Goal: Task Accomplishment & Management: Use online tool/utility

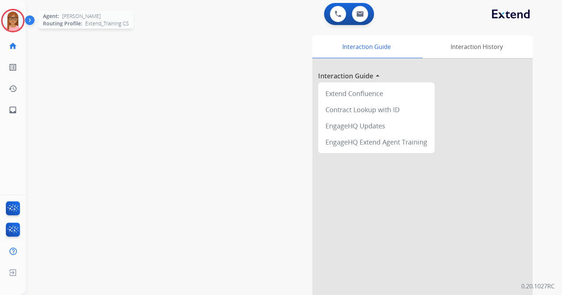
click at [6, 21] on img at bounding box center [13, 20] width 21 height 21
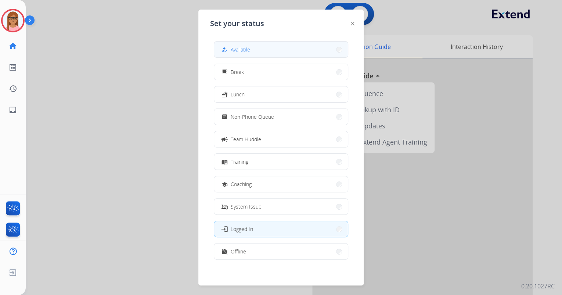
click at [253, 49] on button "how_to_reg Available" at bounding box center [281, 50] width 134 height 16
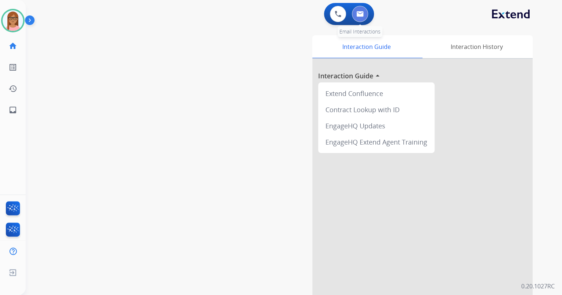
click at [363, 17] on img at bounding box center [359, 14] width 7 height 6
select select "**********"
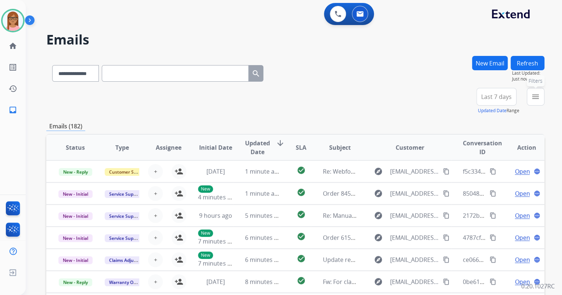
click at [530, 97] on button "menu Filters" at bounding box center [536, 97] width 18 height 18
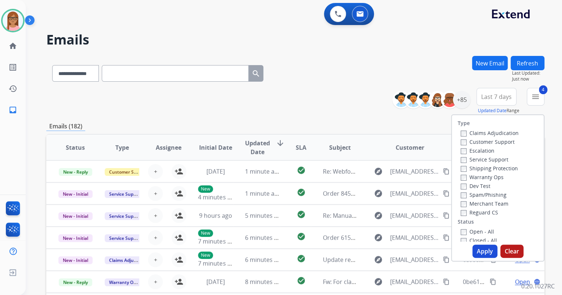
click at [486, 252] on button "Apply" at bounding box center [484, 250] width 25 height 13
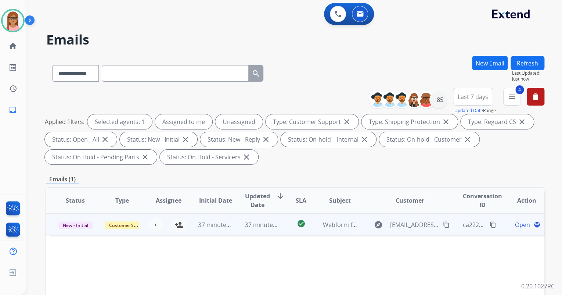
click at [186, 226] on td "37 minutes ago" at bounding box center [209, 224] width 47 height 22
click at [176, 225] on mat-icon "person_add" at bounding box center [178, 224] width 9 height 9
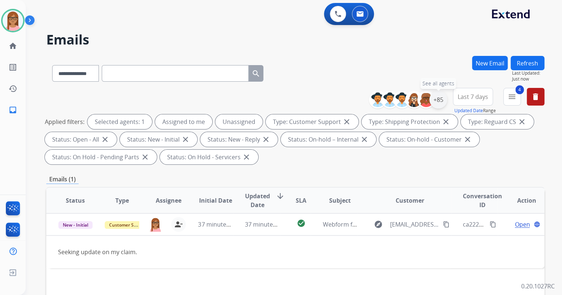
click at [439, 102] on div "+85" at bounding box center [438, 100] width 18 height 18
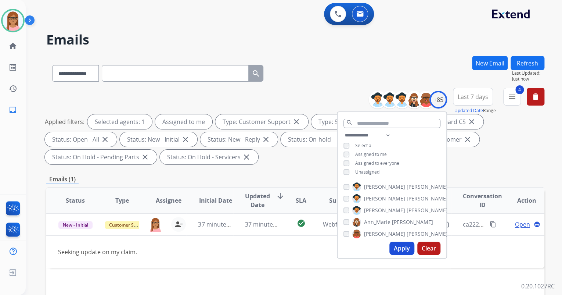
click at [398, 246] on button "Apply" at bounding box center [401, 247] width 25 height 13
click at [404, 248] on button "Apply" at bounding box center [401, 247] width 25 height 13
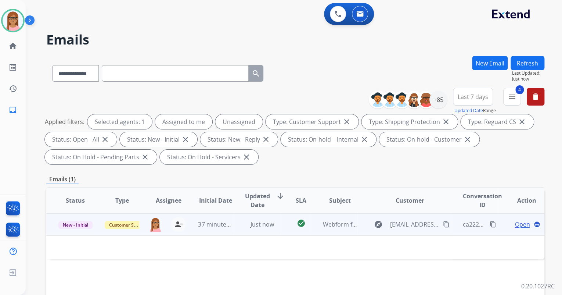
click at [515, 225] on span "Open" at bounding box center [522, 224] width 15 height 9
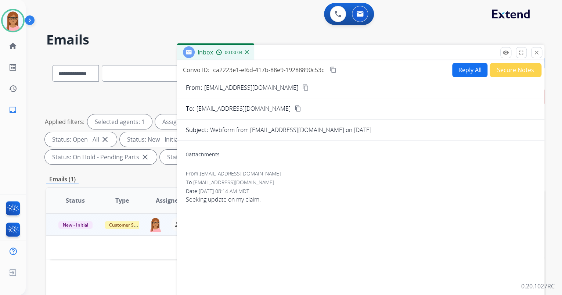
click at [302, 86] on mat-icon "content_copy" at bounding box center [305, 87] width 7 height 7
click at [342, 15] on button at bounding box center [338, 14] width 16 height 16
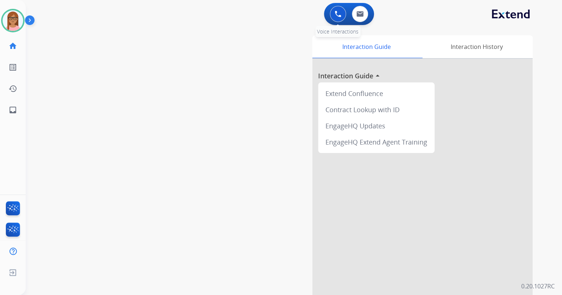
click at [336, 12] on img at bounding box center [338, 14] width 7 height 7
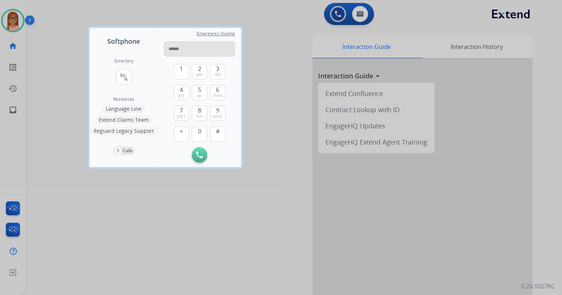
click at [177, 46] on input "tel" at bounding box center [199, 48] width 71 height 15
type input "**********"
click at [202, 158] on button "Initiate Call" at bounding box center [199, 154] width 15 height 15
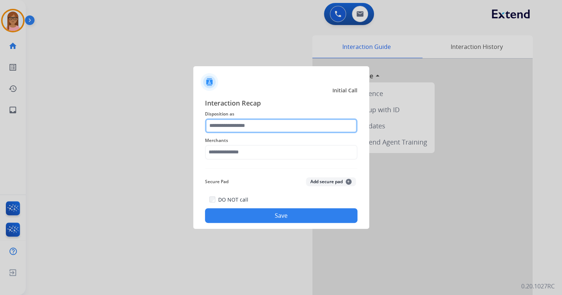
click at [253, 123] on input "text" at bounding box center [281, 125] width 152 height 15
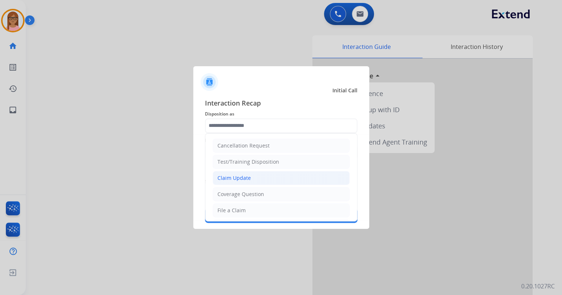
click at [245, 174] on div "Claim Update" at bounding box center [233, 177] width 33 height 7
type input "**********"
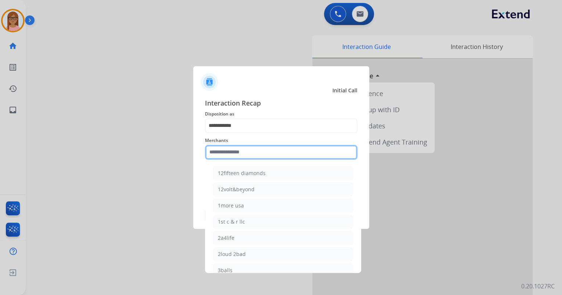
click at [245, 153] on input "text" at bounding box center [281, 152] width 152 height 15
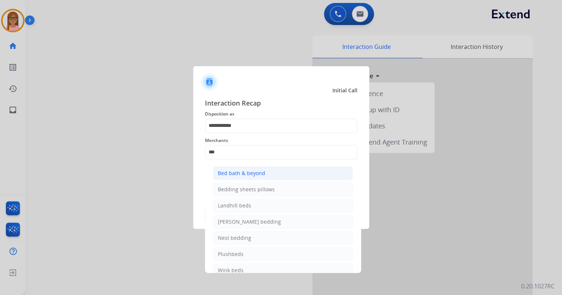
click at [255, 169] on div "Bed bath & beyond" at bounding box center [241, 172] width 47 height 7
type input "**********"
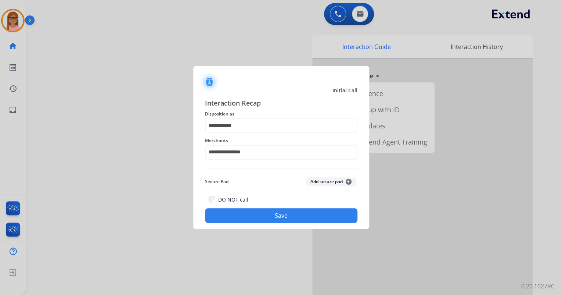
click at [258, 222] on button "Save" at bounding box center [281, 215] width 152 height 15
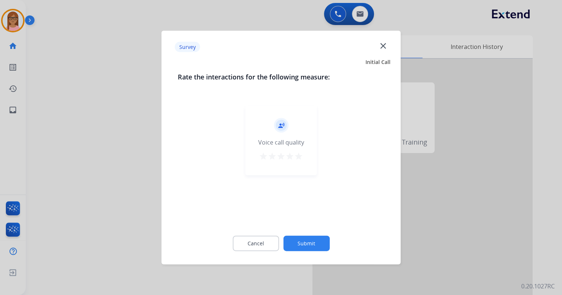
click at [294, 156] on mat-icon "star" at bounding box center [289, 156] width 9 height 9
click at [298, 159] on mat-icon "star" at bounding box center [298, 156] width 9 height 9
click at [306, 244] on button "Submit" at bounding box center [306, 242] width 46 height 15
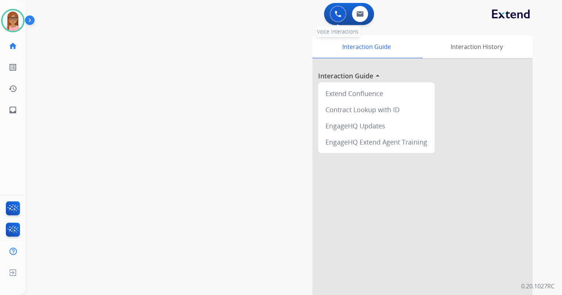
click at [336, 17] on button at bounding box center [338, 14] width 16 height 16
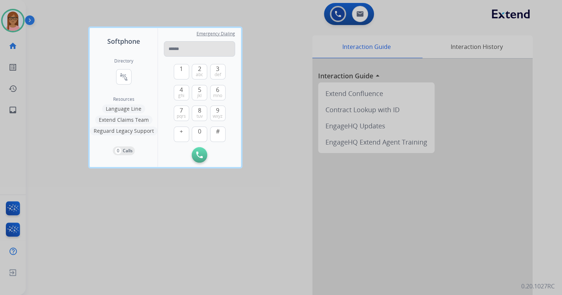
click at [190, 47] on input "tel" at bounding box center [199, 48] width 71 height 15
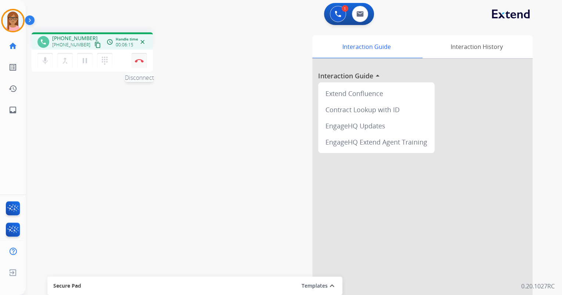
click at [138, 60] on img at bounding box center [139, 61] width 9 height 4
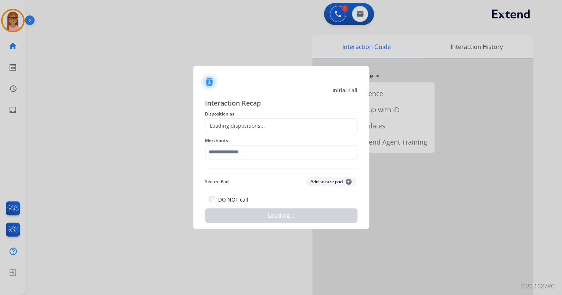
click at [264, 130] on div "Loading dispositions..." at bounding box center [281, 125] width 152 height 15
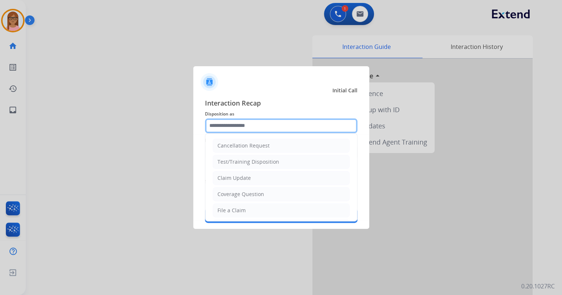
click at [264, 129] on input "text" at bounding box center [281, 125] width 152 height 15
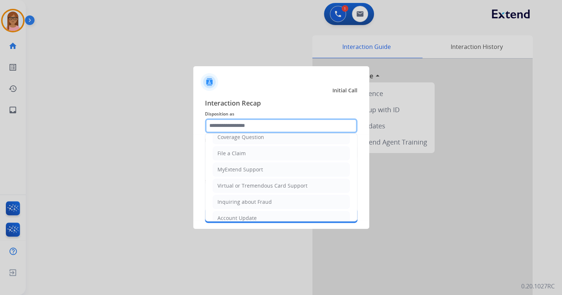
scroll to position [59, 0]
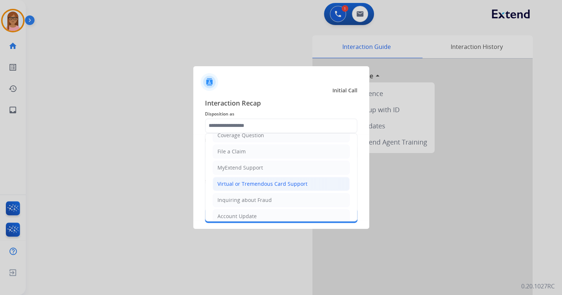
click at [256, 180] on div "Virtual or Tremendous Card Support" at bounding box center [262, 183] width 90 height 7
type input "**********"
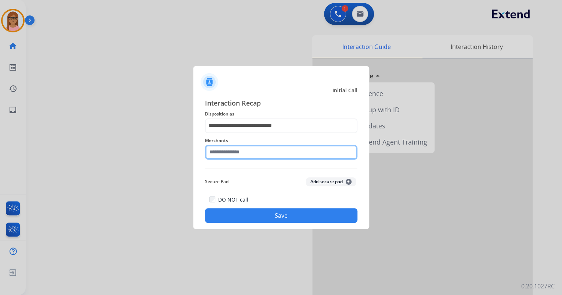
click at [255, 150] on input "text" at bounding box center [281, 152] width 152 height 15
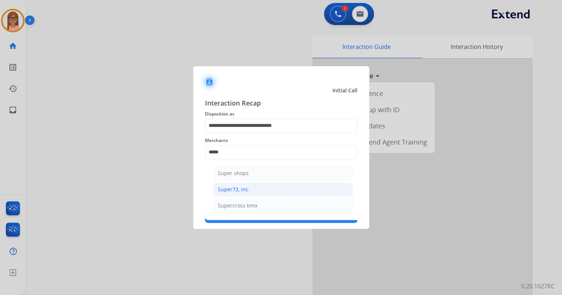
click at [259, 183] on li "Super73, inc." at bounding box center [283, 189] width 140 height 14
type input "**********"
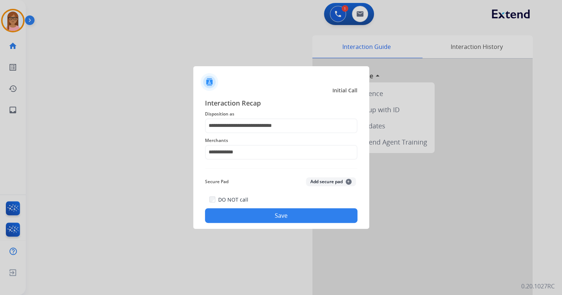
click at [261, 209] on button "Save" at bounding box center [281, 215] width 152 height 15
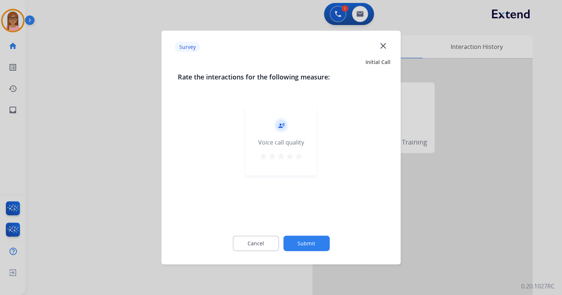
drag, startPoint x: 298, startPoint y: 156, endPoint x: 297, endPoint y: 162, distance: 6.3
click at [298, 156] on mat-icon "star" at bounding box center [298, 156] width 9 height 9
drag, startPoint x: 307, startPoint y: 246, endPoint x: 307, endPoint y: 242, distance: 4.8
click at [307, 242] on button "Submit" at bounding box center [306, 242] width 46 height 15
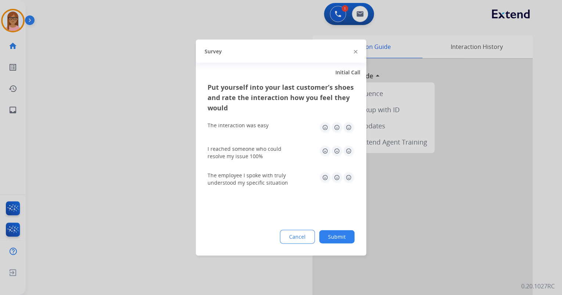
click at [347, 126] on img at bounding box center [349, 128] width 12 height 12
click at [354, 147] on img at bounding box center [349, 151] width 12 height 12
click at [350, 151] on img at bounding box center [349, 151] width 12 height 12
click at [348, 175] on img at bounding box center [349, 178] width 12 height 12
click at [338, 232] on button "Submit" at bounding box center [336, 236] width 35 height 13
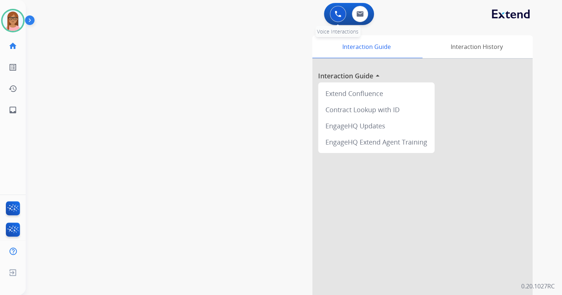
click at [342, 14] on button at bounding box center [338, 14] width 16 height 16
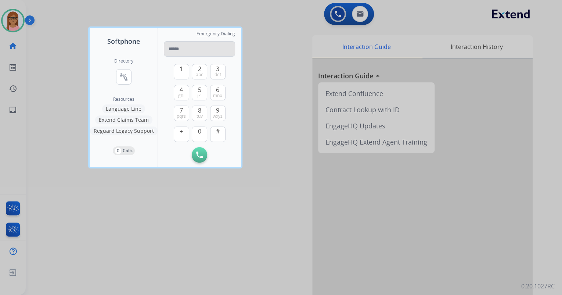
click at [170, 51] on input "tel" at bounding box center [199, 48] width 71 height 15
click at [194, 50] on input "tel" at bounding box center [199, 48] width 71 height 15
type input "**********"
click at [199, 154] on img at bounding box center [199, 154] width 7 height 7
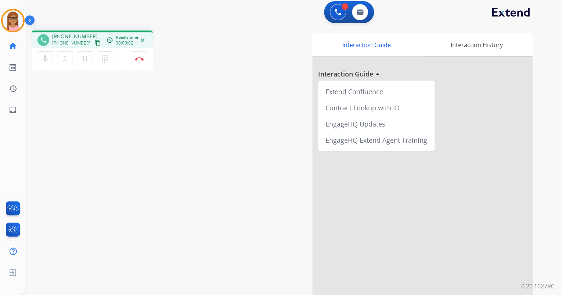
scroll to position [0, 0]
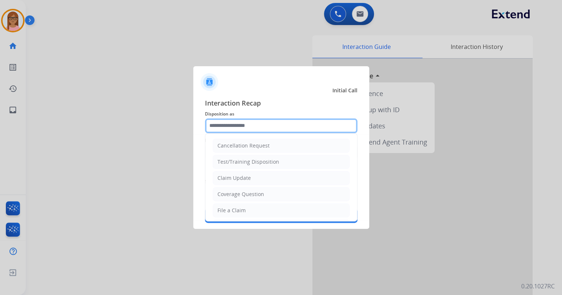
click at [258, 128] on input "text" at bounding box center [281, 125] width 152 height 15
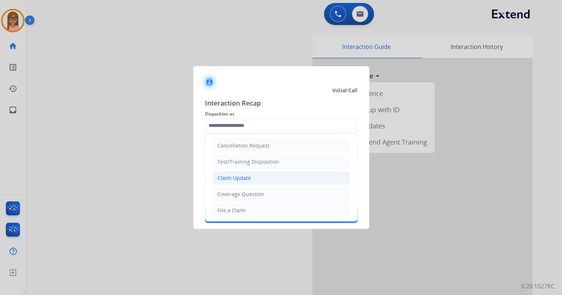
click at [258, 178] on li "Claim Update" at bounding box center [281, 178] width 137 height 14
type input "**********"
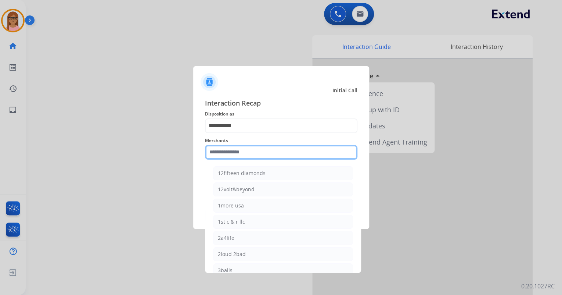
click at [254, 150] on input "text" at bounding box center [281, 152] width 152 height 15
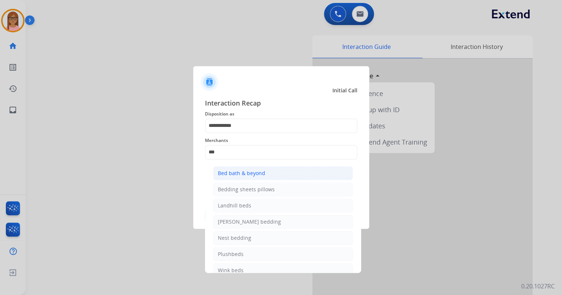
click at [260, 175] on div "Bed bath & beyond" at bounding box center [241, 172] width 47 height 7
type input "**********"
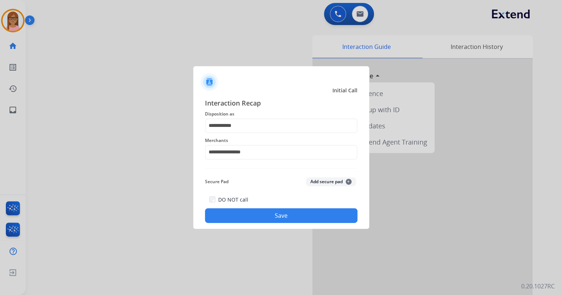
click at [264, 214] on button "Save" at bounding box center [281, 215] width 152 height 15
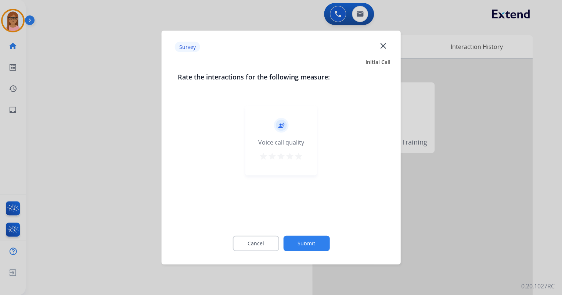
click at [301, 157] on mat-icon "star" at bounding box center [298, 156] width 9 height 9
click at [300, 238] on button "Submit" at bounding box center [306, 242] width 46 height 15
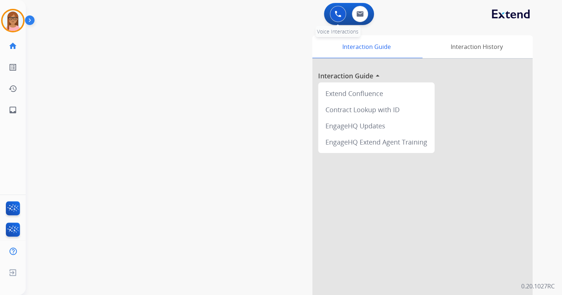
click at [338, 18] on button at bounding box center [338, 14] width 16 height 16
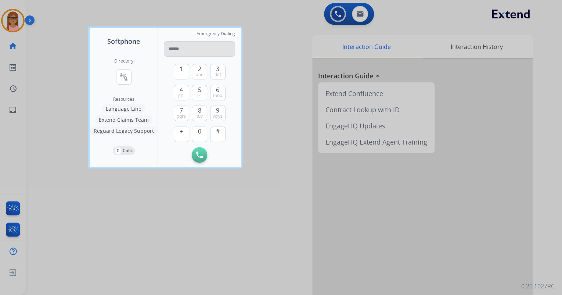
click at [212, 44] on input "tel" at bounding box center [199, 48] width 71 height 15
type input "**********"
click at [197, 156] on img at bounding box center [199, 154] width 7 height 7
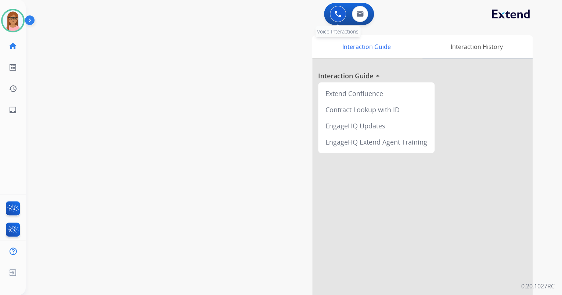
click at [331, 14] on button at bounding box center [338, 14] width 16 height 16
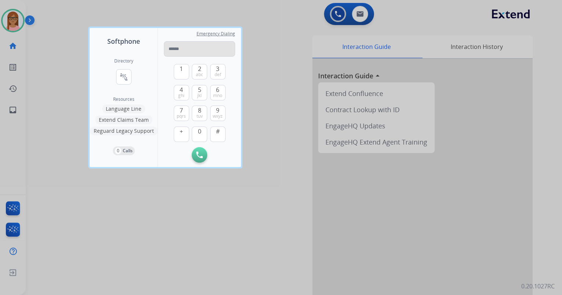
click at [211, 43] on input "tel" at bounding box center [199, 48] width 71 height 15
type input "**********"
click at [195, 158] on button "Initiate Call" at bounding box center [199, 154] width 15 height 15
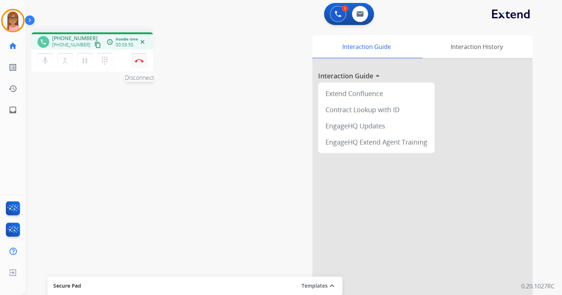
click at [135, 61] on img at bounding box center [139, 61] width 9 height 4
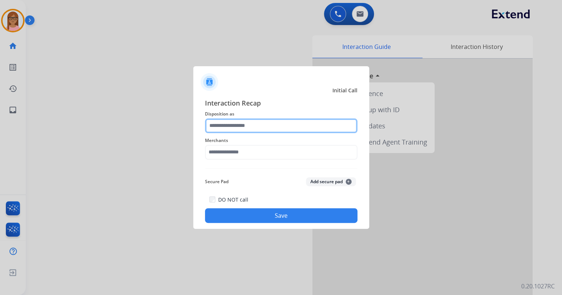
click at [216, 126] on input "text" at bounding box center [281, 125] width 152 height 15
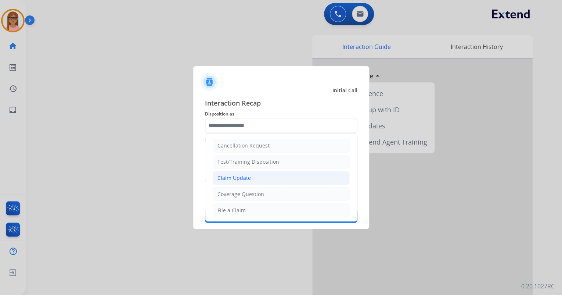
click at [223, 175] on div "Claim Update" at bounding box center [233, 177] width 33 height 7
type input "**********"
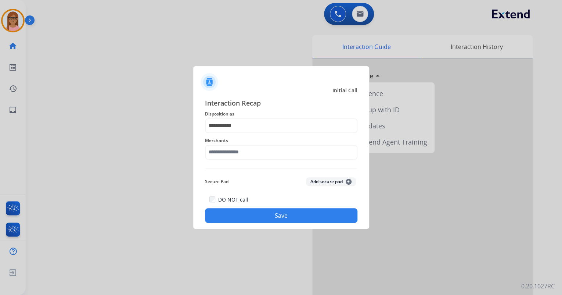
click at [222, 162] on div "**********" at bounding box center [281, 160] width 152 height 125
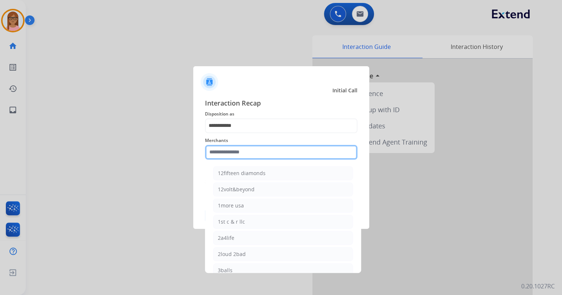
click at [223, 155] on input "text" at bounding box center [281, 152] width 152 height 15
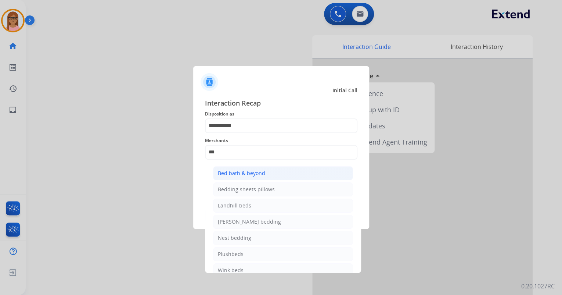
click at [253, 170] on div "Bed bath & beyond" at bounding box center [241, 172] width 47 height 7
type input "**********"
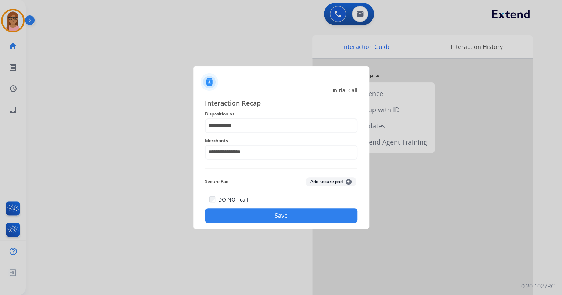
click at [259, 213] on button "Save" at bounding box center [281, 215] width 152 height 15
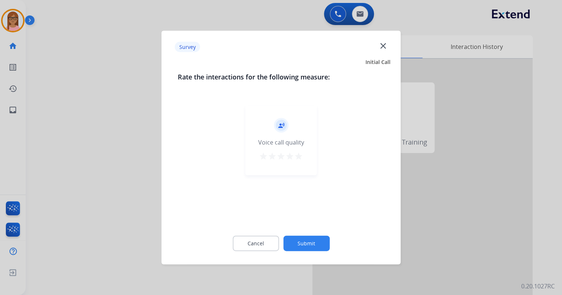
click at [288, 152] on mat-icon "star" at bounding box center [289, 156] width 9 height 9
click at [298, 238] on button "Submit" at bounding box center [306, 242] width 46 height 15
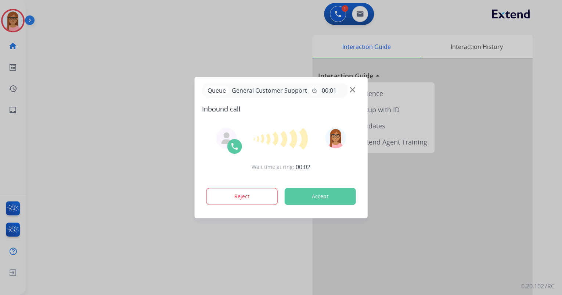
click at [331, 195] on button "Accept" at bounding box center [320, 196] width 71 height 17
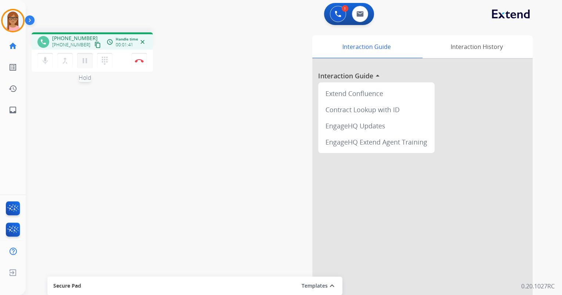
click at [84, 62] on mat-icon "pause" at bounding box center [84, 60] width 9 height 9
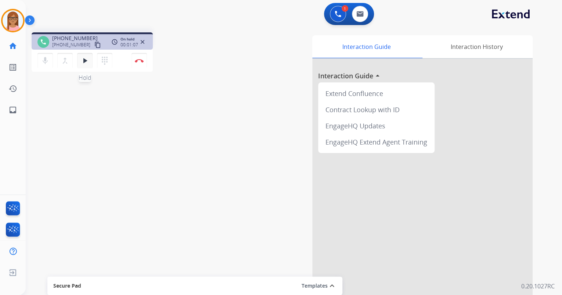
click at [86, 63] on mat-icon "play_arrow" at bounding box center [84, 60] width 9 height 9
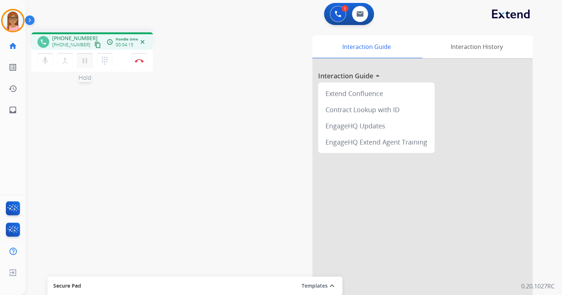
click at [84, 60] on mat-icon "pause" at bounding box center [84, 60] width 9 height 9
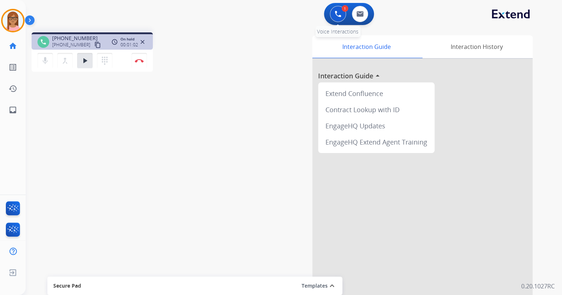
click at [332, 13] on button at bounding box center [338, 14] width 16 height 16
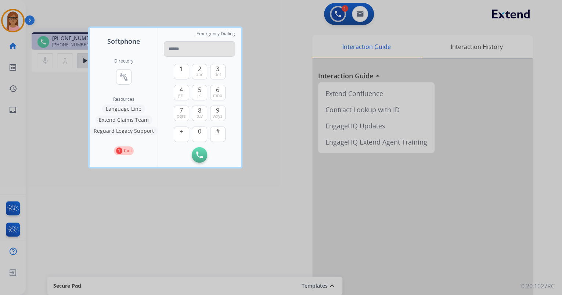
click at [185, 52] on input "tel" at bounding box center [199, 48] width 71 height 15
type input "**********"
click at [195, 156] on button "Initiate Call" at bounding box center [199, 154] width 15 height 15
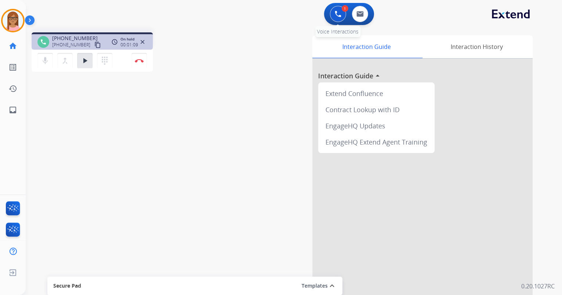
click at [338, 18] on button at bounding box center [338, 14] width 16 height 16
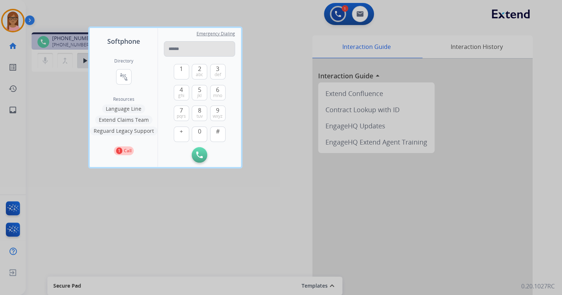
click at [200, 48] on input "tel" at bounding box center [199, 48] width 71 height 15
click at [173, 49] on input "**********" at bounding box center [199, 48] width 71 height 15
type input "**********"
click at [199, 156] on img at bounding box center [199, 154] width 7 height 7
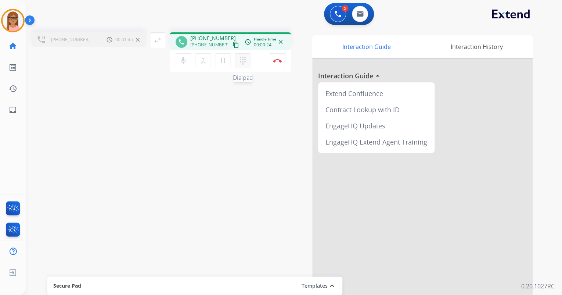
click at [243, 61] on mat-icon "dialpad" at bounding box center [242, 60] width 9 height 9
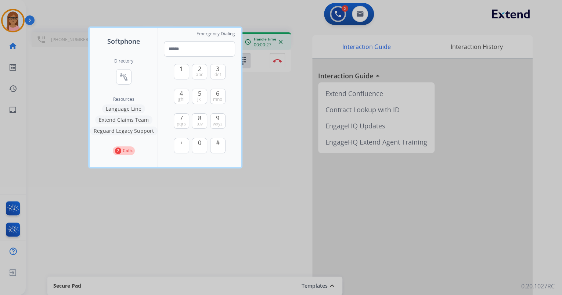
click at [273, 95] on div at bounding box center [281, 147] width 562 height 295
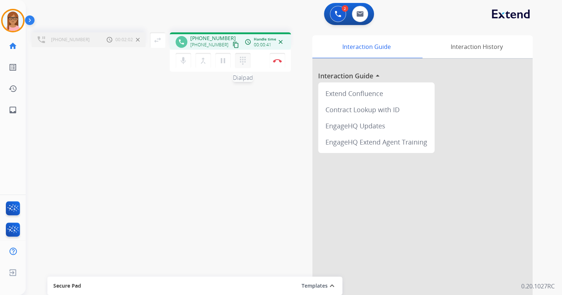
click at [242, 61] on mat-icon "dialpad" at bounding box center [242, 60] width 9 height 9
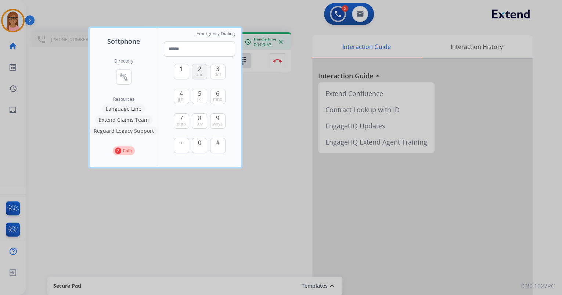
click at [198, 71] on span "2" at bounding box center [199, 68] width 3 height 9
type input "*"
click at [255, 116] on div at bounding box center [281, 147] width 562 height 295
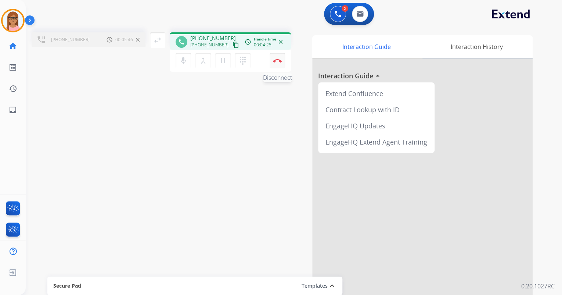
click at [276, 61] on img at bounding box center [277, 61] width 9 height 4
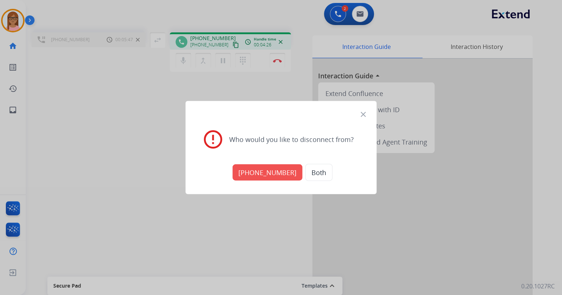
click at [276, 172] on button "[PHONE_NUMBER]" at bounding box center [268, 172] width 70 height 16
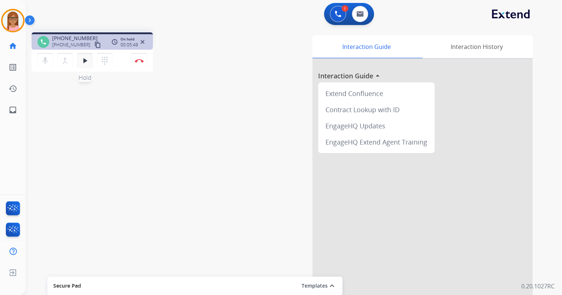
click at [82, 65] on button "play_arrow Hold" at bounding box center [84, 60] width 15 height 15
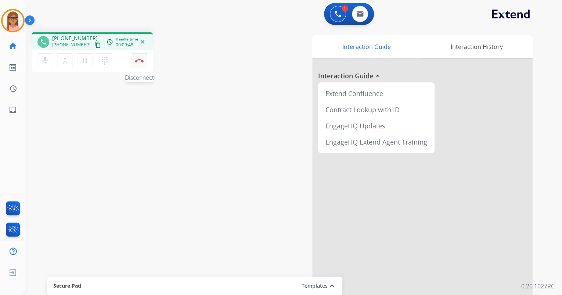
click at [140, 60] on img at bounding box center [139, 61] width 9 height 4
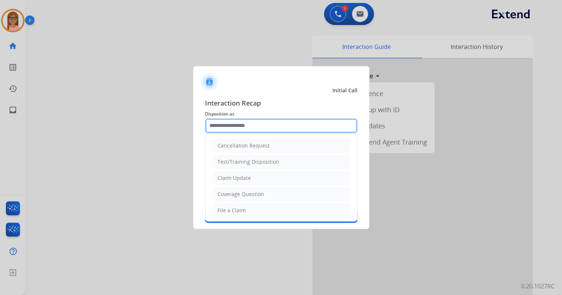
click at [258, 123] on input "text" at bounding box center [281, 125] width 152 height 15
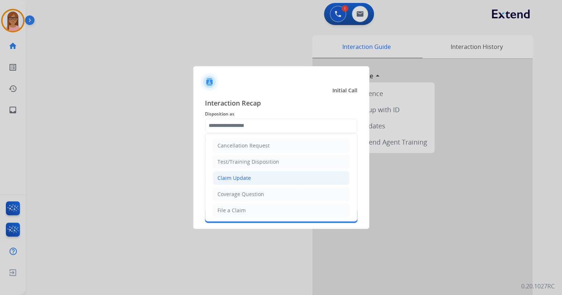
click at [255, 174] on li "Claim Update" at bounding box center [281, 178] width 137 height 14
type input "**********"
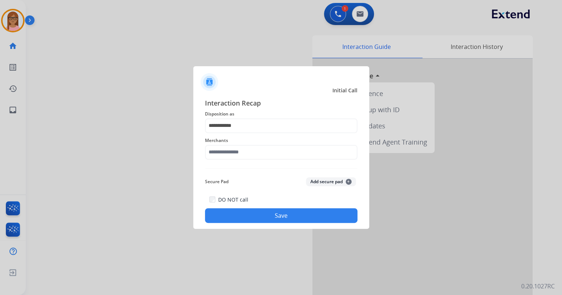
click at [256, 162] on div "**********" at bounding box center [281, 160] width 152 height 125
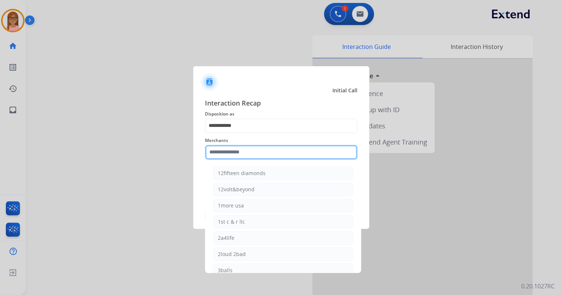
click at [257, 151] on input "text" at bounding box center [281, 152] width 152 height 15
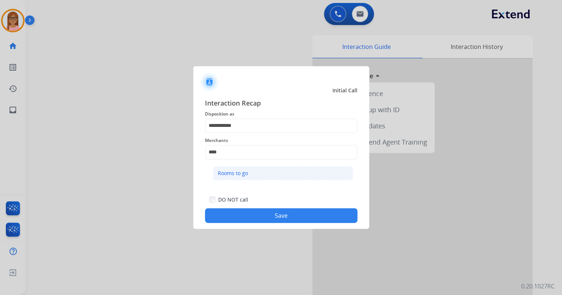
click at [261, 177] on li "Rooms to go" at bounding box center [283, 173] width 140 height 14
type input "**********"
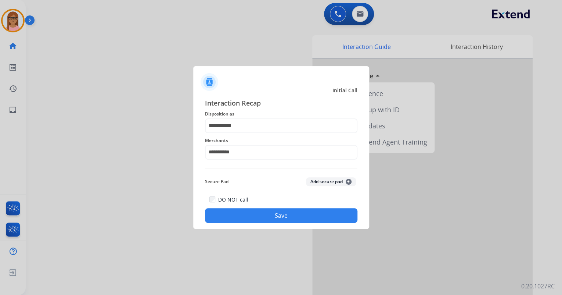
click at [266, 213] on button "Save" at bounding box center [281, 215] width 152 height 15
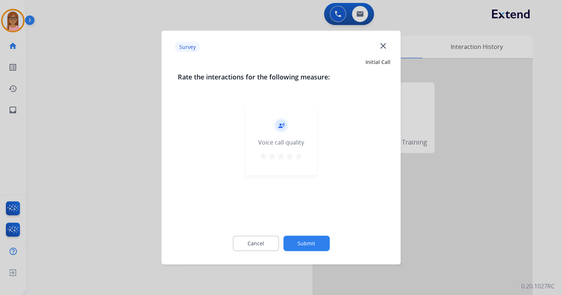
click at [299, 157] on mat-icon "star" at bounding box center [298, 156] width 9 height 9
click at [305, 241] on button "Submit" at bounding box center [306, 242] width 46 height 15
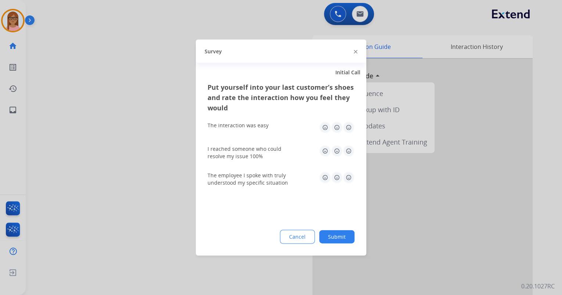
click at [346, 125] on img at bounding box center [349, 128] width 12 height 12
click at [347, 144] on div "I reached someone who could resolve my issue 100%" at bounding box center [281, 152] width 147 height 26
click at [348, 147] on img at bounding box center [349, 151] width 12 height 12
click at [350, 177] on img at bounding box center [349, 178] width 12 height 12
click at [347, 235] on button "Submit" at bounding box center [336, 236] width 35 height 13
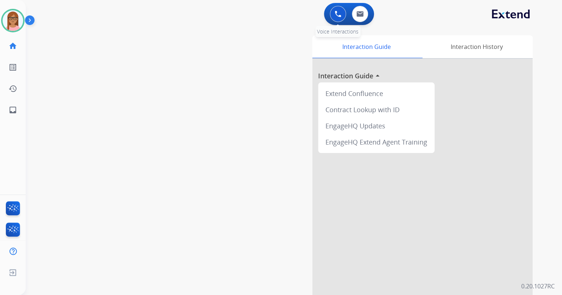
click at [341, 15] on button at bounding box center [338, 14] width 16 height 16
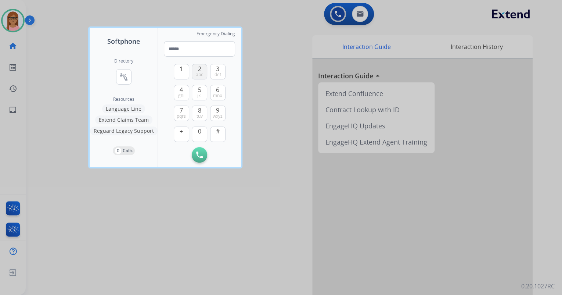
click at [195, 71] on button "2 abc" at bounding box center [199, 71] width 15 height 15
click at [182, 71] on span "1" at bounding box center [181, 68] width 3 height 9
click at [197, 91] on button "5 jkl" at bounding box center [199, 92] width 15 height 15
click at [220, 91] on button "6 mno" at bounding box center [217, 92] width 15 height 15
click at [201, 110] on button "8 tuv" at bounding box center [199, 112] width 15 height 15
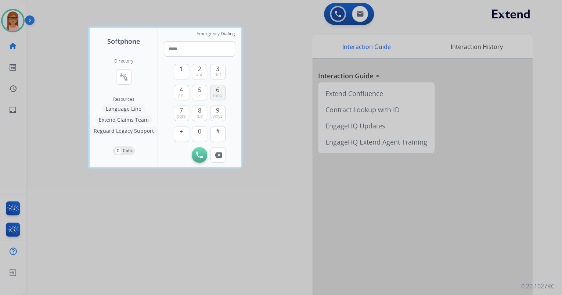
click at [213, 99] on button "6 mno" at bounding box center [217, 92] width 15 height 15
click at [196, 132] on button "0" at bounding box center [199, 133] width 15 height 15
click at [197, 69] on button "2 abc" at bounding box center [199, 71] width 15 height 15
click at [199, 132] on span "0" at bounding box center [199, 131] width 3 height 9
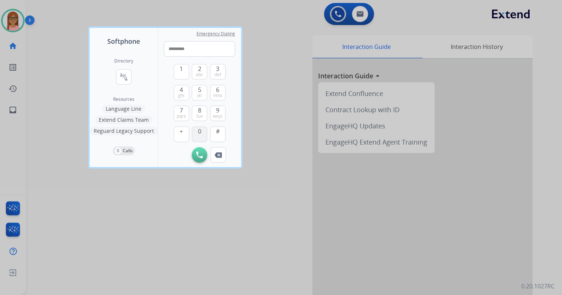
type input "**********"
click at [201, 154] on img at bounding box center [199, 154] width 7 height 7
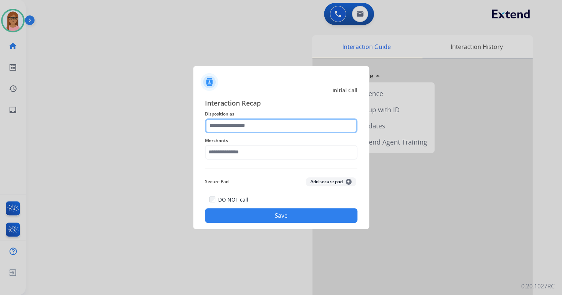
click at [256, 128] on input "text" at bounding box center [281, 125] width 152 height 15
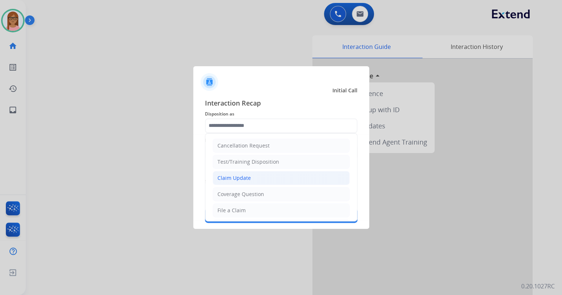
click at [251, 172] on li "Claim Update" at bounding box center [281, 178] width 137 height 14
type input "**********"
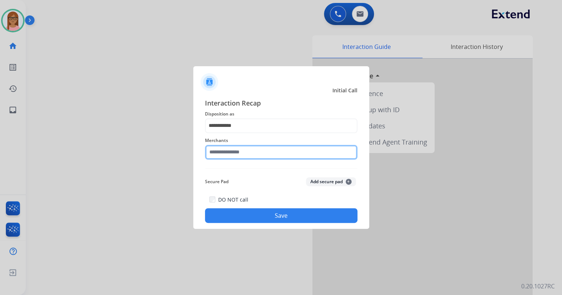
click at [253, 155] on input "text" at bounding box center [281, 152] width 152 height 15
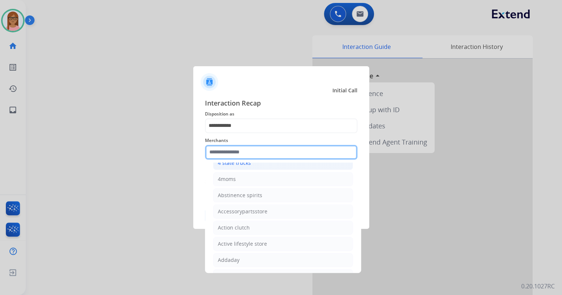
scroll to position [118, 0]
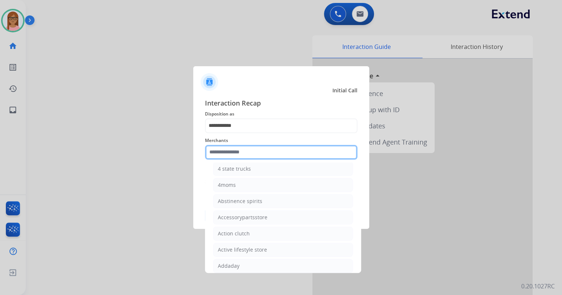
click at [251, 151] on input "text" at bounding box center [281, 152] width 152 height 15
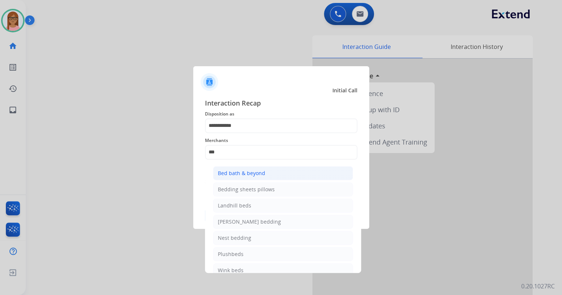
click at [246, 170] on div "Bed bath & beyond" at bounding box center [241, 172] width 47 height 7
type input "**********"
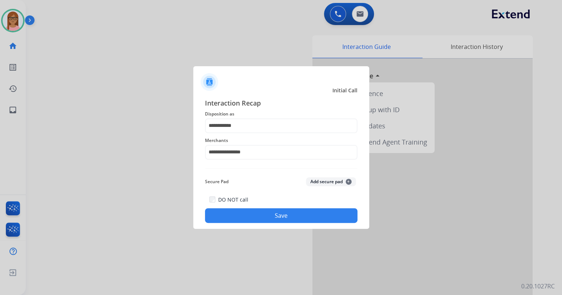
click at [247, 214] on button "Save" at bounding box center [281, 215] width 152 height 15
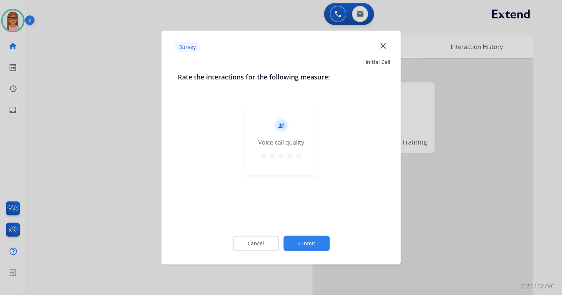
click at [299, 157] on mat-icon "star" at bounding box center [298, 156] width 9 height 9
click at [313, 249] on button "Submit" at bounding box center [306, 242] width 46 height 15
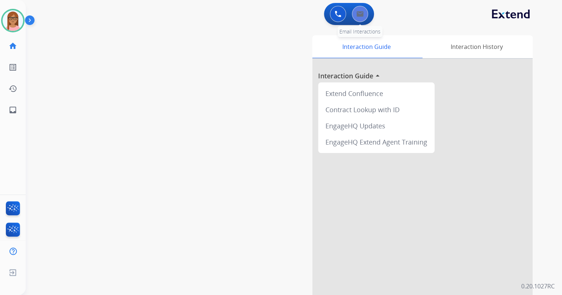
click at [360, 19] on button at bounding box center [360, 14] width 16 height 16
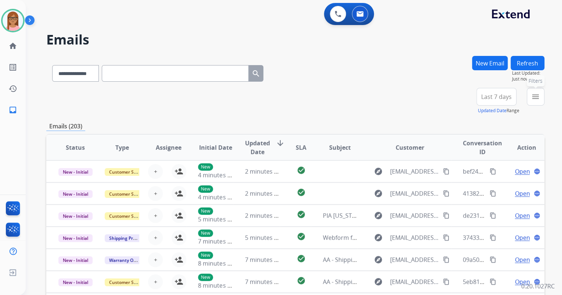
click at [534, 101] on button "menu Filters" at bounding box center [536, 97] width 18 height 18
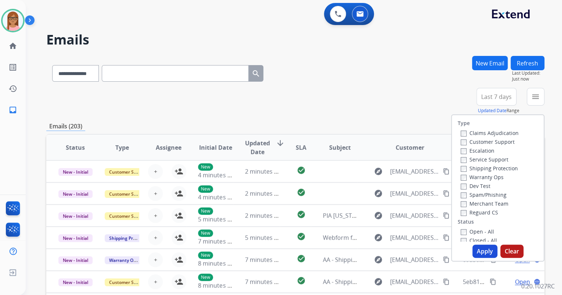
click at [458, 143] on div "Claims Adjudication Customer Support Escalation Service Support Shipping Protec…" at bounding box center [488, 172] width 61 height 88
click at [480, 253] on button "Apply" at bounding box center [484, 250] width 25 height 13
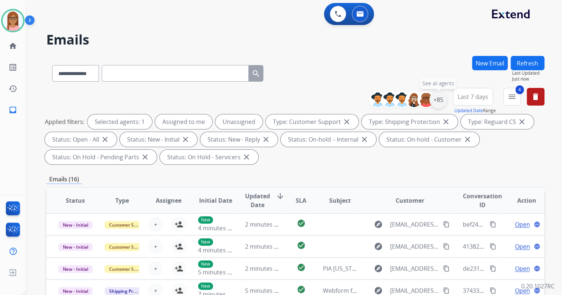
click at [438, 100] on div "+85" at bounding box center [438, 100] width 18 height 18
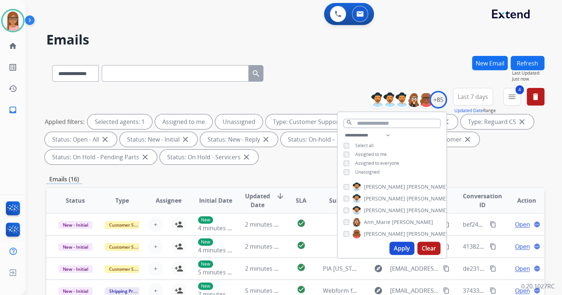
click at [343, 175] on div "**********" at bounding box center [392, 154] width 109 height 47
click at [399, 244] on button "Apply" at bounding box center [401, 247] width 25 height 13
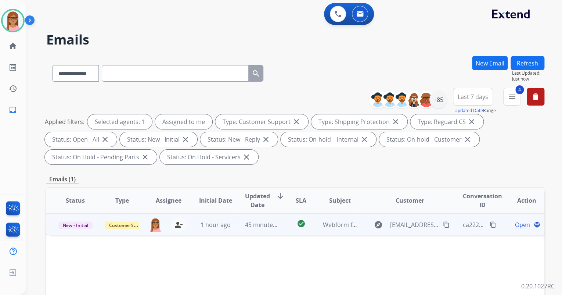
click at [515, 221] on span "Open" at bounding box center [522, 224] width 15 height 9
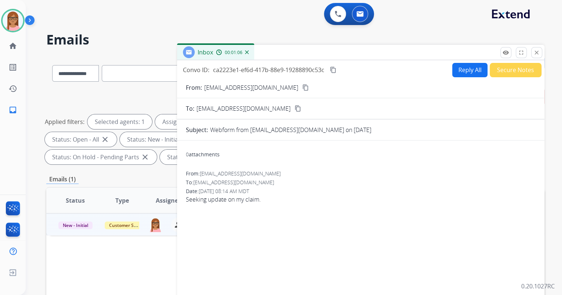
click at [338, 69] on button "content_copy" at bounding box center [333, 69] width 9 height 9
click at [464, 68] on button "Reply All" at bounding box center [469, 70] width 35 height 14
select select "**********"
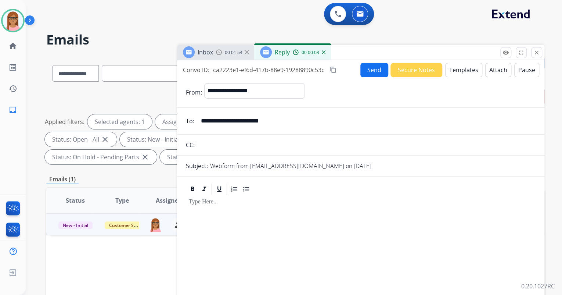
click at [454, 71] on button "Templates" at bounding box center [463, 70] width 37 height 14
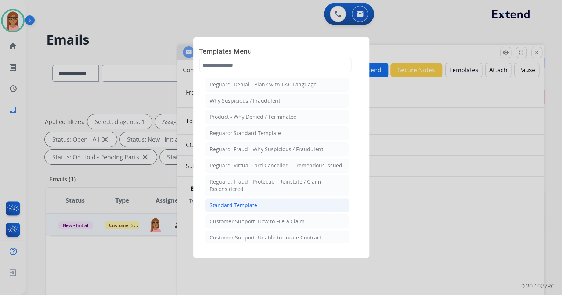
click at [261, 201] on li "Standard Template" at bounding box center [277, 205] width 144 height 14
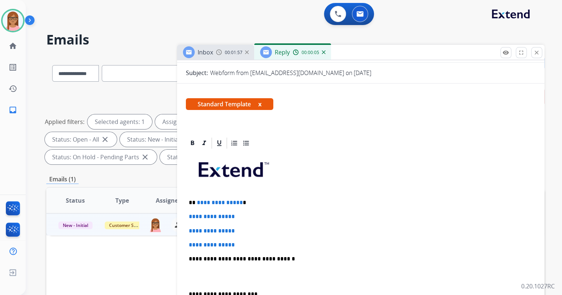
scroll to position [118, 0]
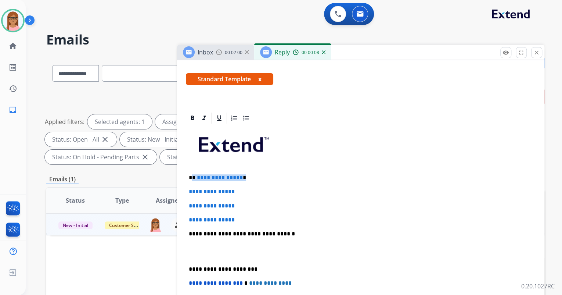
drag, startPoint x: 197, startPoint y: 178, endPoint x: 239, endPoint y: 175, distance: 42.7
click at [239, 175] on p "**********" at bounding box center [358, 177] width 338 height 7
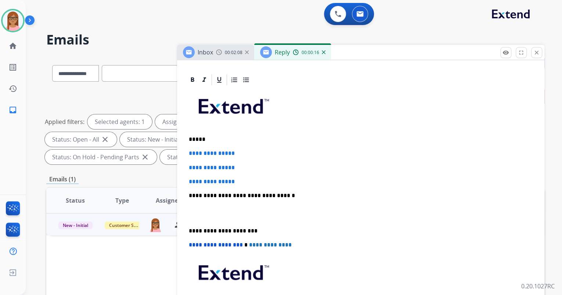
scroll to position [160, 0]
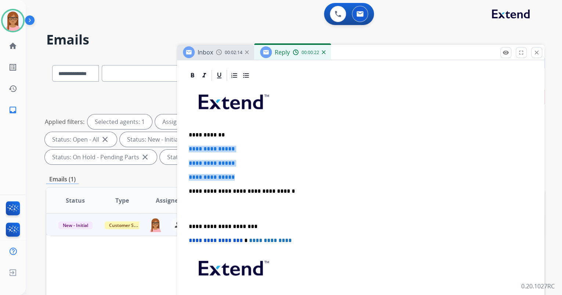
drag, startPoint x: 189, startPoint y: 150, endPoint x: 241, endPoint y: 172, distance: 56.6
click at [240, 172] on div "**********" at bounding box center [361, 208] width 350 height 253
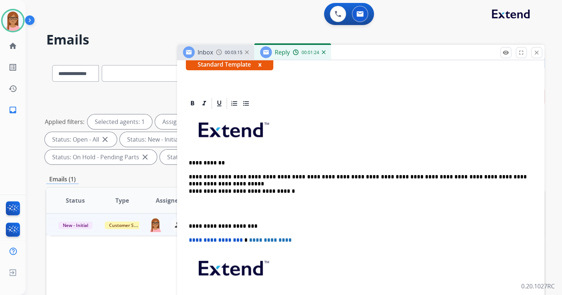
scroll to position [139, 0]
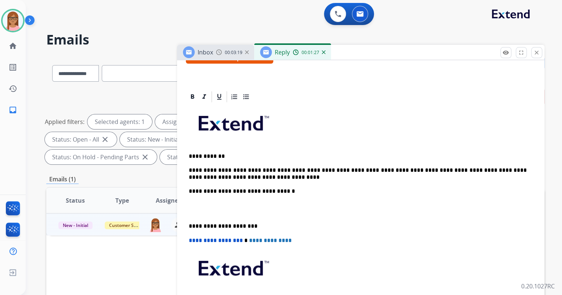
click at [187, 196] on div "**********" at bounding box center [361, 218] width 350 height 231
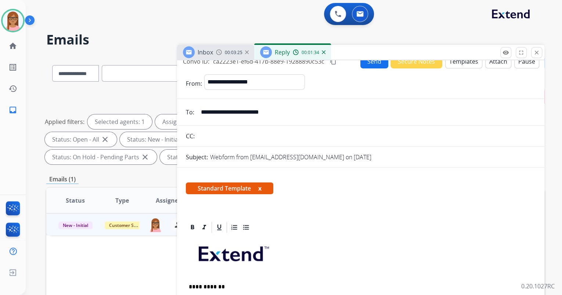
scroll to position [0, 0]
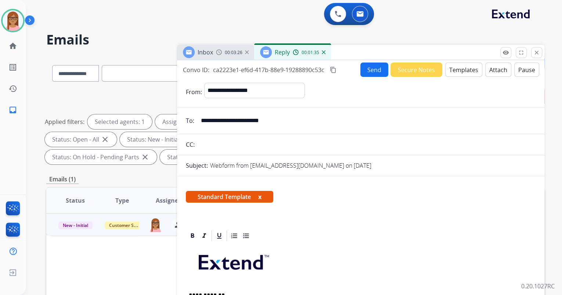
click at [368, 74] on button "Send" at bounding box center [374, 69] width 28 height 14
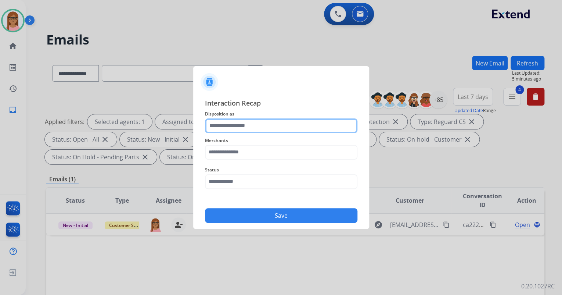
click at [254, 125] on input "text" at bounding box center [281, 125] width 152 height 15
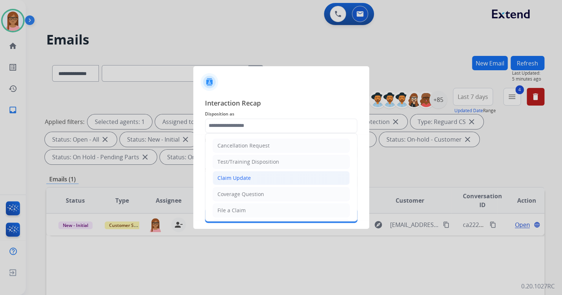
click at [254, 178] on li "Claim Update" at bounding box center [281, 178] width 137 height 14
type input "**********"
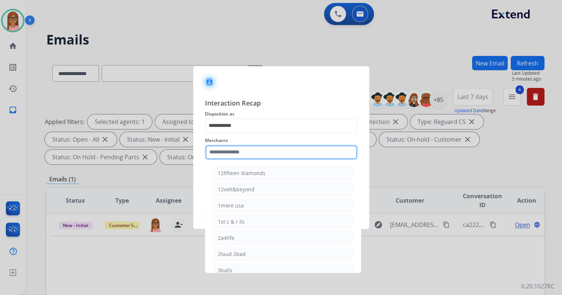
drag, startPoint x: 254, startPoint y: 156, endPoint x: 255, endPoint y: 153, distance: 3.7
click at [254, 156] on input "text" at bounding box center [281, 152] width 152 height 15
type input "*"
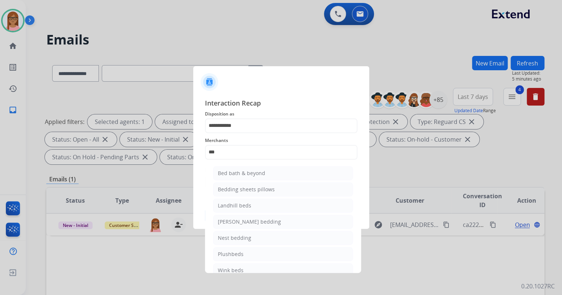
click at [257, 172] on div "Bed bath & beyond" at bounding box center [241, 172] width 47 height 7
type input "**********"
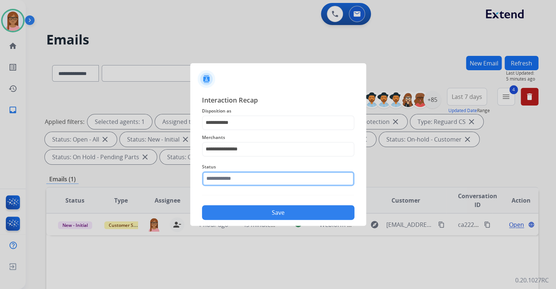
click at [253, 182] on input "text" at bounding box center [278, 178] width 152 height 15
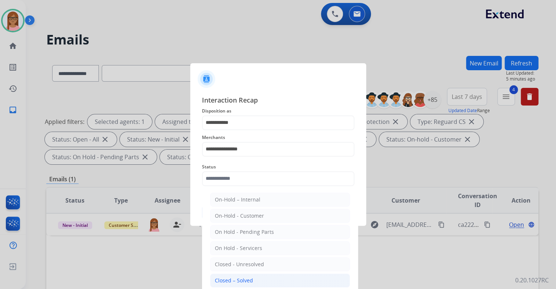
click at [251, 279] on div "Closed – Solved" at bounding box center [234, 280] width 38 height 7
type input "**********"
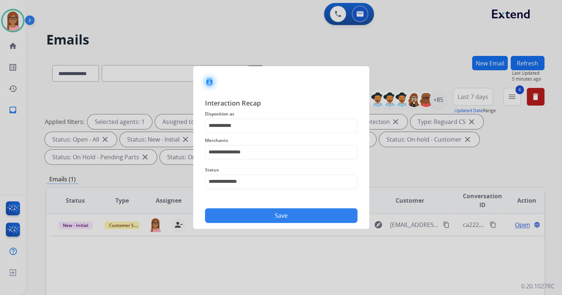
click at [262, 215] on button "Save" at bounding box center [281, 215] width 152 height 15
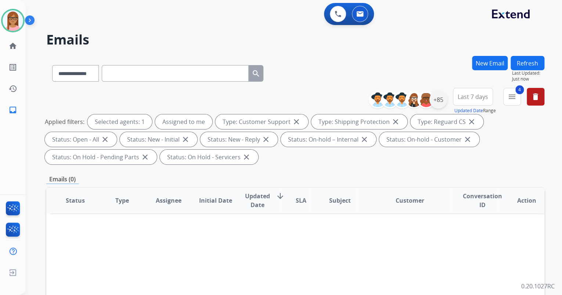
click at [436, 101] on div "+85" at bounding box center [438, 100] width 18 height 18
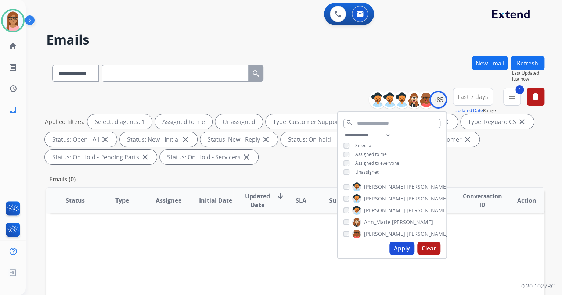
click at [404, 250] on button "Apply" at bounding box center [401, 247] width 25 height 13
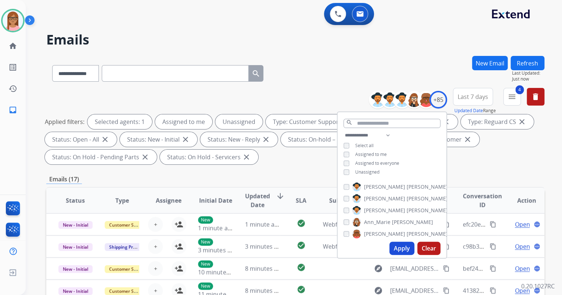
click at [517, 65] on button "Refresh" at bounding box center [528, 63] width 34 height 14
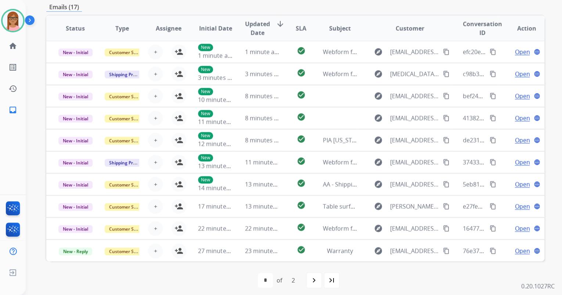
scroll to position [176, 0]
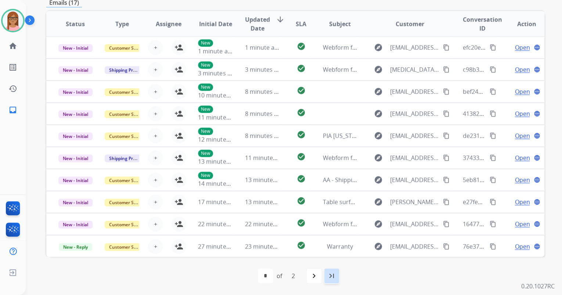
click at [335, 276] on mat-icon "last_page" at bounding box center [331, 275] width 9 height 9
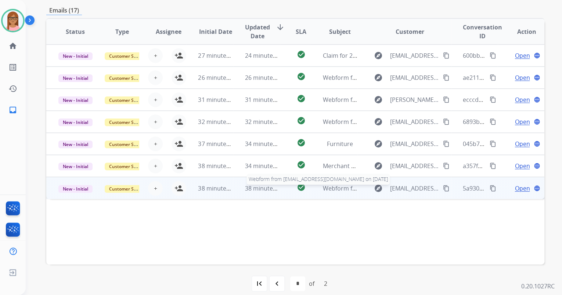
scroll to position [147, 0]
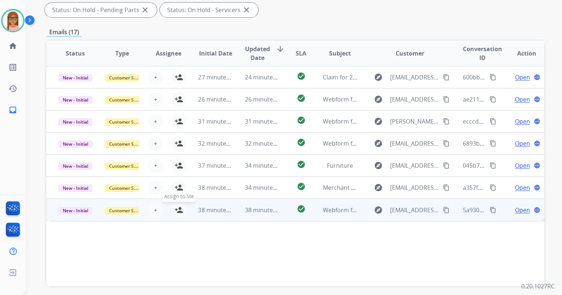
click at [180, 209] on mat-icon "person_add" at bounding box center [178, 209] width 9 height 9
click at [515, 211] on span "Open" at bounding box center [522, 209] width 15 height 9
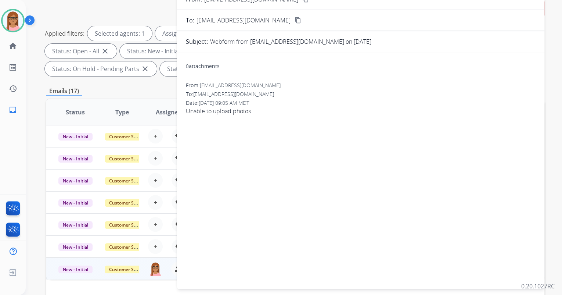
scroll to position [0, 0]
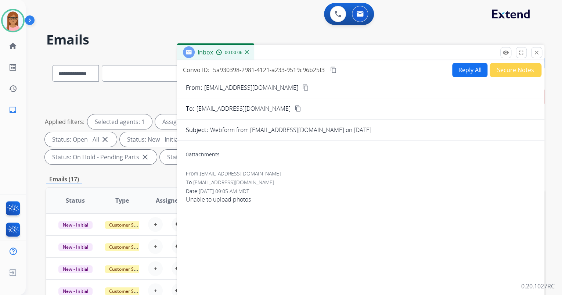
click at [302, 85] on mat-icon "content_copy" at bounding box center [305, 87] width 7 height 7
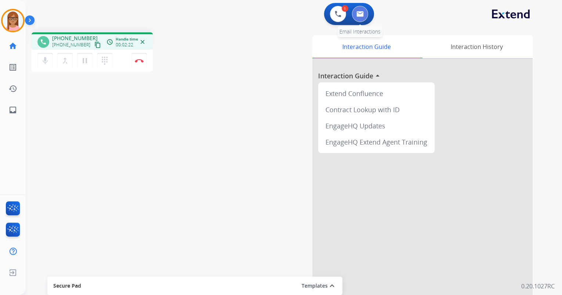
click at [359, 15] on img at bounding box center [359, 14] width 7 height 6
select select "**********"
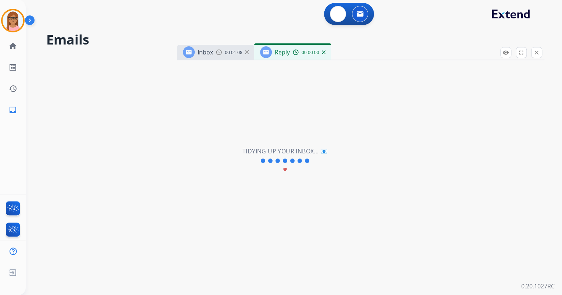
select select "**********"
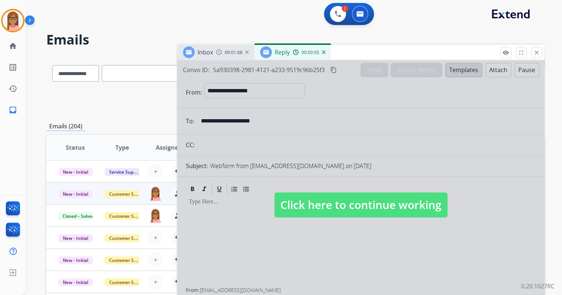
click at [324, 53] on img at bounding box center [324, 52] width 4 height 4
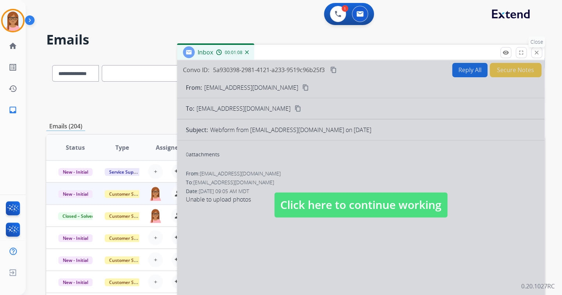
click at [538, 56] on button "close Close" at bounding box center [536, 52] width 11 height 11
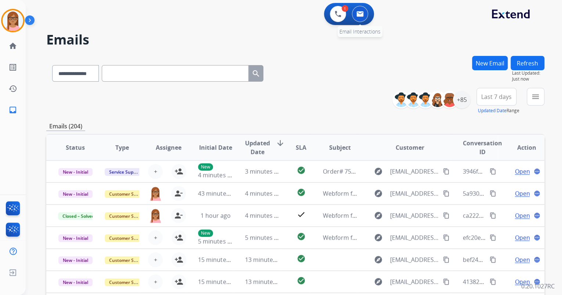
click at [361, 11] on img at bounding box center [359, 14] width 7 height 6
click at [360, 15] on img at bounding box center [359, 14] width 7 height 6
click at [485, 68] on button "New Email" at bounding box center [490, 63] width 36 height 14
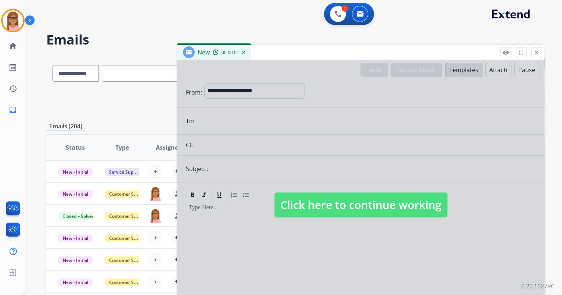
click at [359, 170] on div at bounding box center [360, 197] width 367 height 274
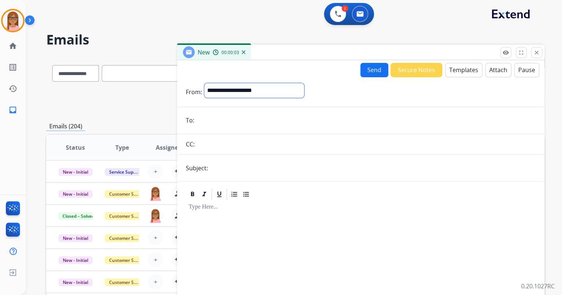
click at [281, 91] on select "**********" at bounding box center [254, 90] width 100 height 15
select select "**********"
click at [204, 83] on select "**********" at bounding box center [254, 90] width 100 height 15
click at [220, 122] on input "email" at bounding box center [366, 121] width 339 height 15
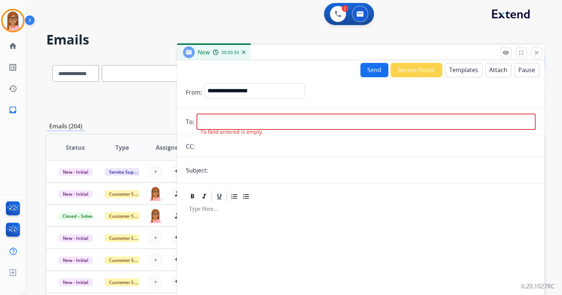
click at [253, 118] on input "email" at bounding box center [366, 122] width 339 height 16
paste input "**********"
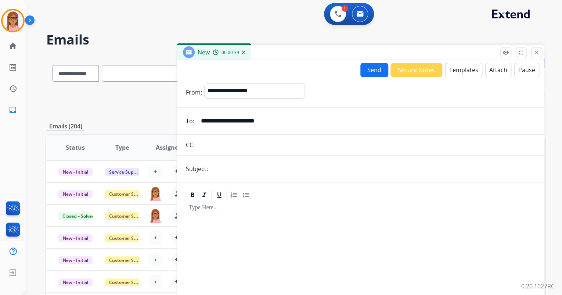
type input "**********"
click at [226, 176] on form "**********" at bounding box center [360, 204] width 367 height 255
click at [226, 173] on input "text" at bounding box center [372, 168] width 325 height 15
type input "**********"
click at [228, 218] on div at bounding box center [361, 264] width 350 height 126
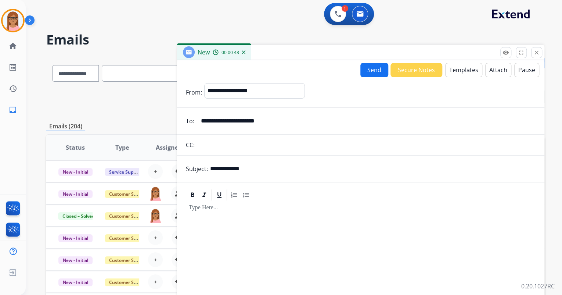
click at [463, 70] on button "Templates" at bounding box center [463, 70] width 37 height 14
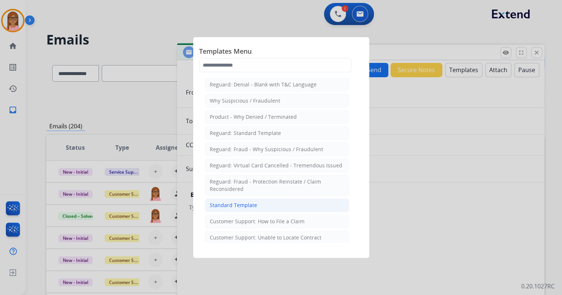
click at [253, 204] on div "Standard Template" at bounding box center [233, 204] width 47 height 7
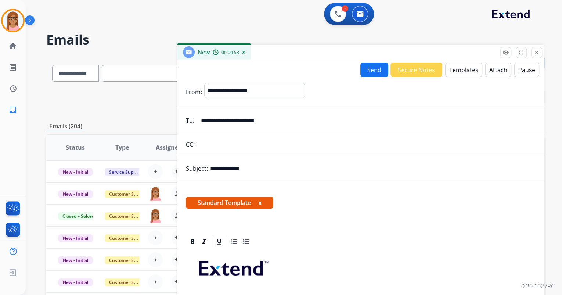
click at [318, 240] on div at bounding box center [361, 241] width 350 height 13
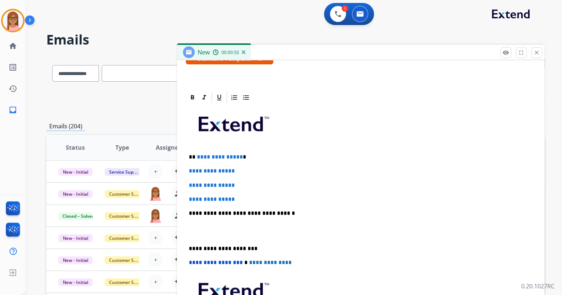
scroll to position [147, 0]
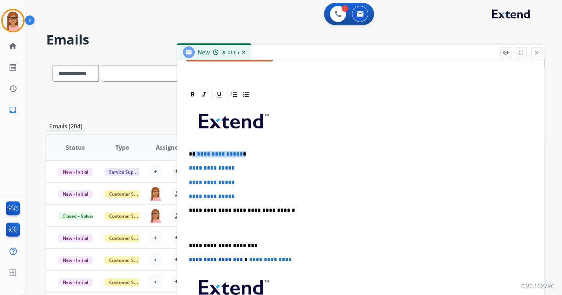
drag, startPoint x: 191, startPoint y: 152, endPoint x: 239, endPoint y: 156, distance: 47.9
click at [239, 156] on p "**********" at bounding box center [358, 154] width 338 height 7
drag, startPoint x: 187, startPoint y: 166, endPoint x: 258, endPoint y: 193, distance: 75.8
click at [258, 193] on div "**********" at bounding box center [361, 227] width 350 height 253
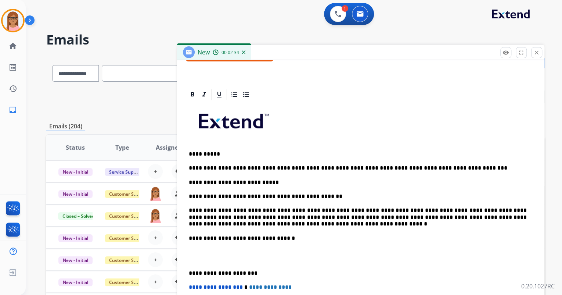
drag, startPoint x: 186, startPoint y: 169, endPoint x: 187, endPoint y: 165, distance: 4.5
click at [186, 169] on div "**********" at bounding box center [361, 241] width 350 height 280
click at [241, 241] on div "**********" at bounding box center [361, 241] width 350 height 280
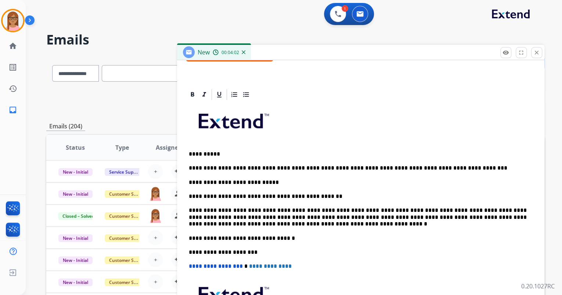
scroll to position [0, 0]
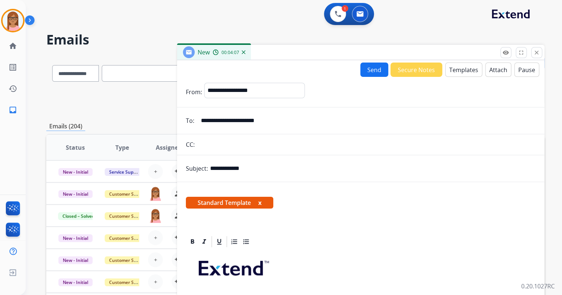
click at [367, 68] on button "Send" at bounding box center [374, 69] width 28 height 14
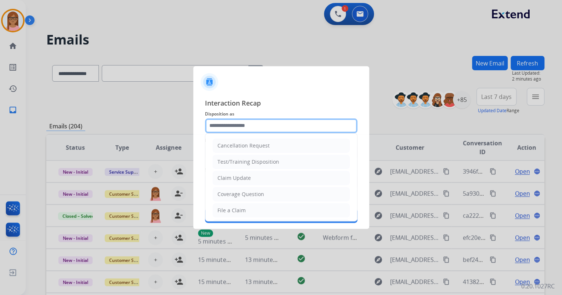
click at [259, 126] on input "text" at bounding box center [281, 125] width 152 height 15
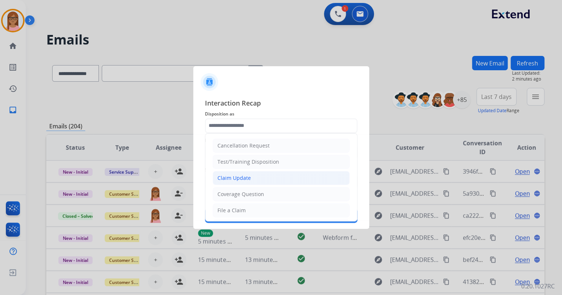
click at [263, 179] on li "Claim Update" at bounding box center [281, 178] width 137 height 14
type input "**********"
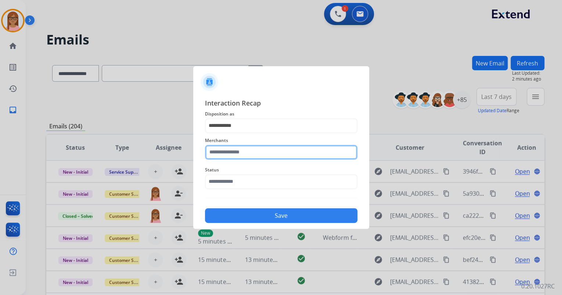
click at [264, 153] on input "text" at bounding box center [281, 152] width 152 height 15
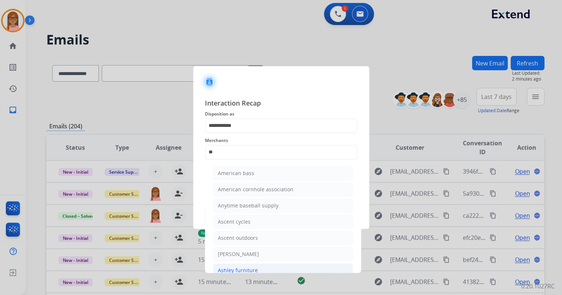
click at [253, 266] on div "Ashley furniture" at bounding box center [238, 269] width 40 height 7
type input "**********"
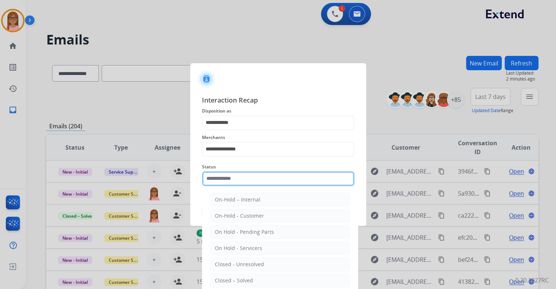
click at [255, 176] on input "text" at bounding box center [278, 178] width 152 height 15
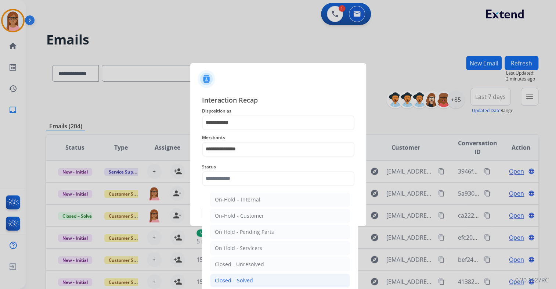
click at [250, 277] on div "Closed – Solved" at bounding box center [234, 280] width 38 height 7
type input "**********"
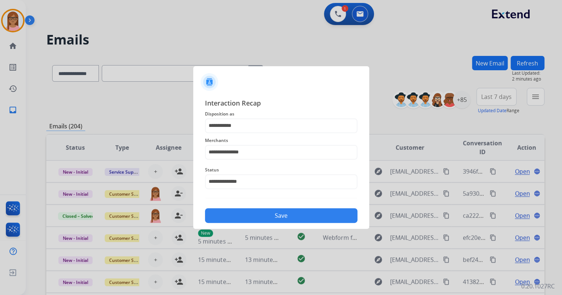
click at [259, 214] on button "Save" at bounding box center [281, 215] width 152 height 15
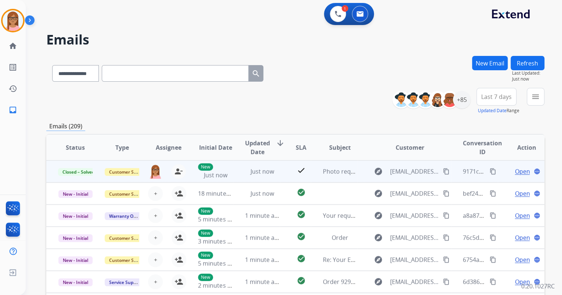
click at [490, 170] on mat-icon "content_copy" at bounding box center [493, 171] width 7 height 7
click at [490, 171] on mat-icon "content_copy" at bounding box center [493, 171] width 7 height 7
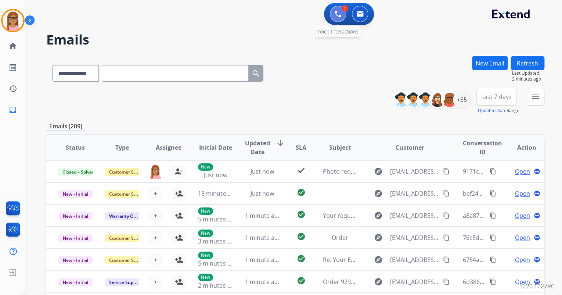
click at [333, 14] on button at bounding box center [338, 14] width 16 height 16
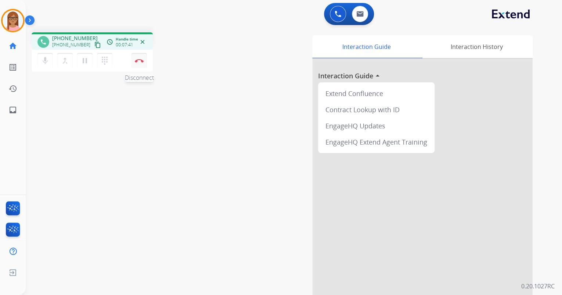
click at [136, 60] on img at bounding box center [139, 61] width 9 height 4
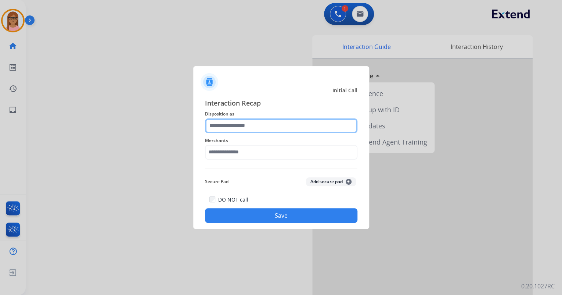
click at [229, 128] on input "text" at bounding box center [281, 125] width 152 height 15
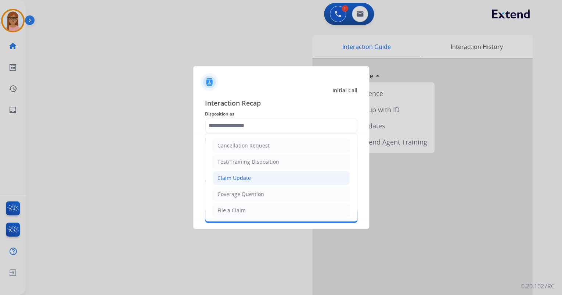
click at [240, 174] on div "Claim Update" at bounding box center [233, 177] width 33 height 7
type input "**********"
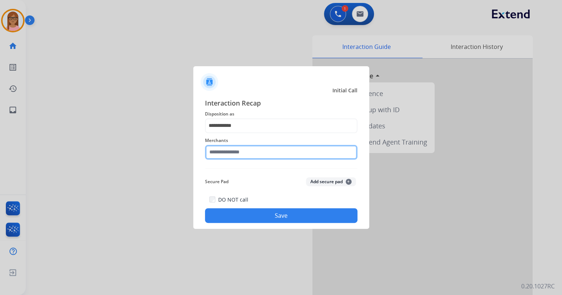
click at [237, 156] on input "text" at bounding box center [281, 152] width 152 height 15
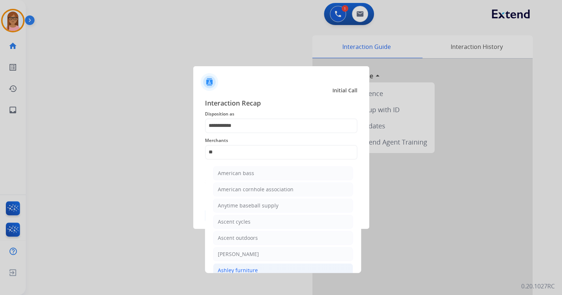
click at [258, 267] on li "Ashley furniture" at bounding box center [283, 270] width 140 height 14
type input "**********"
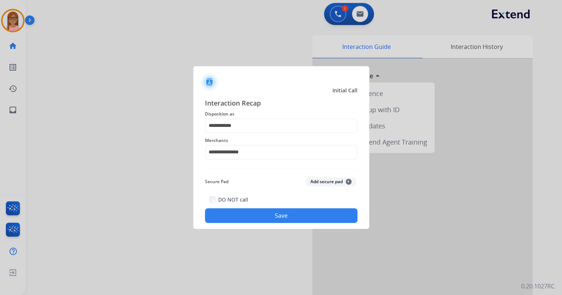
click at [282, 215] on button "Save" at bounding box center [281, 215] width 152 height 15
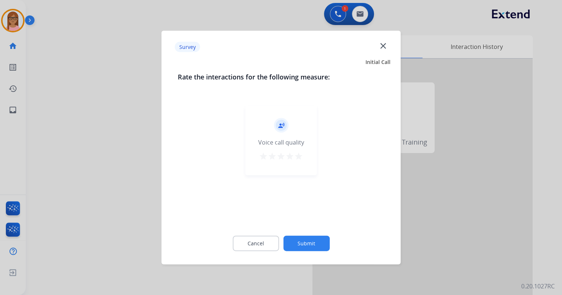
click at [298, 159] on mat-icon "star" at bounding box center [298, 156] width 9 height 9
click at [309, 242] on button "Submit" at bounding box center [306, 242] width 46 height 15
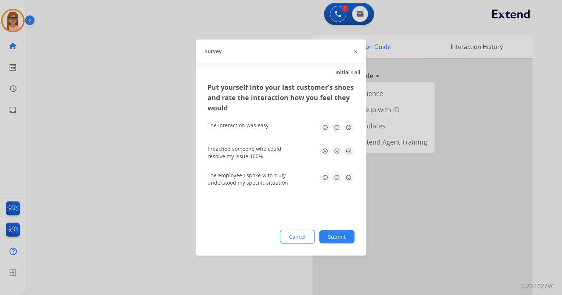
click at [346, 130] on img at bounding box center [349, 128] width 12 height 12
click at [347, 145] on img at bounding box center [349, 151] width 12 height 12
click at [349, 176] on img at bounding box center [349, 178] width 12 height 12
click at [343, 222] on div "Put yourself into your last customer’s shoes and rate the interaction how you f…" at bounding box center [281, 168] width 170 height 173
click at [342, 237] on button "Submit" at bounding box center [336, 236] width 35 height 13
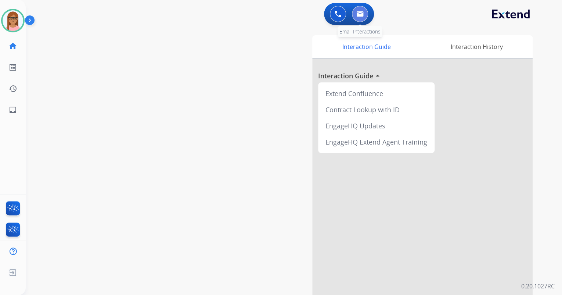
click at [360, 15] on img at bounding box center [359, 14] width 7 height 6
select select "**********"
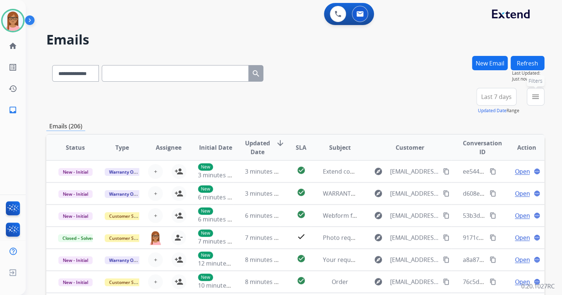
click at [534, 97] on mat-icon "menu" at bounding box center [535, 96] width 9 height 9
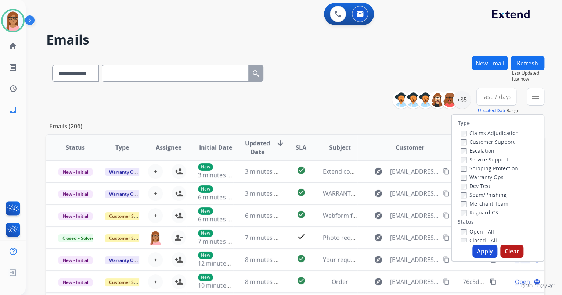
click at [458, 140] on div "Claims Adjudication Customer Support Escalation Service Support Shipping Protec…" at bounding box center [488, 172] width 61 height 88
click at [458, 141] on div "Claims Adjudication Customer Support Escalation Service Support Shipping Protec…" at bounding box center [488, 172] width 61 height 88
click at [461, 172] on div "Warranty Ops" at bounding box center [490, 176] width 58 height 9
click at [487, 254] on button "Apply" at bounding box center [484, 250] width 25 height 13
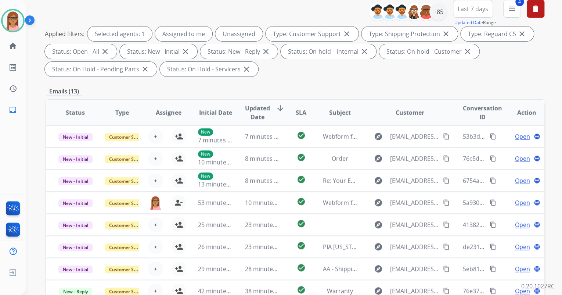
scroll to position [88, 0]
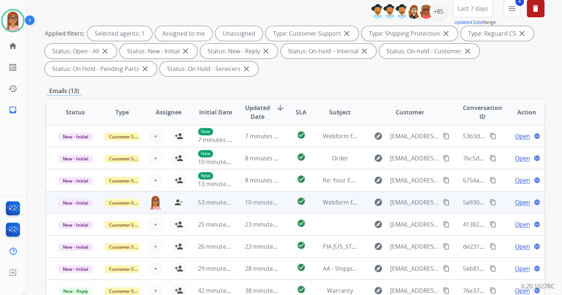
click at [522, 200] on span "Open" at bounding box center [522, 202] width 15 height 9
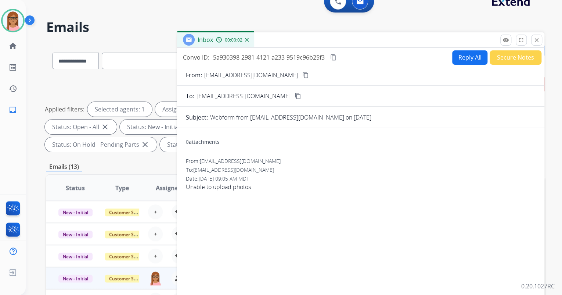
scroll to position [0, 0]
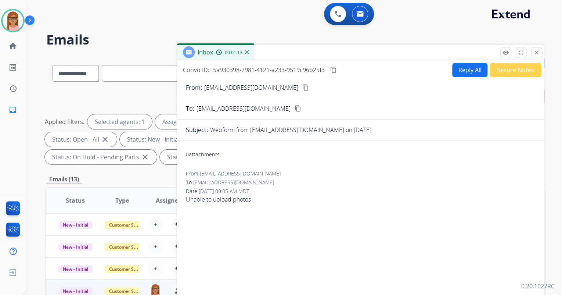
click at [334, 68] on mat-icon "content_copy" at bounding box center [333, 69] width 7 height 7
click at [455, 68] on button "Reply All" at bounding box center [469, 70] width 35 height 14
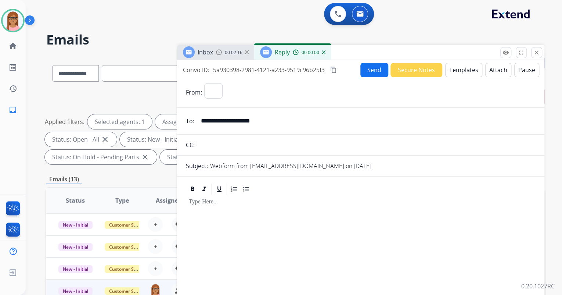
select select "**********"
click at [457, 68] on button "Templates" at bounding box center [463, 70] width 37 height 14
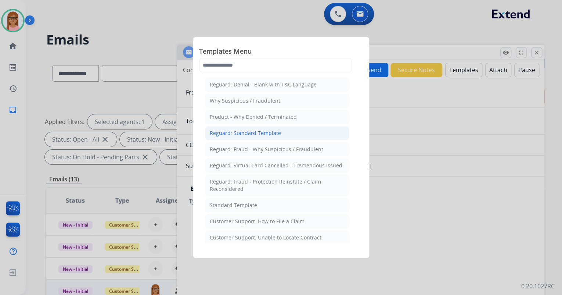
click at [241, 128] on li "Reguard: Standard Template" at bounding box center [277, 133] width 144 height 14
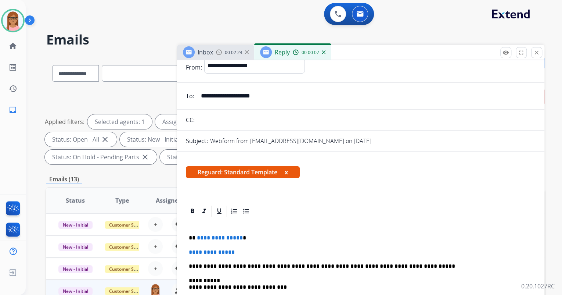
scroll to position [29, 0]
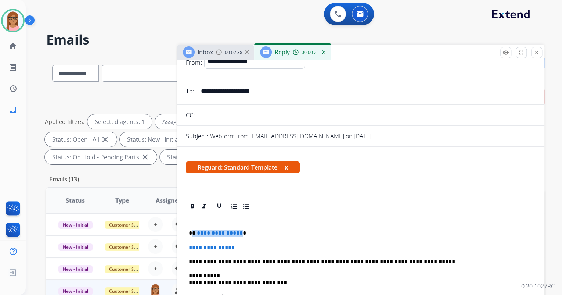
drag, startPoint x: 192, startPoint y: 232, endPoint x: 238, endPoint y: 233, distance: 45.9
click at [238, 233] on p "**********" at bounding box center [358, 233] width 338 height 7
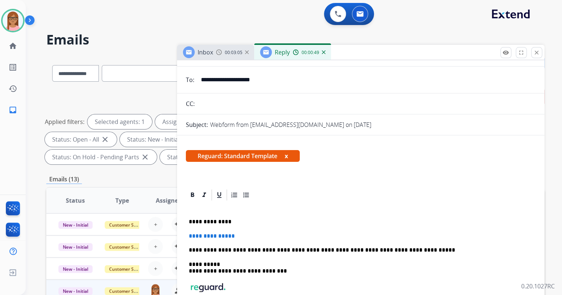
scroll to position [53, 0]
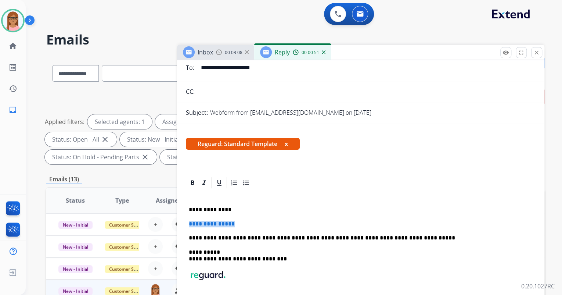
drag, startPoint x: 188, startPoint y: 220, endPoint x: 245, endPoint y: 220, distance: 56.9
click at [245, 220] on div "**********" at bounding box center [361, 261] width 350 height 145
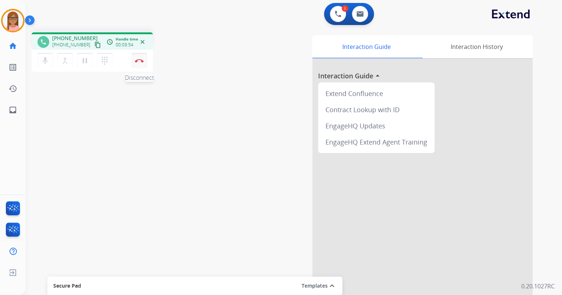
click at [140, 60] on img at bounding box center [139, 61] width 9 height 4
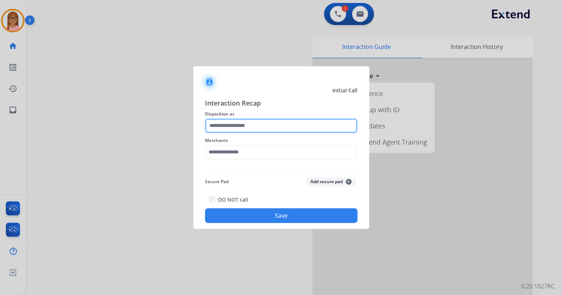
click at [270, 126] on input "text" at bounding box center [281, 125] width 152 height 15
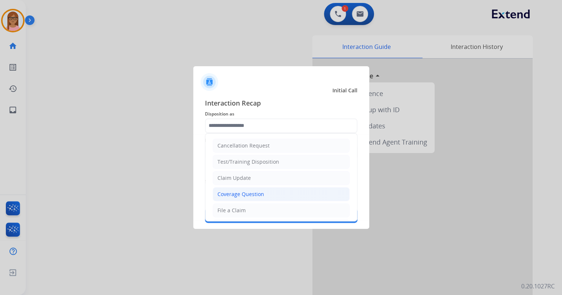
click at [266, 190] on li "Coverage Question" at bounding box center [281, 194] width 137 height 14
type input "**********"
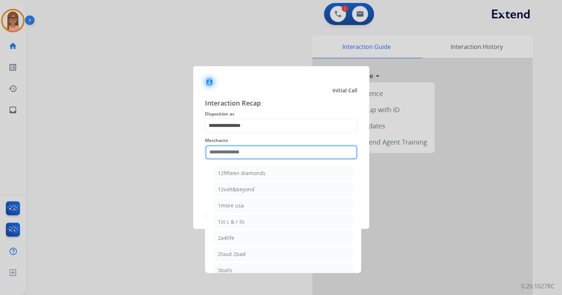
click at [236, 156] on input "text" at bounding box center [281, 152] width 152 height 15
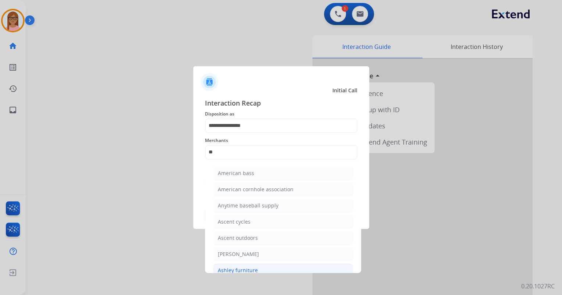
click at [261, 270] on li "Ashley furniture" at bounding box center [283, 270] width 140 height 14
type input "**********"
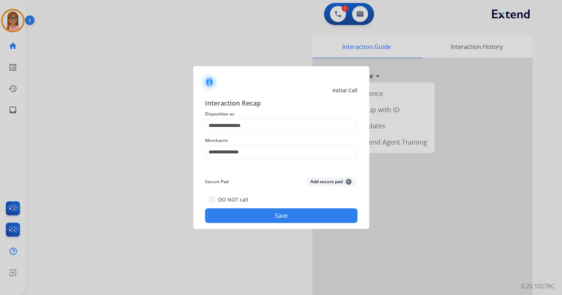
click at [296, 217] on button "Save" at bounding box center [281, 215] width 152 height 15
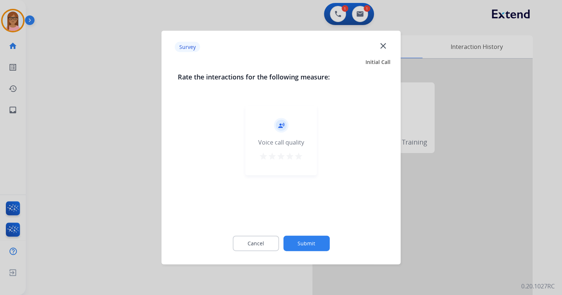
click at [299, 155] on mat-icon "star" at bounding box center [298, 156] width 9 height 9
click at [314, 238] on button "Submit" at bounding box center [306, 242] width 46 height 15
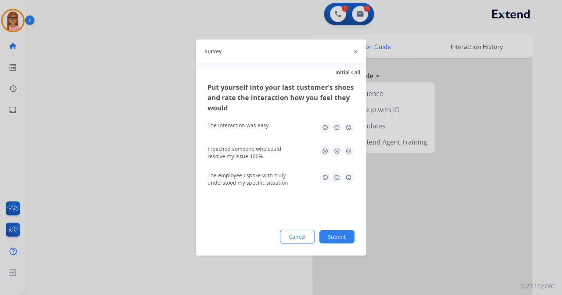
click at [349, 127] on img at bounding box center [349, 128] width 12 height 12
click at [347, 154] on img at bounding box center [349, 151] width 12 height 12
click at [347, 174] on img at bounding box center [349, 178] width 12 height 12
click at [339, 234] on button "Submit" at bounding box center [336, 236] width 35 height 13
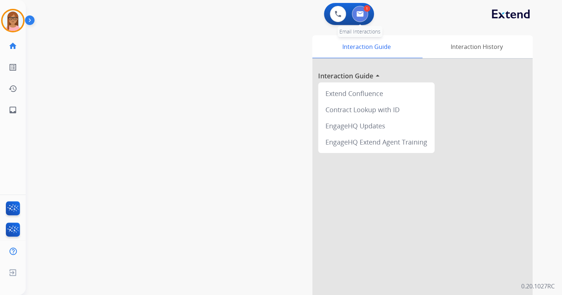
click at [356, 15] on button at bounding box center [360, 14] width 16 height 16
select select "**********"
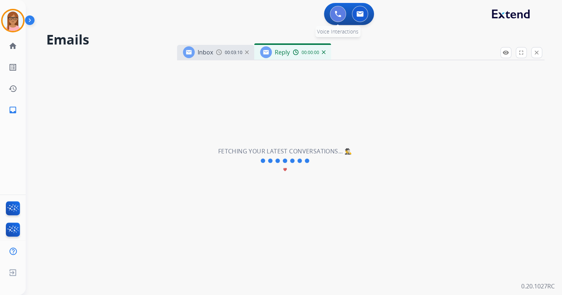
select select "**********"
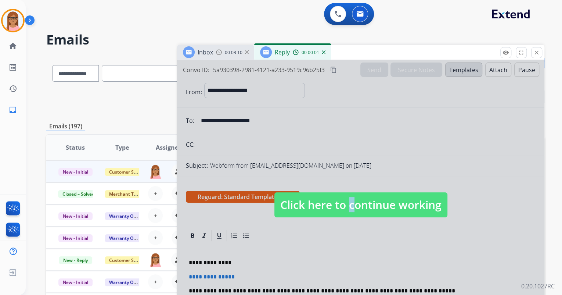
click at [344, 213] on span "Click here to continue working" at bounding box center [360, 204] width 173 height 25
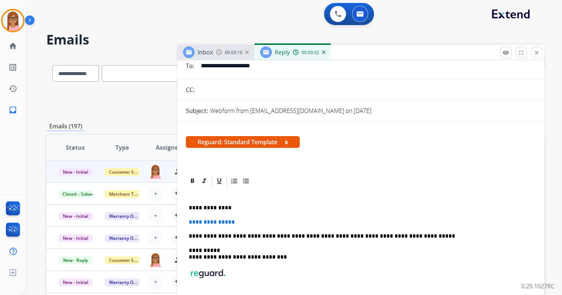
scroll to position [59, 0]
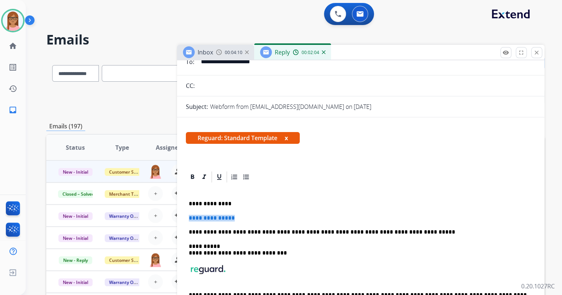
drag, startPoint x: 188, startPoint y: 215, endPoint x: 242, endPoint y: 212, distance: 54.8
click at [242, 212] on div "**********" at bounding box center [361, 255] width 350 height 145
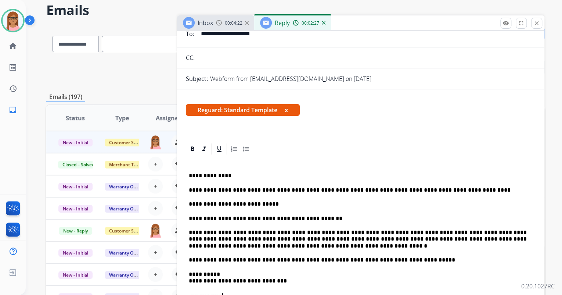
scroll to position [34, 0]
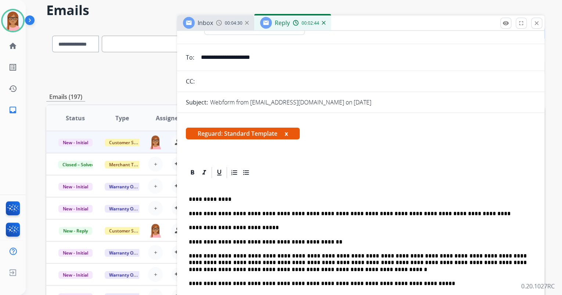
click at [272, 210] on p "**********" at bounding box center [358, 213] width 338 height 7
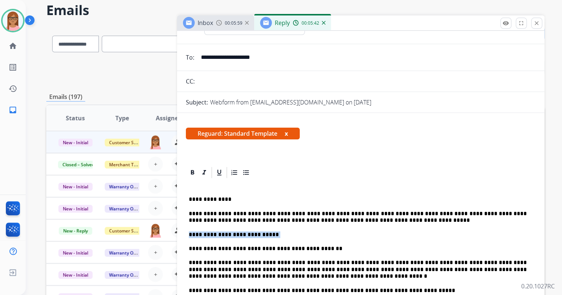
drag, startPoint x: 189, startPoint y: 234, endPoint x: 272, endPoint y: 234, distance: 83.4
click at [272, 234] on p "**********" at bounding box center [358, 234] width 338 height 7
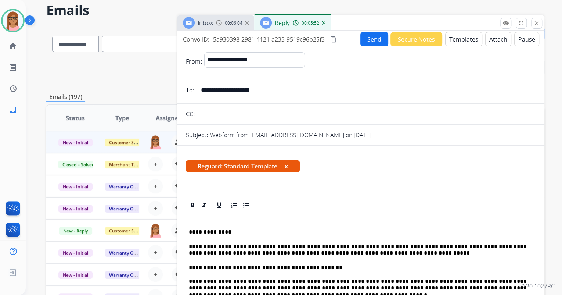
scroll to position [0, 0]
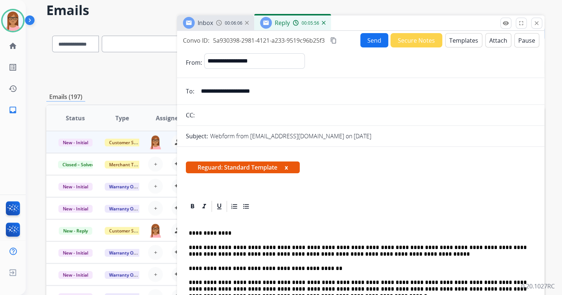
click at [349, 254] on p "**********" at bounding box center [358, 251] width 338 height 14
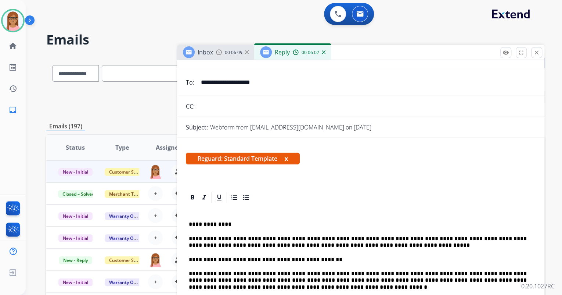
scroll to position [59, 0]
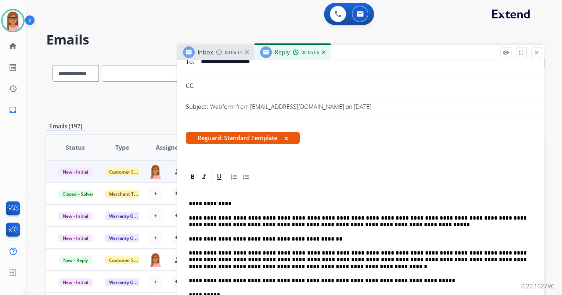
click at [458, 219] on p "**********" at bounding box center [358, 222] width 338 height 14
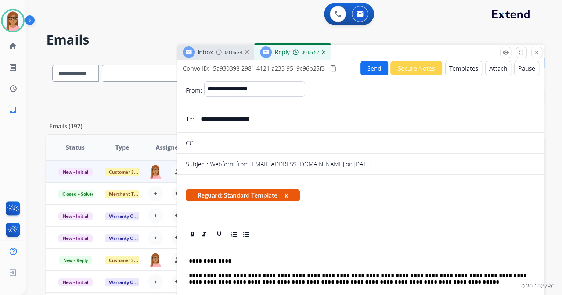
scroll to position [0, 0]
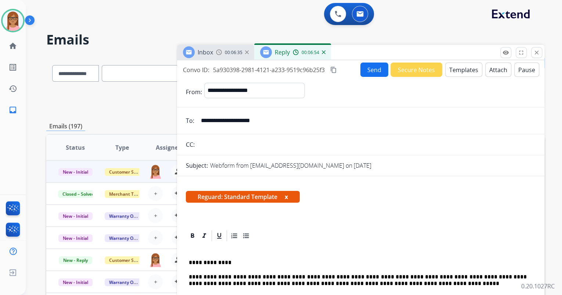
click at [377, 73] on button "Send" at bounding box center [374, 69] width 28 height 14
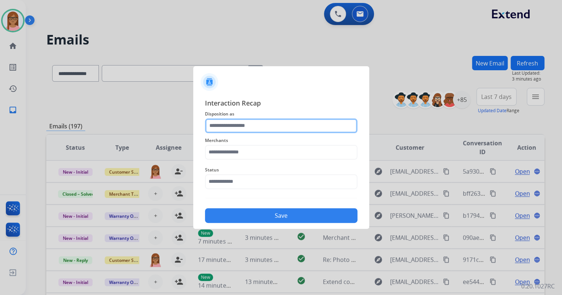
click at [275, 123] on input "text" at bounding box center [281, 125] width 152 height 15
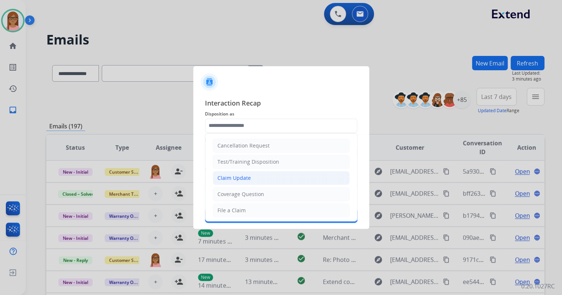
click at [261, 179] on li "Claim Update" at bounding box center [281, 178] width 137 height 14
type input "**********"
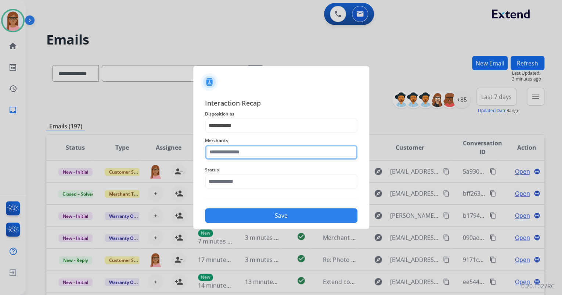
click at [262, 151] on input "text" at bounding box center [281, 152] width 152 height 15
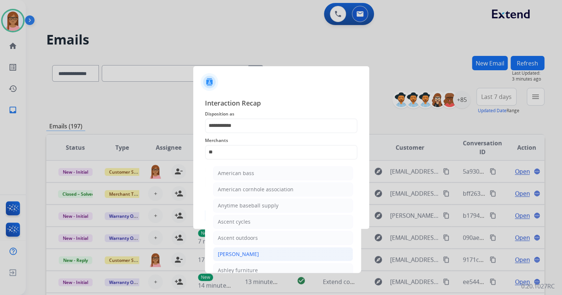
click at [257, 255] on div "[PERSON_NAME]" at bounding box center [238, 253] width 41 height 7
type input "**********"
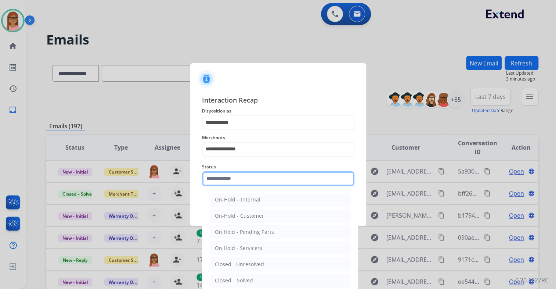
click at [257, 182] on input "text" at bounding box center [278, 178] width 152 height 15
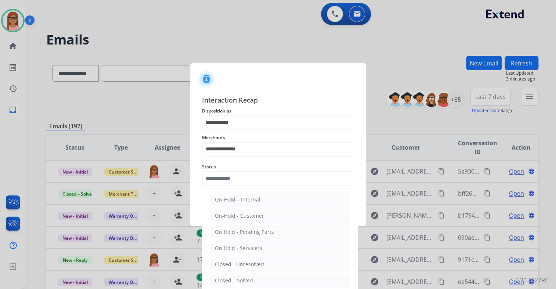
drag, startPoint x: 253, startPoint y: 282, endPoint x: 254, endPoint y: 258, distance: 24.2
click at [253, 281] on li "Closed – Solved" at bounding box center [280, 280] width 140 height 14
type input "**********"
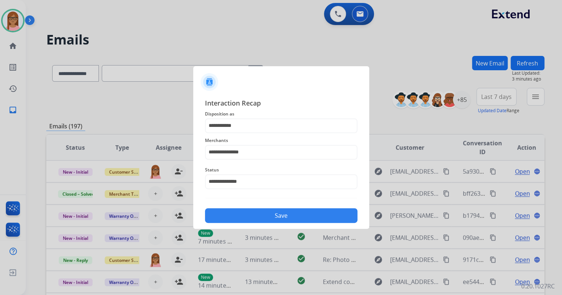
click at [259, 218] on button "Save" at bounding box center [281, 215] width 152 height 15
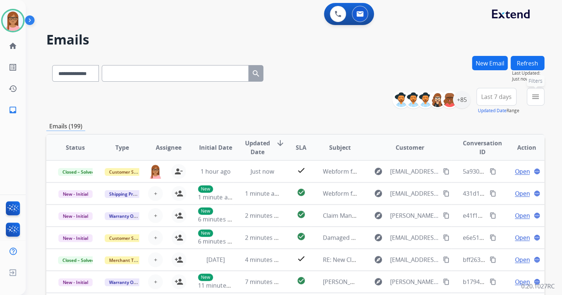
click at [533, 98] on mat-icon "menu" at bounding box center [535, 96] width 9 height 9
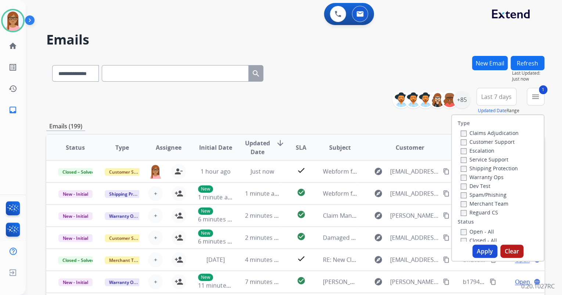
click at [461, 172] on div "Warranty Ops" at bounding box center [490, 176] width 58 height 9
click at [469, 247] on div "Apply Clear" at bounding box center [498, 250] width 92 height 13
click at [483, 255] on button "Apply" at bounding box center [484, 250] width 25 height 13
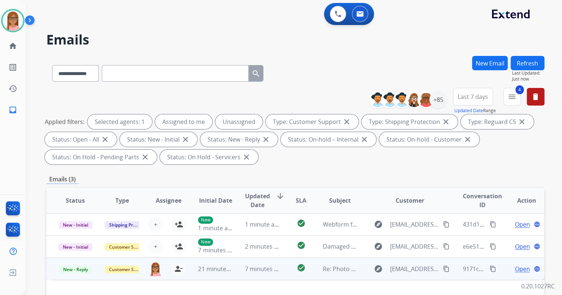
click at [516, 266] on span "Open" at bounding box center [522, 268] width 15 height 9
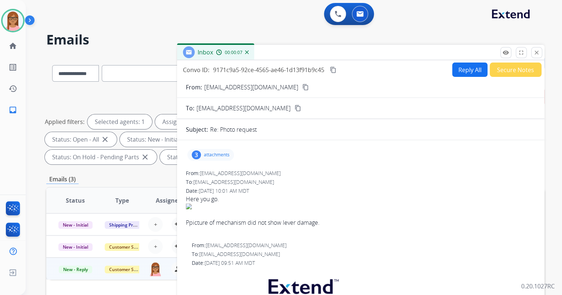
click at [215, 154] on p "attachments" at bounding box center [217, 155] width 26 height 6
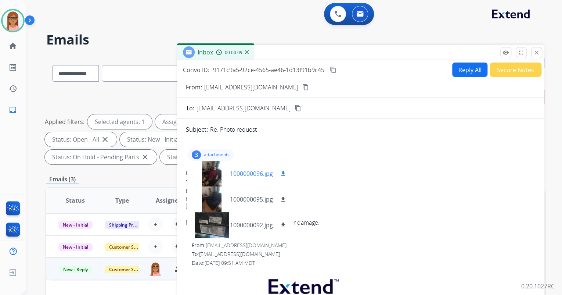
click at [209, 175] on div at bounding box center [211, 174] width 37 height 26
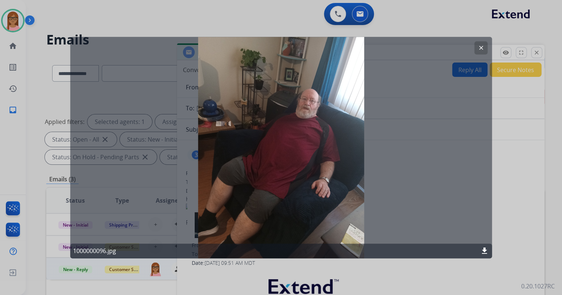
click at [482, 46] on mat-icon "clear" at bounding box center [481, 47] width 7 height 7
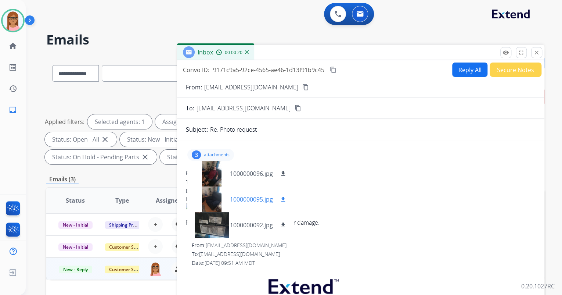
click at [216, 194] on div at bounding box center [211, 199] width 37 height 26
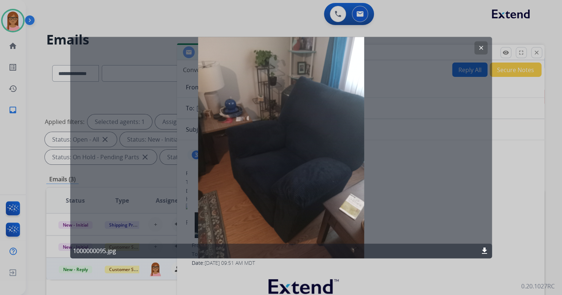
click at [482, 47] on mat-icon "clear" at bounding box center [481, 47] width 7 height 7
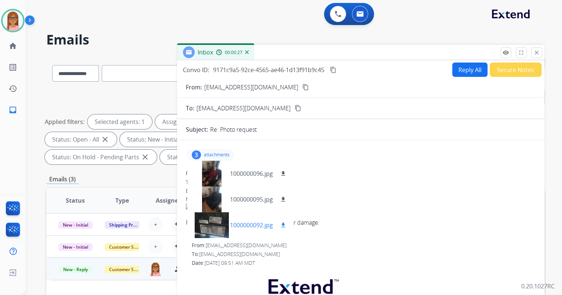
click at [210, 220] on div at bounding box center [211, 225] width 37 height 26
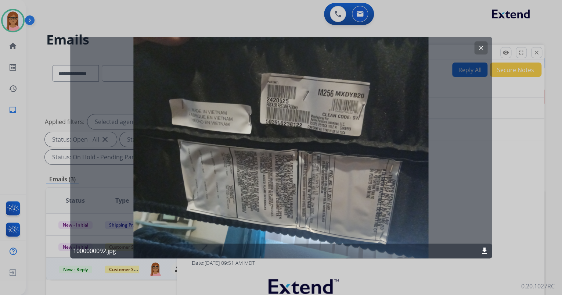
click at [480, 45] on mat-icon "clear" at bounding box center [481, 47] width 7 height 7
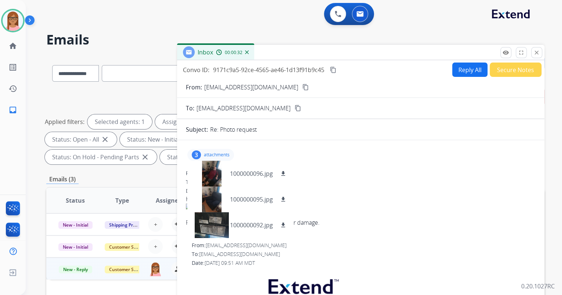
click at [302, 87] on mat-icon "content_copy" at bounding box center [305, 87] width 7 height 7
click at [282, 223] on mat-icon "download" at bounding box center [283, 225] width 7 height 7
click at [282, 200] on mat-icon "download" at bounding box center [283, 199] width 7 height 7
click at [283, 172] on mat-icon "download" at bounding box center [283, 173] width 7 height 7
click at [383, 203] on img at bounding box center [361, 206] width 350 height 6
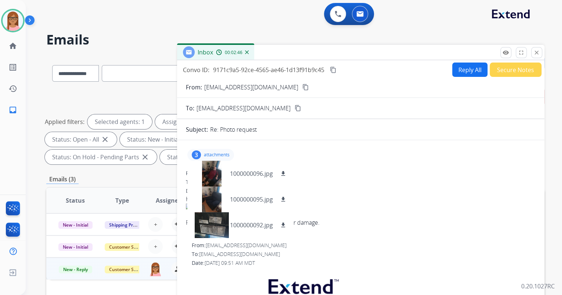
click at [456, 69] on button "Reply All" at bounding box center [469, 69] width 35 height 14
select select "**********"
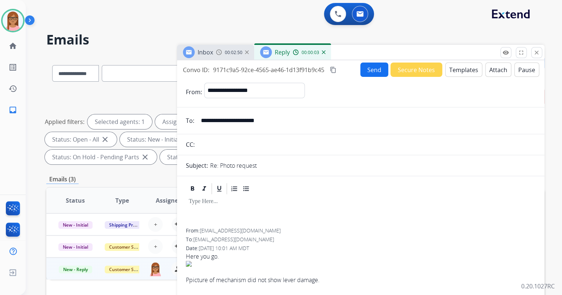
click at [463, 66] on button "Templates" at bounding box center [463, 69] width 37 height 14
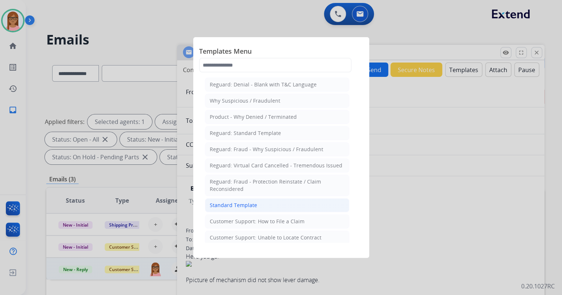
click at [253, 206] on div "Standard Template" at bounding box center [233, 204] width 47 height 7
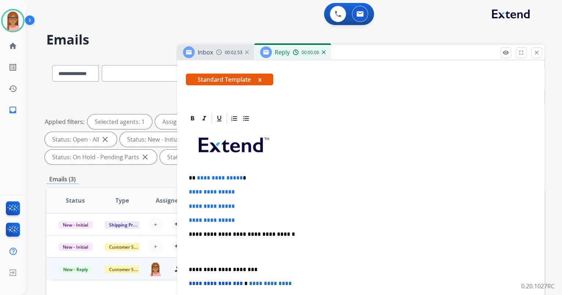
scroll to position [118, 0]
click at [192, 176] on p "**********" at bounding box center [358, 177] width 338 height 7
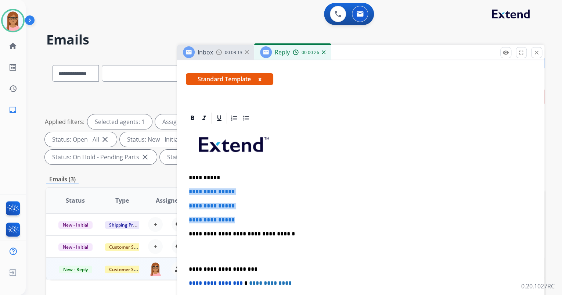
drag, startPoint x: 190, startPoint y: 190, endPoint x: 237, endPoint y: 216, distance: 54.1
click at [237, 216] on div "**********" at bounding box center [361, 251] width 350 height 253
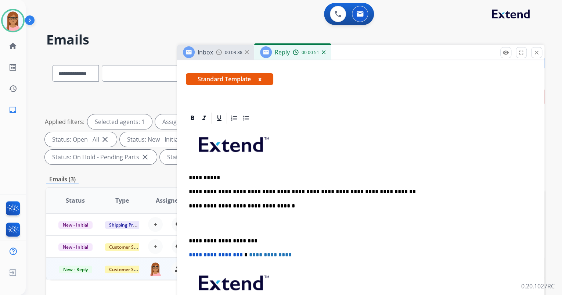
click at [380, 191] on p "**********" at bounding box center [358, 191] width 338 height 7
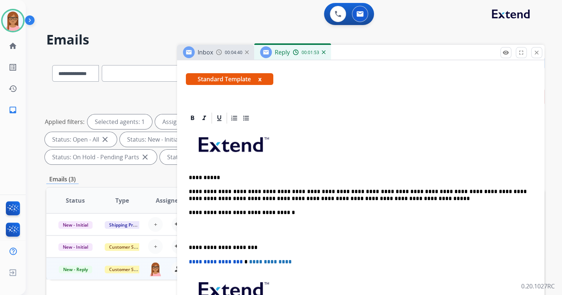
click at [356, 195] on p "**********" at bounding box center [358, 195] width 338 height 14
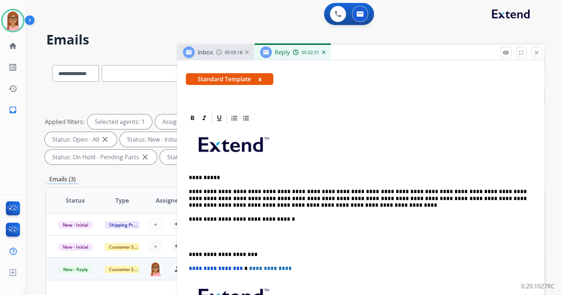
click at [201, 223] on div "**********" at bounding box center [361, 244] width 350 height 238
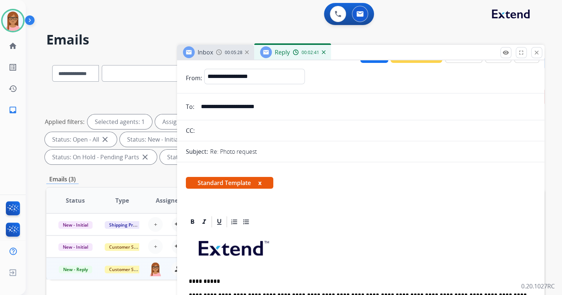
scroll to position [0, 0]
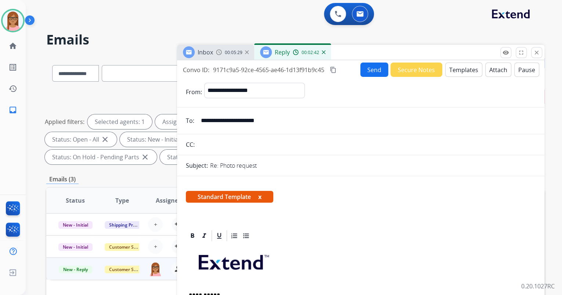
click at [331, 69] on mat-icon "content_copy" at bounding box center [333, 69] width 7 height 7
click at [372, 68] on button "Send" at bounding box center [374, 69] width 28 height 14
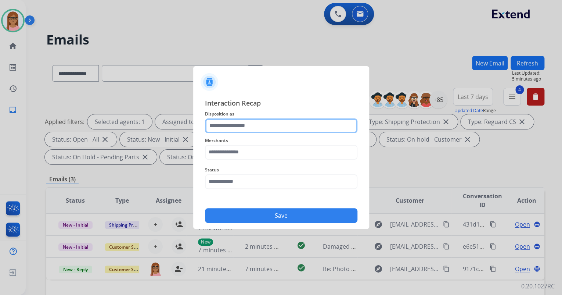
click at [278, 125] on input "text" at bounding box center [281, 125] width 152 height 15
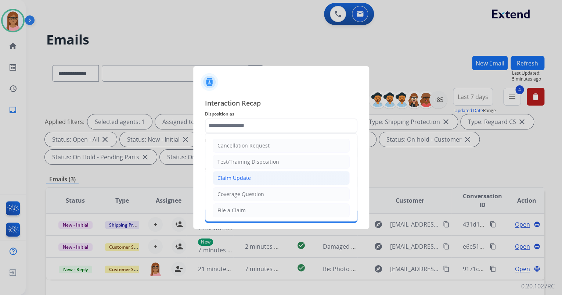
click at [254, 178] on li "Claim Update" at bounding box center [281, 178] width 137 height 14
type input "**********"
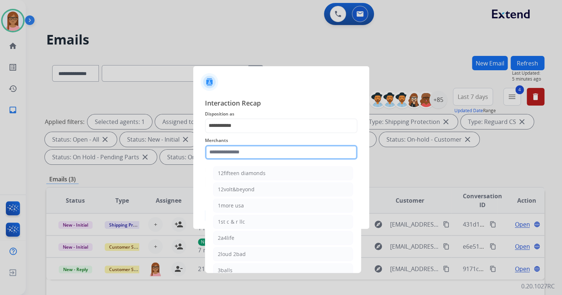
click at [255, 153] on input "text" at bounding box center [281, 152] width 152 height 15
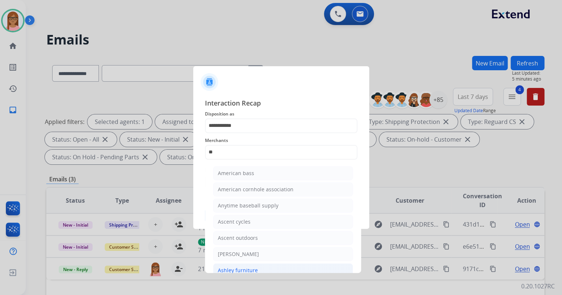
click at [247, 264] on li "Ashley furniture" at bounding box center [283, 270] width 140 height 14
type input "**********"
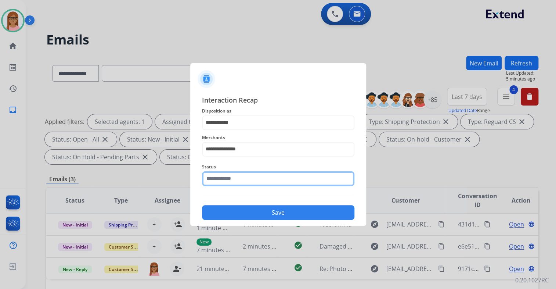
click at [250, 184] on input "text" at bounding box center [278, 178] width 152 height 15
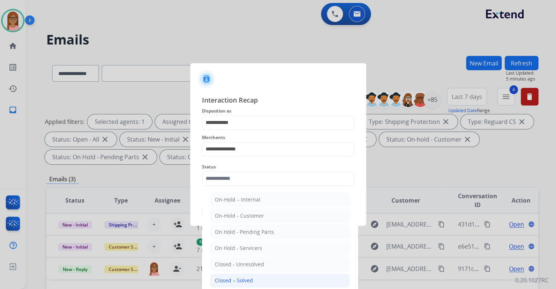
click at [240, 277] on div "Closed – Solved" at bounding box center [234, 280] width 38 height 7
type input "**********"
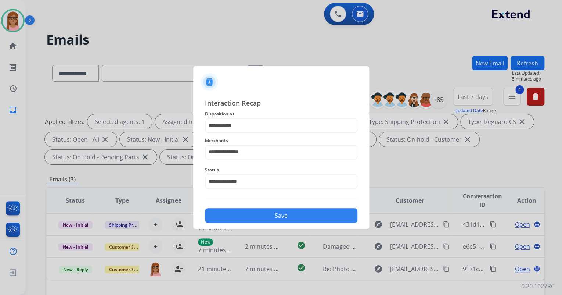
click at [251, 217] on button "Save" at bounding box center [281, 215] width 152 height 15
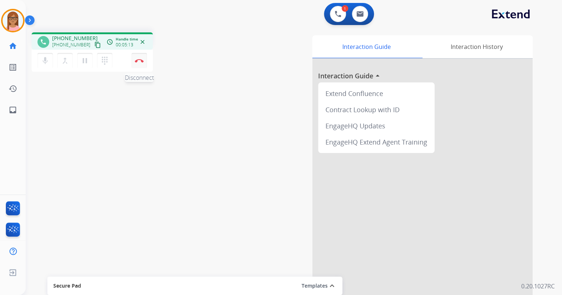
click at [138, 60] on img at bounding box center [139, 61] width 9 height 4
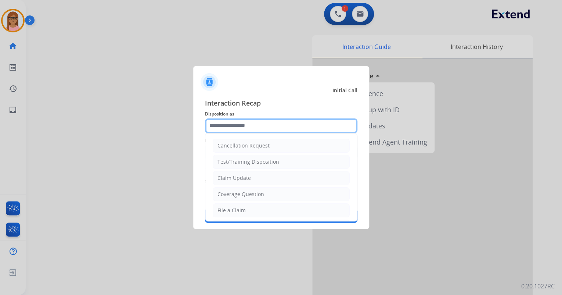
click at [252, 123] on input "text" at bounding box center [281, 125] width 152 height 15
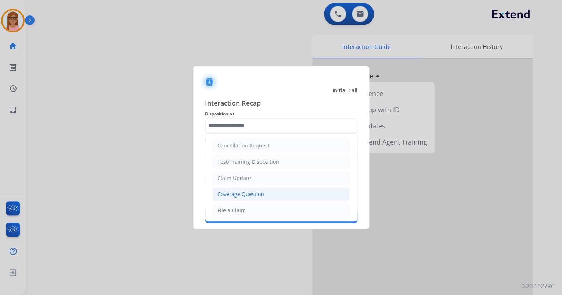
click at [253, 192] on div "Coverage Question" at bounding box center [240, 193] width 47 height 7
type input "**********"
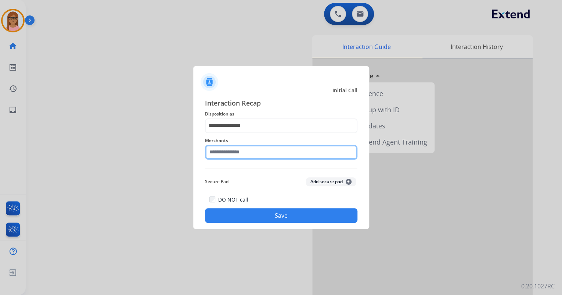
click at [249, 156] on input "text" at bounding box center [281, 152] width 152 height 15
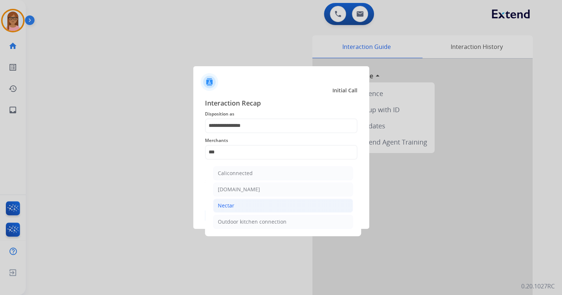
click at [237, 205] on li "Nectar" at bounding box center [283, 205] width 140 height 14
type input "******"
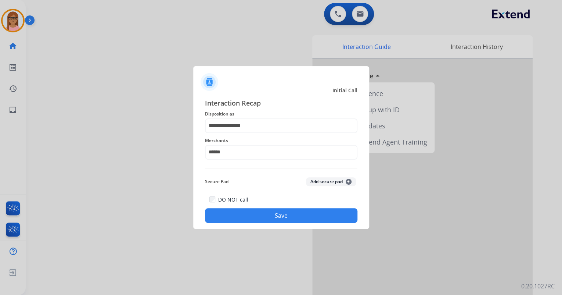
click at [265, 217] on button "Save" at bounding box center [281, 215] width 152 height 15
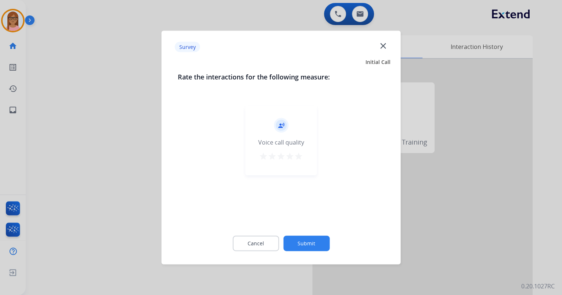
click at [297, 157] on mat-icon "star" at bounding box center [298, 156] width 9 height 9
click at [306, 239] on button "Submit" at bounding box center [306, 242] width 46 height 15
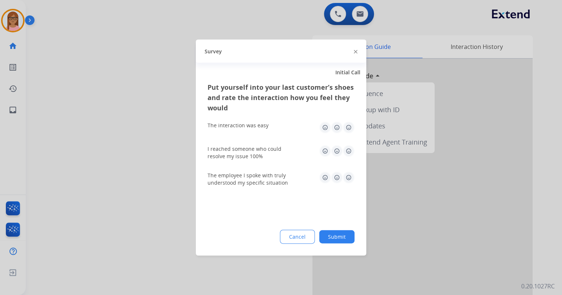
click at [345, 125] on img at bounding box center [349, 128] width 12 height 12
click at [351, 151] on img at bounding box center [349, 151] width 12 height 12
click at [348, 170] on div "The employee I spoke with truly understood my specific situation" at bounding box center [281, 179] width 147 height 26
click at [348, 180] on img at bounding box center [349, 178] width 12 height 12
click at [337, 241] on button "Submit" at bounding box center [336, 236] width 35 height 13
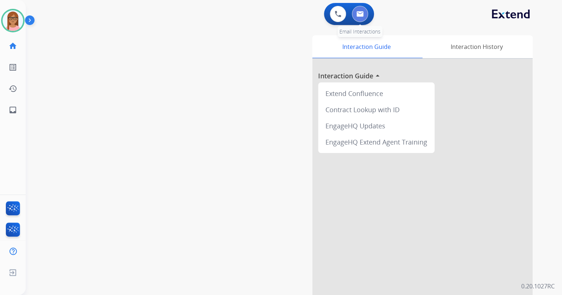
click at [364, 14] on button at bounding box center [360, 14] width 16 height 16
select select "**********"
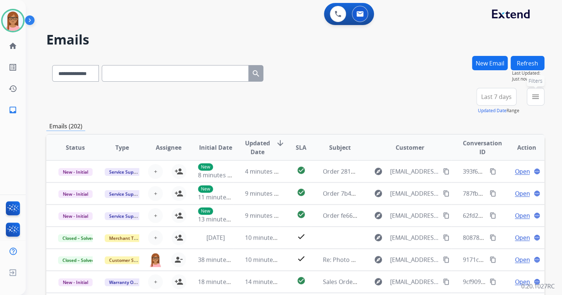
click at [535, 98] on mat-icon "menu" at bounding box center [535, 96] width 9 height 9
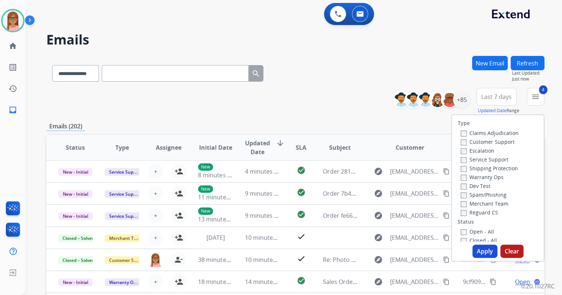
click at [475, 247] on button "Apply" at bounding box center [484, 250] width 25 height 13
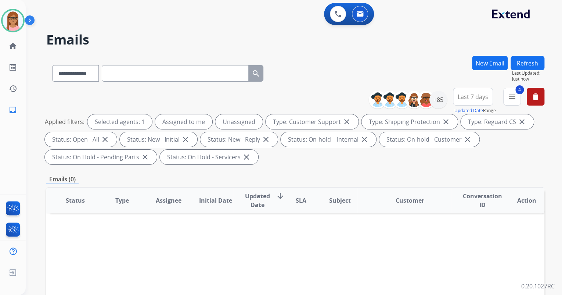
click at [522, 62] on button "Refresh" at bounding box center [528, 63] width 34 height 14
click at [434, 111] on div "**********" at bounding box center [410, 100] width 73 height 24
click at [435, 102] on div "+85" at bounding box center [438, 100] width 18 height 18
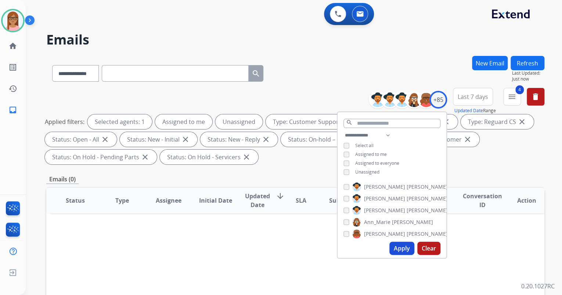
click at [346, 174] on div "**********" at bounding box center [392, 154] width 109 height 47
click at [397, 244] on button "Apply" at bounding box center [401, 247] width 25 height 13
click at [403, 251] on button "Apply" at bounding box center [401, 247] width 25 height 13
click at [473, 174] on div "**********" at bounding box center [295, 263] width 498 height 415
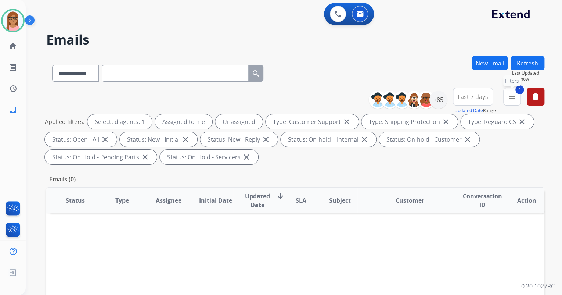
click at [508, 95] on mat-icon "menu" at bounding box center [512, 96] width 9 height 9
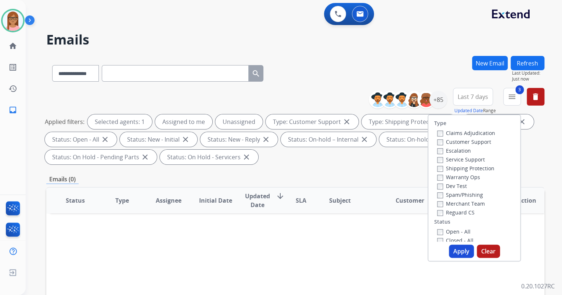
click at [455, 252] on button "Apply" at bounding box center [461, 250] width 25 height 13
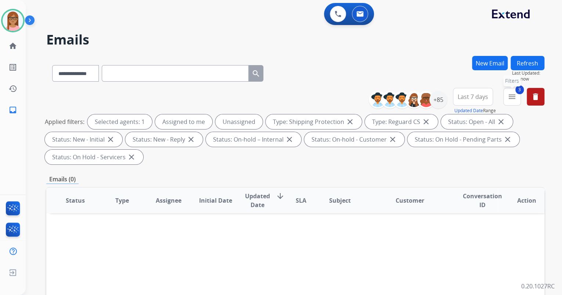
click at [516, 98] on mat-icon "menu" at bounding box center [512, 96] width 9 height 9
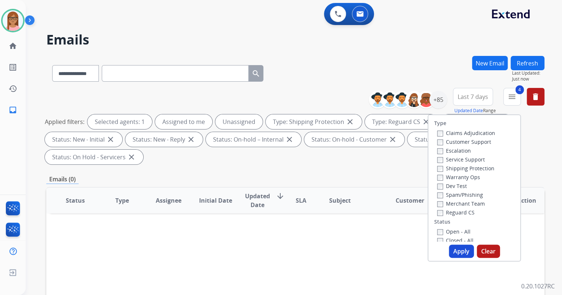
click at [450, 250] on button "Apply" at bounding box center [461, 250] width 25 height 13
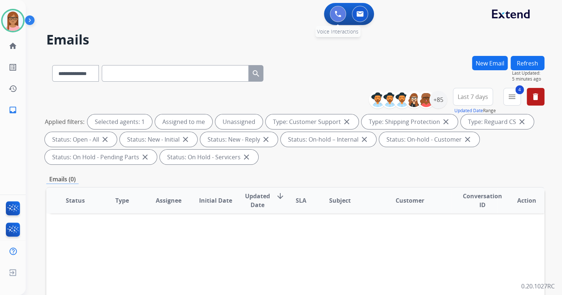
click at [335, 11] on img at bounding box center [338, 14] width 7 height 7
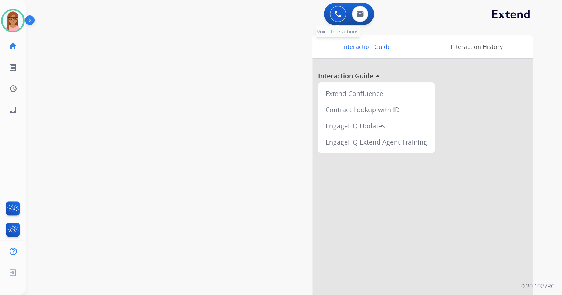
click at [333, 13] on button at bounding box center [338, 14] width 16 height 16
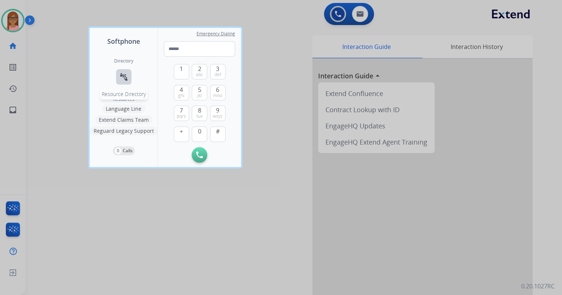
click at [116, 80] on div "Directory connect_without_contact Resource Directory" at bounding box center [123, 77] width 19 height 38
click at [126, 75] on mat-icon "connect_without_contact" at bounding box center [123, 76] width 9 height 9
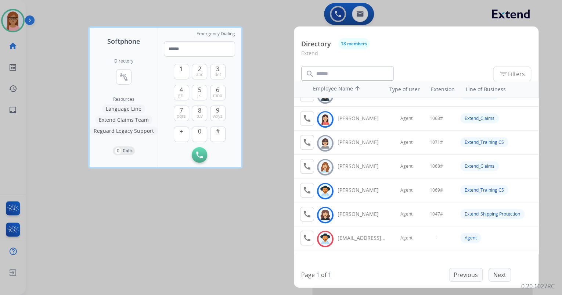
scroll to position [278, 0]
click at [264, 54] on div at bounding box center [281, 147] width 562 height 295
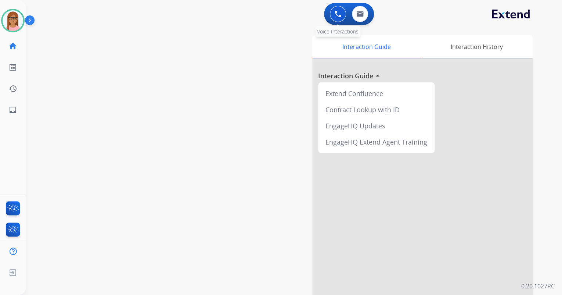
click at [338, 15] on img at bounding box center [338, 14] width 7 height 7
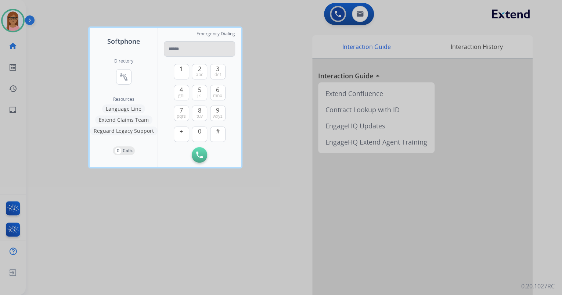
click at [183, 46] on input "tel" at bounding box center [199, 48] width 71 height 15
type input "**********"
click at [192, 156] on button "Initiate Call" at bounding box center [199, 154] width 15 height 15
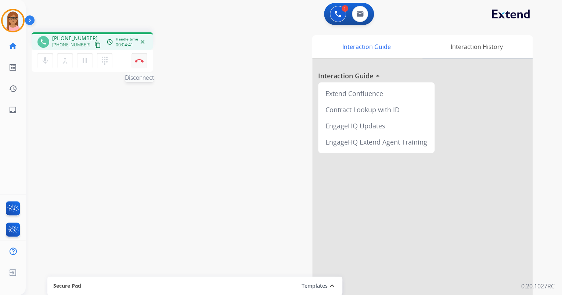
click at [141, 61] on img at bounding box center [139, 61] width 9 height 4
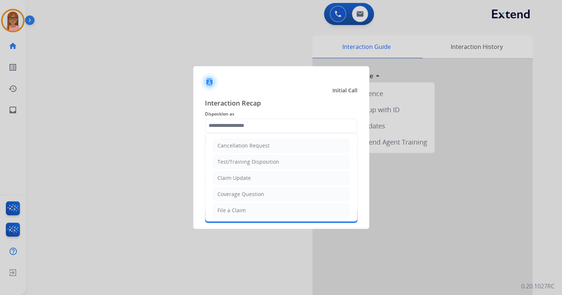
click at [252, 126] on input "text" at bounding box center [281, 125] width 152 height 15
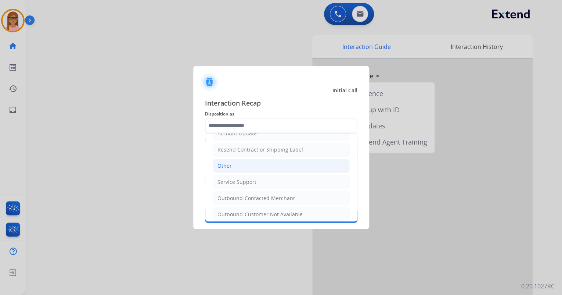
scroll to position [144, 0]
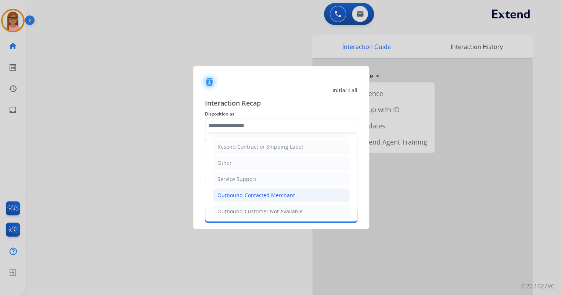
click at [262, 193] on div "Outbound-Contacted Merchant" at bounding box center [256, 194] width 78 height 7
type input "**********"
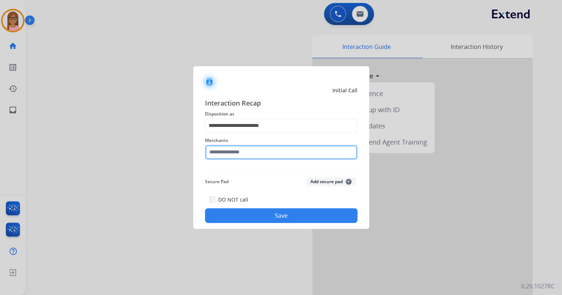
click at [259, 153] on input "text" at bounding box center [281, 152] width 152 height 15
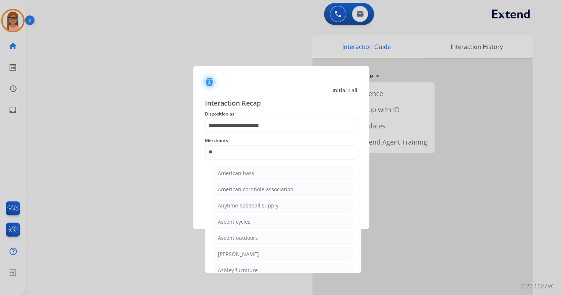
click at [264, 251] on li "[PERSON_NAME]" at bounding box center [283, 254] width 140 height 14
type input "**********"
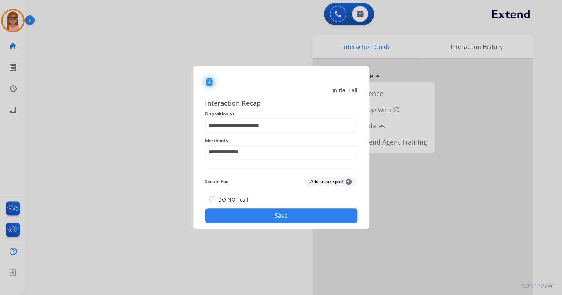
click at [260, 216] on button "Save" at bounding box center [281, 215] width 152 height 15
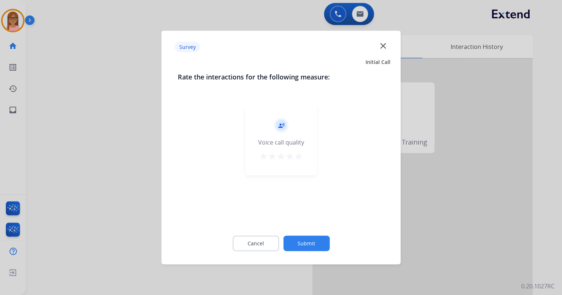
click at [279, 155] on mat-icon "star" at bounding box center [281, 156] width 9 height 9
click at [305, 244] on button "Submit" at bounding box center [306, 242] width 46 height 15
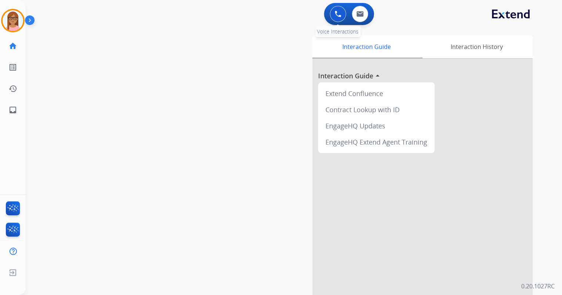
click at [334, 14] on button at bounding box center [338, 14] width 16 height 16
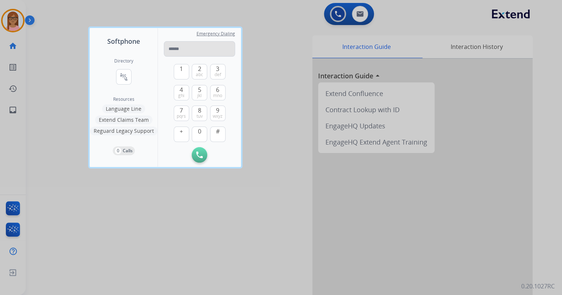
click at [204, 51] on input "tel" at bounding box center [199, 48] width 71 height 15
type input "**********"
click at [201, 154] on img at bounding box center [199, 154] width 7 height 7
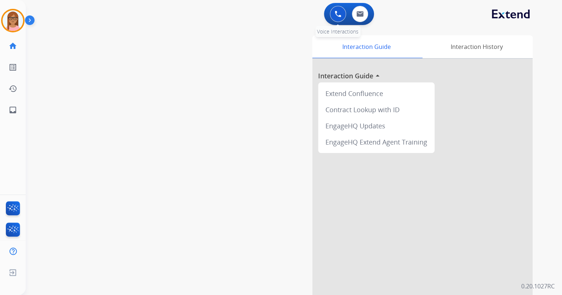
click at [335, 14] on img at bounding box center [338, 14] width 7 height 7
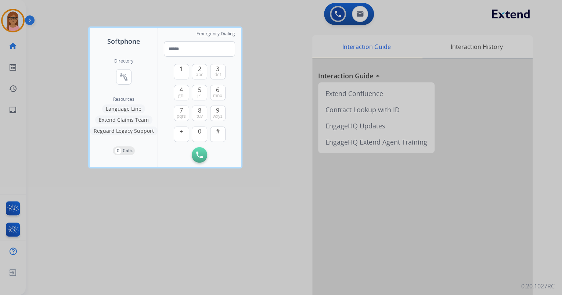
drag, startPoint x: 171, startPoint y: 195, endPoint x: 168, endPoint y: 190, distance: 6.1
click at [170, 194] on div at bounding box center [281, 147] width 562 height 295
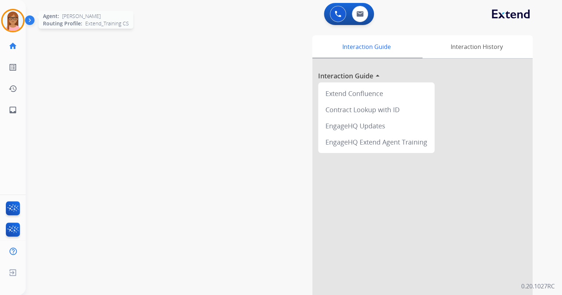
click at [7, 22] on img at bounding box center [13, 20] width 21 height 21
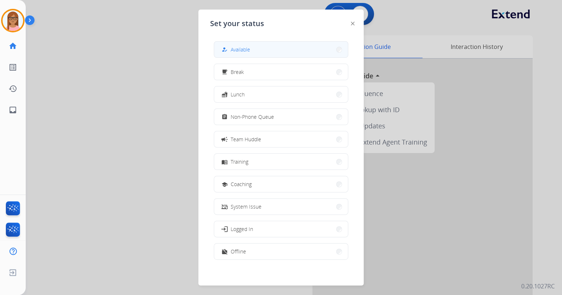
click at [242, 44] on button "how_to_reg Available" at bounding box center [281, 50] width 134 height 16
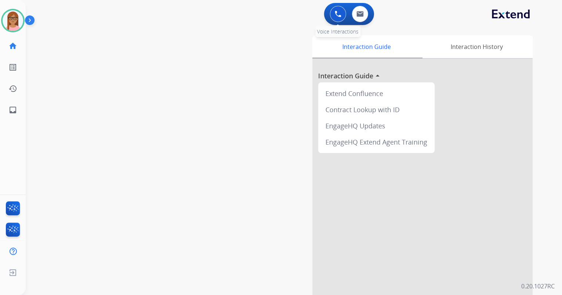
click at [345, 9] on div "0 Voice Interactions" at bounding box center [338, 14] width 22 height 16
click at [340, 11] on img at bounding box center [338, 14] width 7 height 7
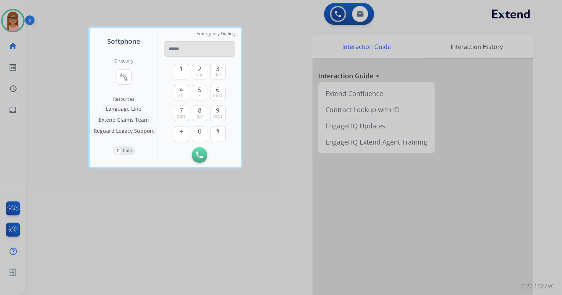
click at [180, 54] on input "tel" at bounding box center [199, 48] width 71 height 15
click at [180, 51] on input "tel" at bounding box center [199, 48] width 71 height 15
type input "**********"
click at [194, 156] on button "Initiate Call" at bounding box center [199, 154] width 15 height 15
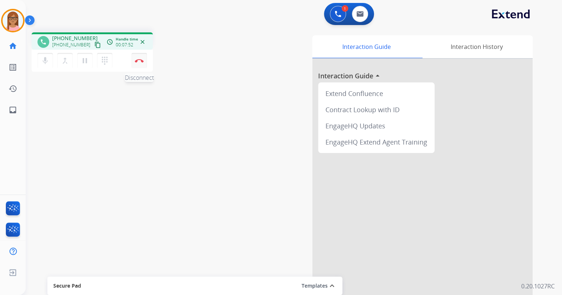
click at [138, 61] on img at bounding box center [139, 61] width 9 height 4
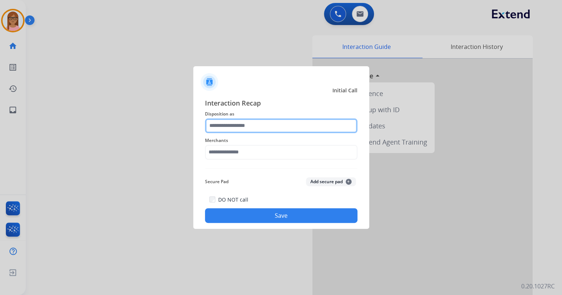
click at [228, 127] on input "text" at bounding box center [281, 125] width 152 height 15
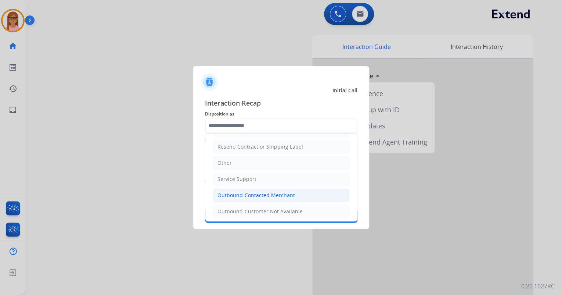
click at [255, 195] on div "Outbound-Contacted Merchant" at bounding box center [256, 194] width 78 height 7
type input "**********"
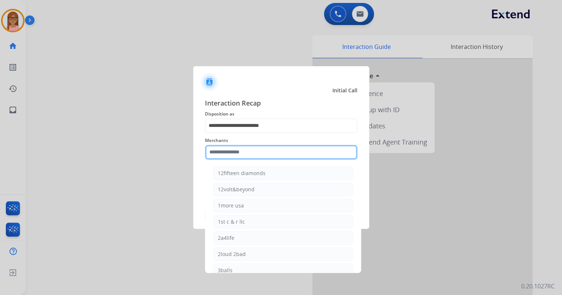
click at [249, 151] on input "text" at bounding box center [281, 152] width 152 height 15
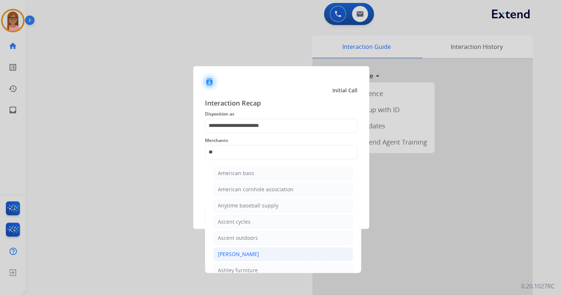
click at [256, 253] on div "[PERSON_NAME]" at bounding box center [238, 253] width 41 height 7
type input "**********"
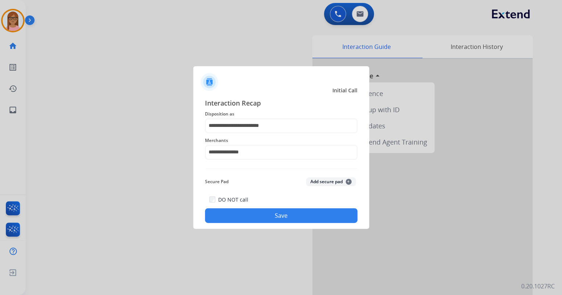
click at [255, 219] on button "Save" at bounding box center [281, 215] width 152 height 15
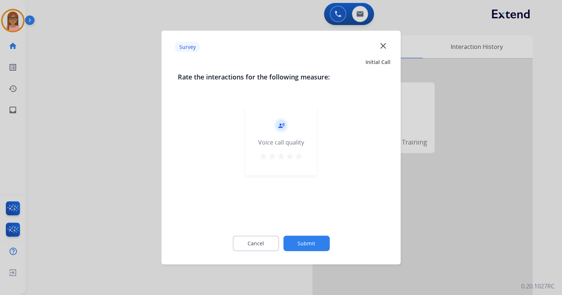
click at [299, 160] on button "star" at bounding box center [298, 157] width 9 height 11
click at [303, 246] on button "Submit" at bounding box center [306, 242] width 46 height 15
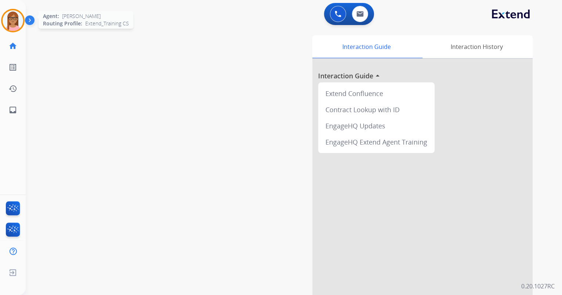
click at [11, 15] on img at bounding box center [13, 20] width 21 height 21
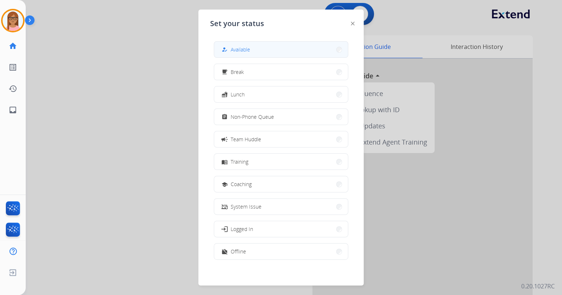
click at [248, 47] on span "Available" at bounding box center [240, 50] width 19 height 8
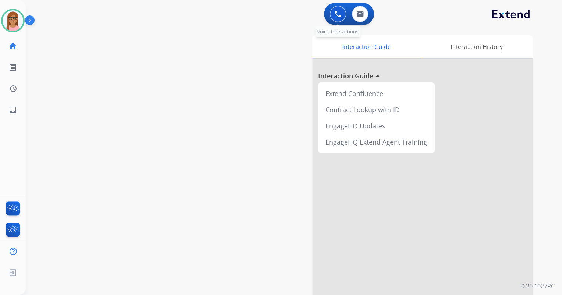
click at [340, 17] on img at bounding box center [338, 14] width 7 height 7
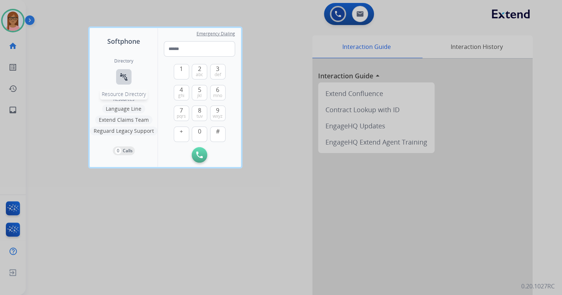
click at [119, 74] on mat-icon "connect_without_contact" at bounding box center [123, 76] width 9 height 9
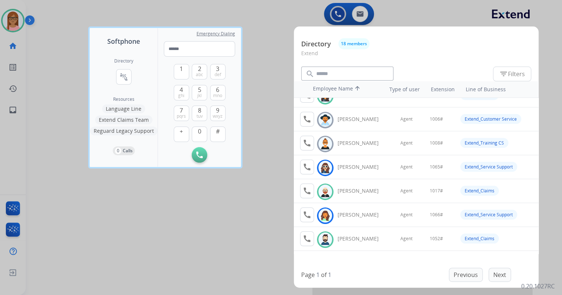
scroll to position [0, 0]
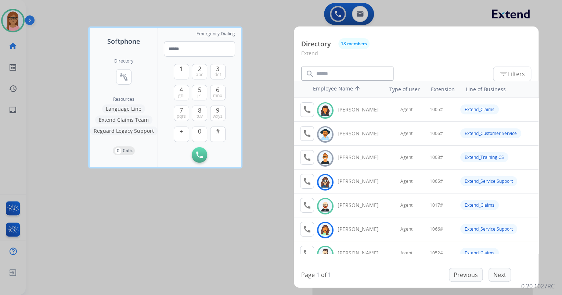
click at [134, 118] on button "Extend Claims Team" at bounding box center [123, 119] width 57 height 9
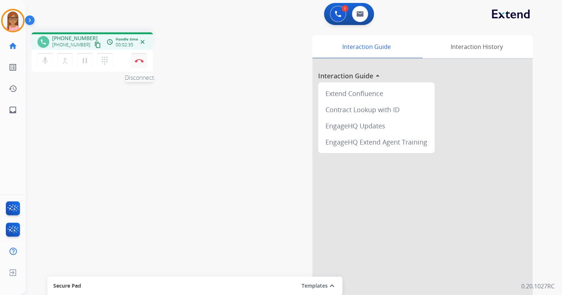
click at [140, 58] on button "Disconnect" at bounding box center [139, 60] width 15 height 15
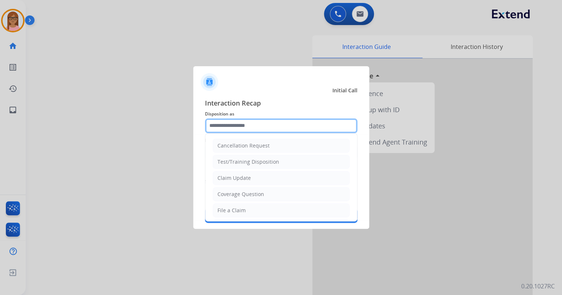
click at [248, 128] on input "text" at bounding box center [281, 125] width 152 height 15
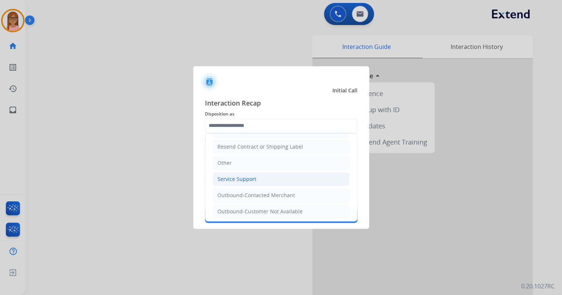
click at [267, 173] on li "Service Support" at bounding box center [281, 179] width 137 height 14
type input "**********"
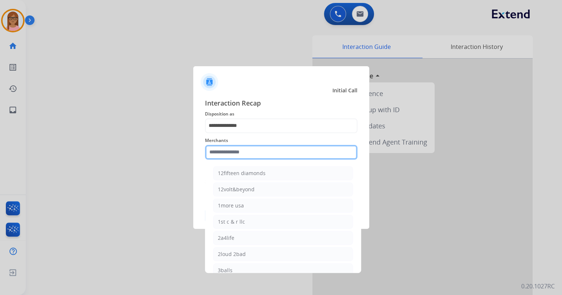
click at [249, 154] on input "text" at bounding box center [281, 152] width 152 height 15
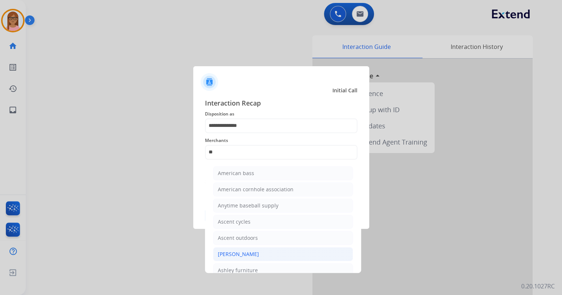
click at [250, 253] on div "[PERSON_NAME]" at bounding box center [238, 253] width 41 height 7
type input "**********"
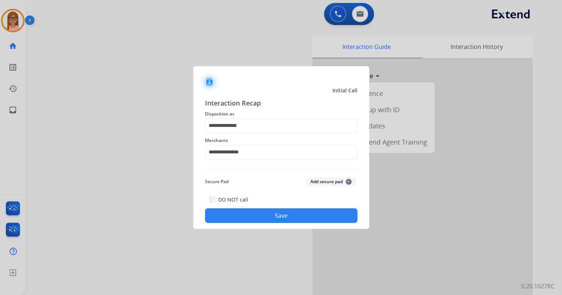
click at [266, 216] on button "Save" at bounding box center [281, 215] width 152 height 15
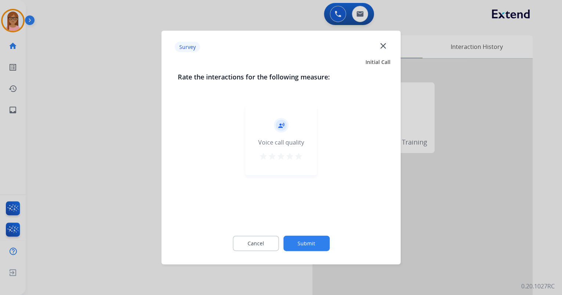
click at [299, 155] on mat-icon "star" at bounding box center [298, 156] width 9 height 9
drag, startPoint x: 313, startPoint y: 242, endPoint x: 311, endPoint y: 229, distance: 13.5
click at [313, 242] on button "Submit" at bounding box center [306, 242] width 46 height 15
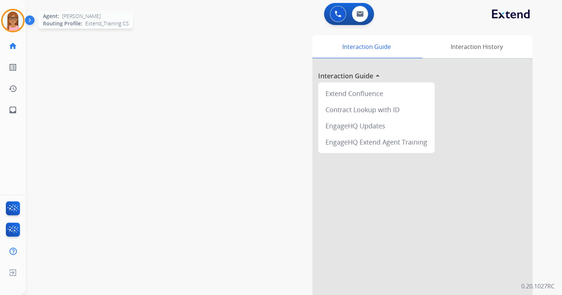
click at [18, 23] on img at bounding box center [13, 20] width 21 height 21
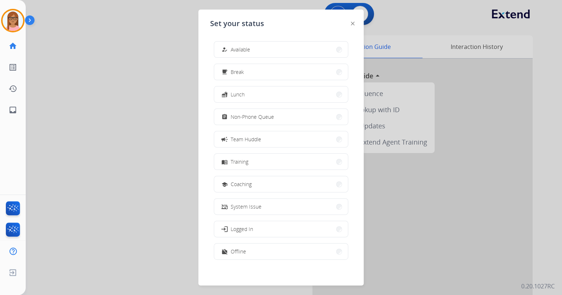
click at [250, 47] on div "how_to_reg Available" at bounding box center [235, 49] width 30 height 9
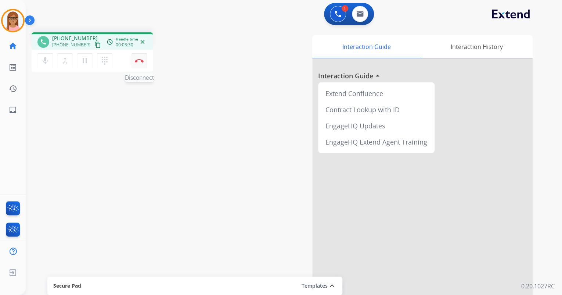
click at [138, 60] on img at bounding box center [139, 61] width 9 height 4
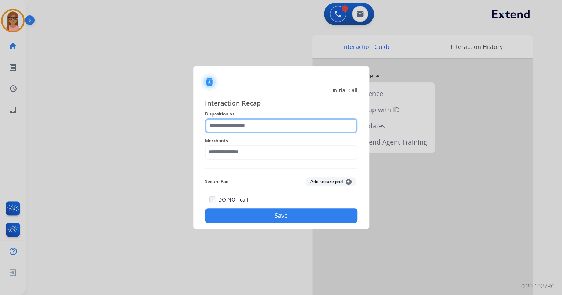
click at [240, 129] on input "text" at bounding box center [281, 125] width 152 height 15
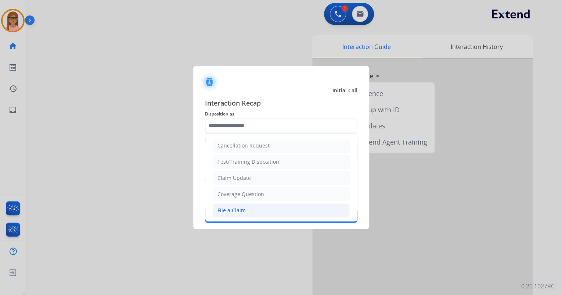
click at [236, 207] on div "File a Claim" at bounding box center [231, 209] width 28 height 7
type input "**********"
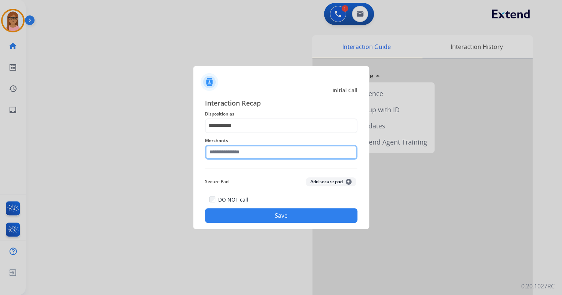
click at [241, 151] on input "text" at bounding box center [281, 152] width 152 height 15
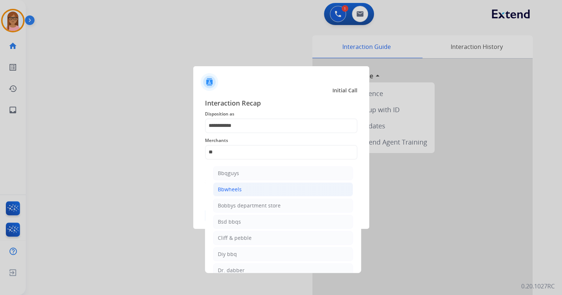
click at [241, 184] on li "Bbwheels" at bounding box center [283, 189] width 140 height 14
type input "********"
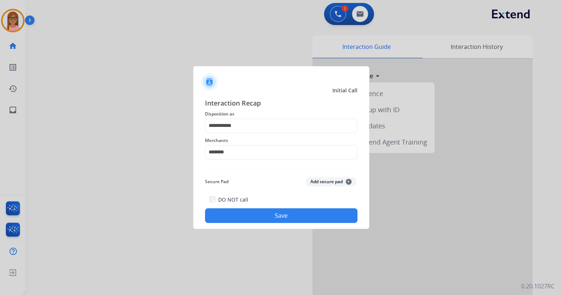
click at [253, 215] on button "Save" at bounding box center [281, 215] width 152 height 15
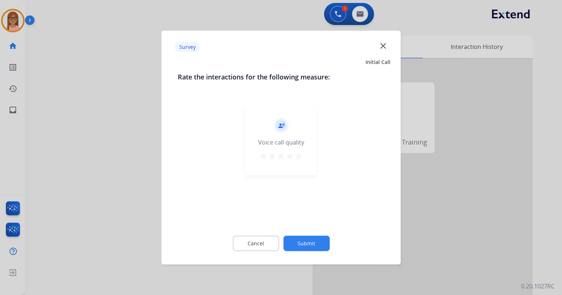
click at [297, 156] on mat-icon "star" at bounding box center [298, 156] width 9 height 9
click at [312, 242] on button "Submit" at bounding box center [306, 242] width 46 height 15
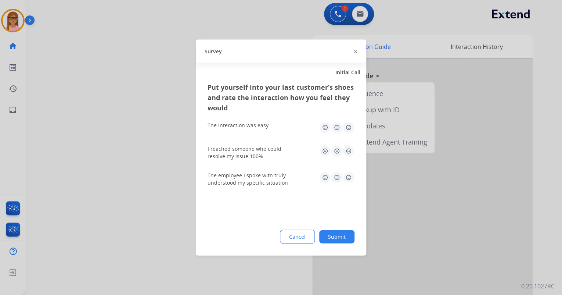
click at [351, 155] on img at bounding box center [349, 151] width 12 height 12
click at [348, 132] on img at bounding box center [349, 128] width 12 height 12
click at [349, 181] on img at bounding box center [349, 178] width 12 height 12
click at [335, 228] on div "Put yourself into your last customer’s shoes and rate the interaction how you f…" at bounding box center [281, 168] width 170 height 173
click at [337, 235] on button "Submit" at bounding box center [336, 236] width 35 height 13
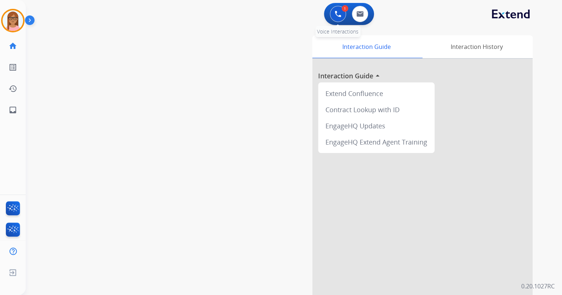
click at [335, 18] on button at bounding box center [338, 14] width 16 height 16
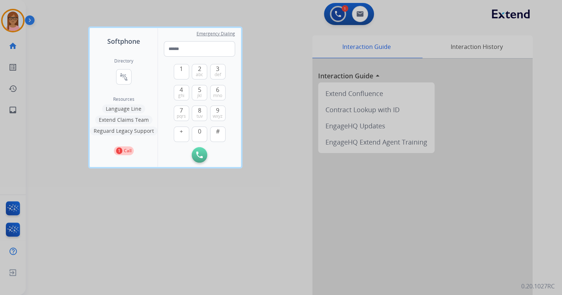
click at [44, 25] on div at bounding box center [281, 147] width 562 height 295
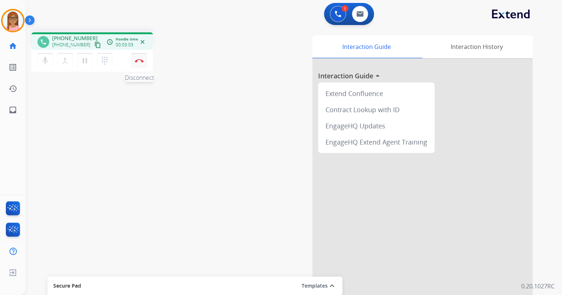
click at [140, 58] on button "Disconnect" at bounding box center [139, 60] width 15 height 15
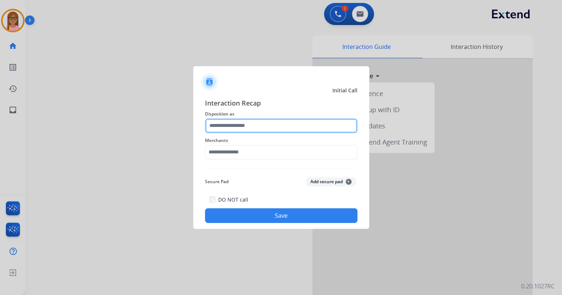
click at [258, 125] on input "text" at bounding box center [281, 125] width 152 height 15
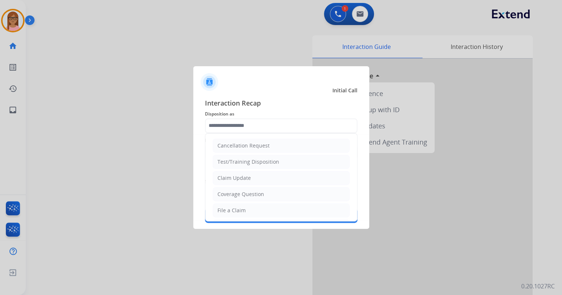
click at [252, 176] on li "Claim Update" at bounding box center [281, 178] width 137 height 14
type input "**********"
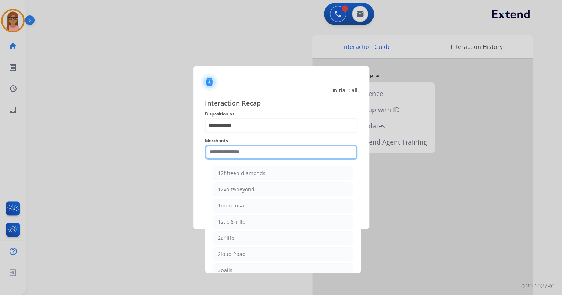
click at [254, 153] on input "text" at bounding box center [281, 152] width 152 height 15
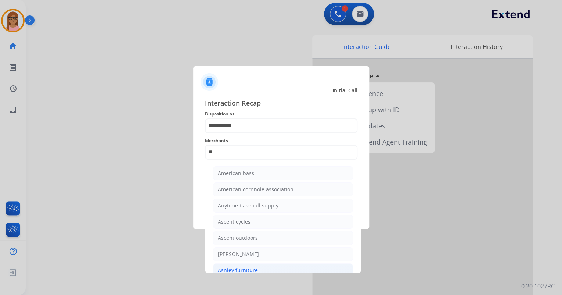
click at [260, 265] on li "Ashley furniture" at bounding box center [283, 270] width 140 height 14
type input "**********"
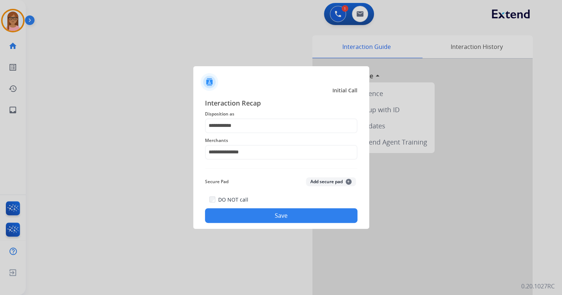
click at [259, 204] on div "DO NOT call Save" at bounding box center [281, 209] width 152 height 28
click at [259, 214] on button "Save" at bounding box center [281, 215] width 152 height 15
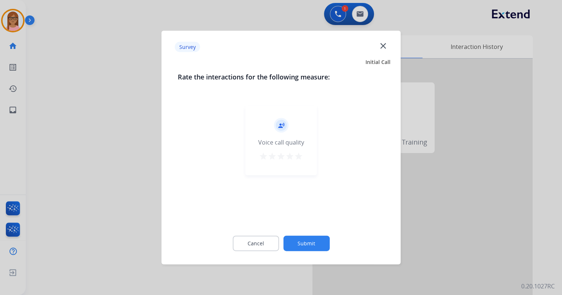
click at [296, 155] on mat-icon "star" at bounding box center [298, 156] width 9 height 9
click at [306, 244] on button "Submit" at bounding box center [306, 242] width 46 height 15
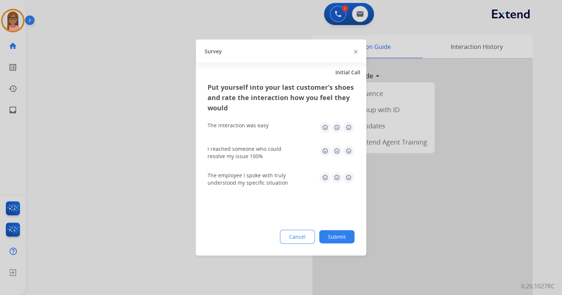
click at [350, 125] on img at bounding box center [349, 128] width 12 height 12
click at [349, 150] on img at bounding box center [349, 151] width 12 height 12
click at [348, 182] on img at bounding box center [349, 178] width 12 height 12
drag, startPoint x: 346, startPoint y: 226, endPoint x: 346, endPoint y: 231, distance: 4.8
click at [346, 230] on div "Put yourself into your last customer’s shoes and rate the interaction how you f…" at bounding box center [281, 168] width 170 height 173
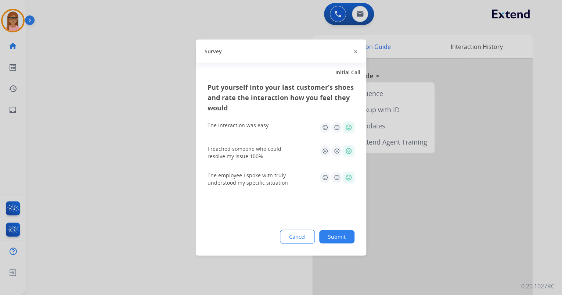
click at [346, 235] on button "Submit" at bounding box center [336, 236] width 35 height 13
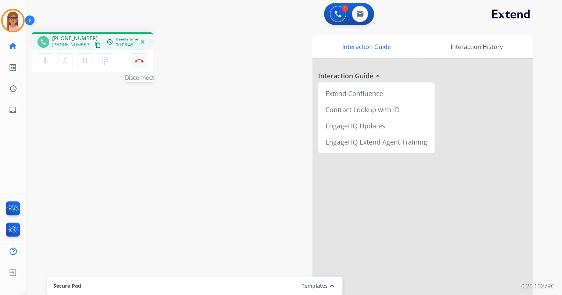
click at [140, 62] on img at bounding box center [139, 61] width 9 height 4
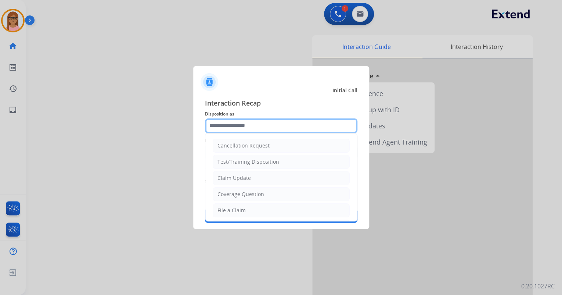
click at [251, 130] on input "text" at bounding box center [281, 125] width 152 height 15
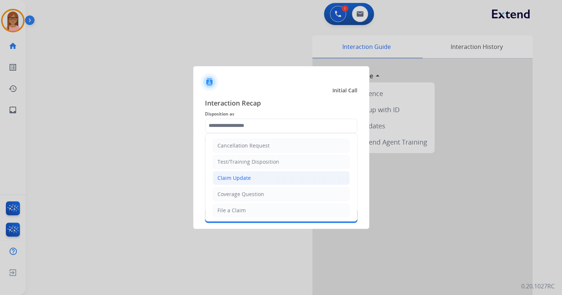
click at [246, 178] on div "Claim Update" at bounding box center [233, 177] width 33 height 7
type input "**********"
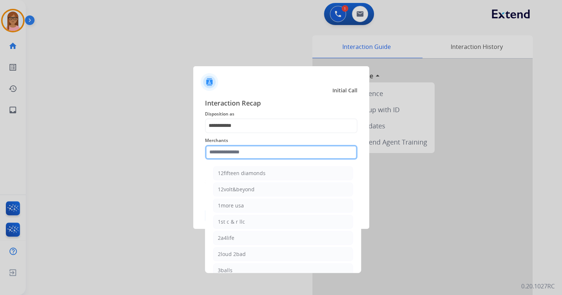
click at [247, 152] on input "text" at bounding box center [281, 152] width 152 height 15
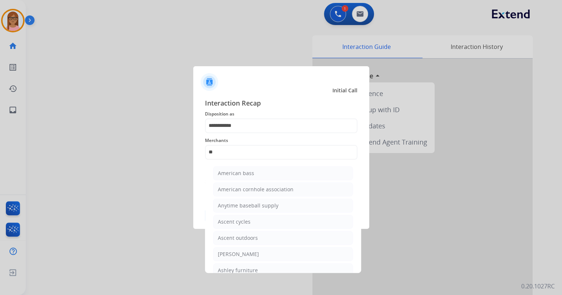
click at [279, 250] on li "[PERSON_NAME]" at bounding box center [283, 254] width 140 height 14
type input "**********"
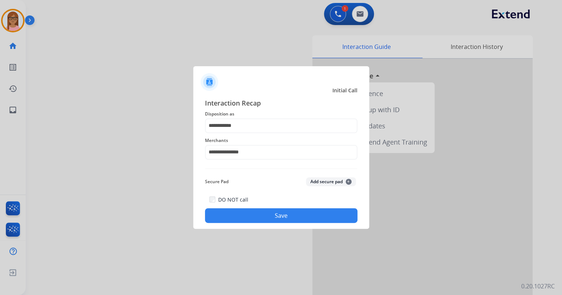
click at [267, 216] on button "Save" at bounding box center [281, 215] width 152 height 15
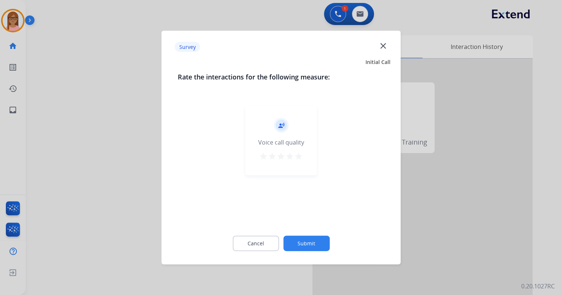
click at [299, 159] on mat-icon "star" at bounding box center [298, 156] width 9 height 9
click at [314, 244] on button "Submit" at bounding box center [306, 242] width 46 height 15
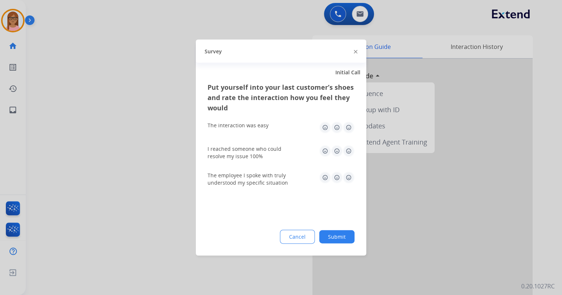
drag, startPoint x: 348, startPoint y: 130, endPoint x: 348, endPoint y: 140, distance: 9.9
click at [348, 130] on img at bounding box center [349, 128] width 12 height 12
click at [348, 148] on img at bounding box center [349, 151] width 12 height 12
click at [349, 178] on img at bounding box center [349, 178] width 12 height 12
click at [345, 242] on button "Submit" at bounding box center [336, 236] width 35 height 13
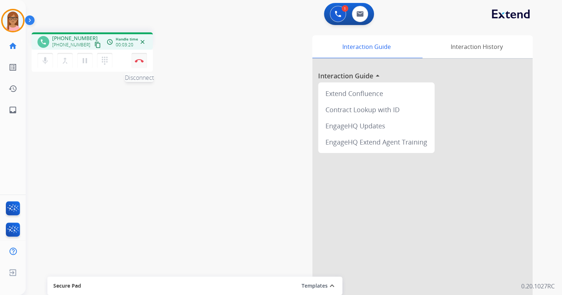
click at [142, 60] on img at bounding box center [139, 61] width 9 height 4
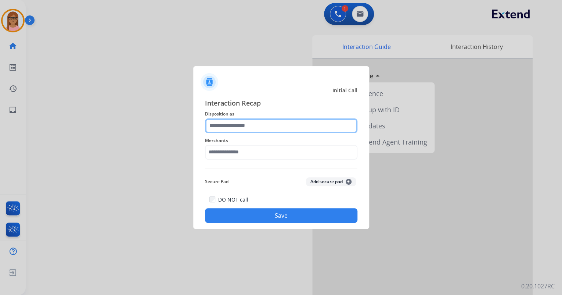
click at [238, 127] on input "text" at bounding box center [281, 125] width 152 height 15
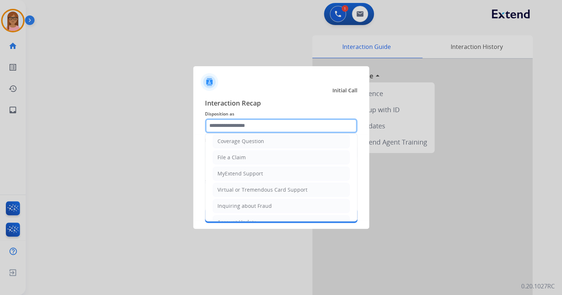
scroll to position [59, 0]
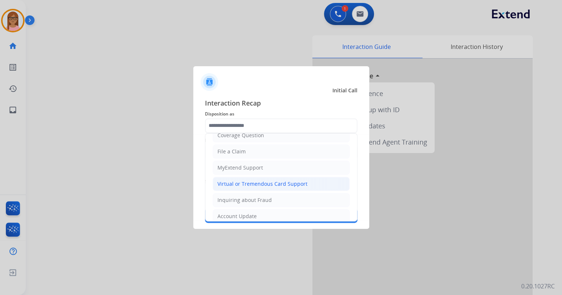
click at [244, 181] on div "Virtual or Tremendous Card Support" at bounding box center [262, 183] width 90 height 7
type input "**********"
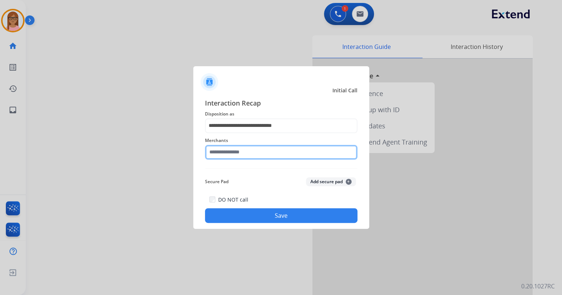
click at [244, 154] on input "text" at bounding box center [281, 152] width 152 height 15
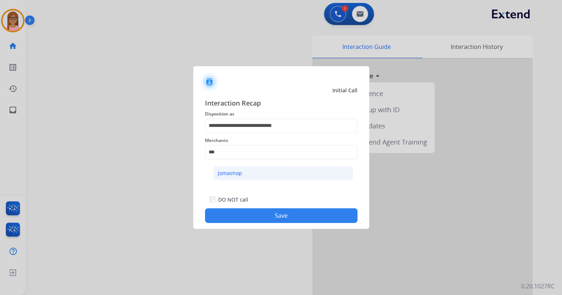
click at [283, 176] on li "Jomashop" at bounding box center [283, 173] width 140 height 14
type input "********"
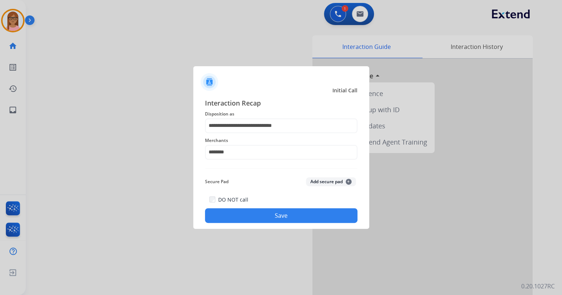
click at [275, 216] on button "Save" at bounding box center [281, 215] width 152 height 15
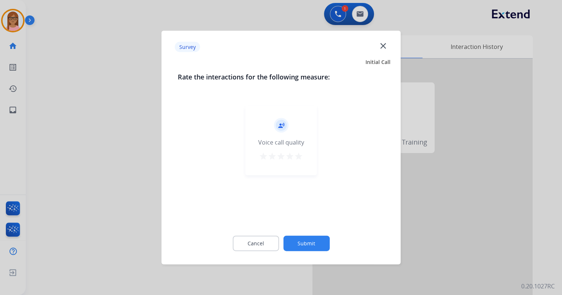
click at [297, 156] on mat-icon "star" at bounding box center [298, 156] width 9 height 9
click at [307, 236] on button "Submit" at bounding box center [306, 242] width 46 height 15
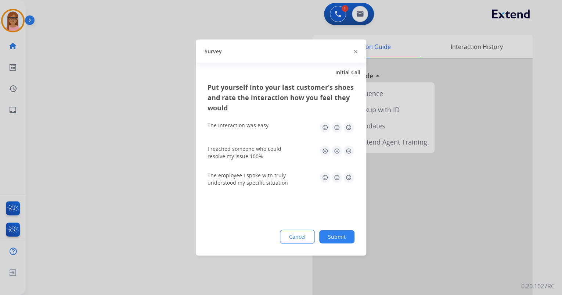
click at [348, 126] on img at bounding box center [349, 128] width 12 height 12
click at [348, 147] on img at bounding box center [349, 151] width 12 height 12
click at [346, 175] on img at bounding box center [349, 178] width 12 height 12
click at [343, 235] on button "Submit" at bounding box center [336, 236] width 35 height 13
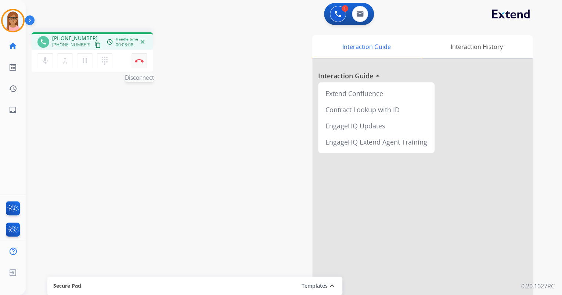
click at [140, 60] on img at bounding box center [139, 61] width 9 height 4
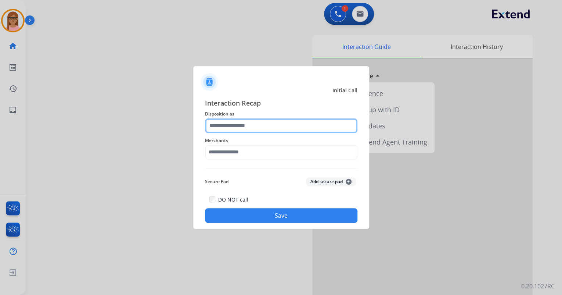
click at [282, 129] on input "text" at bounding box center [281, 125] width 152 height 15
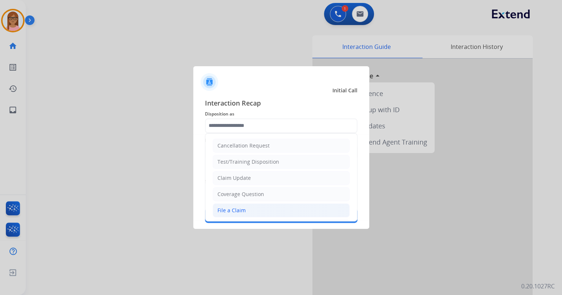
click at [271, 210] on li "File a Claim" at bounding box center [281, 210] width 137 height 14
type input "**********"
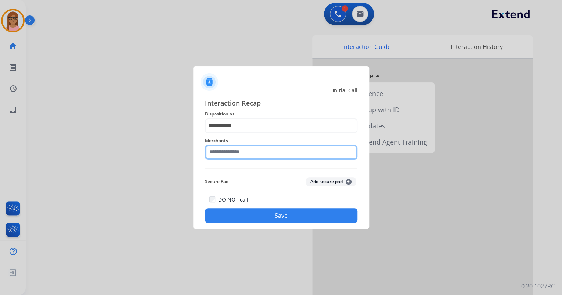
click at [268, 152] on input "text" at bounding box center [281, 152] width 152 height 15
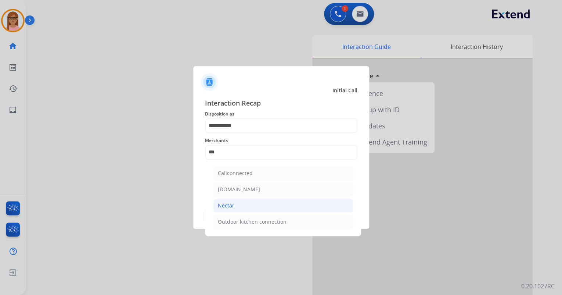
click at [281, 204] on li "Nectar" at bounding box center [283, 205] width 140 height 14
type input "******"
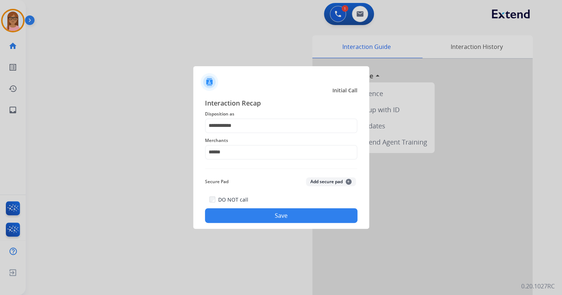
click at [295, 211] on button "Save" at bounding box center [281, 215] width 152 height 15
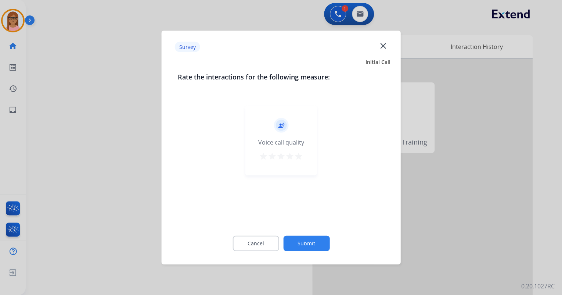
click at [300, 154] on mat-icon "star" at bounding box center [298, 156] width 9 height 9
click at [307, 240] on button "Submit" at bounding box center [306, 242] width 46 height 15
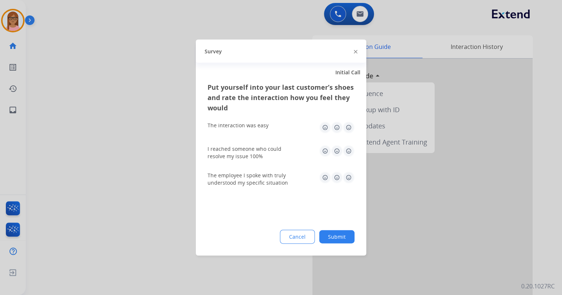
click at [352, 123] on img at bounding box center [349, 128] width 12 height 12
click at [349, 147] on img at bounding box center [349, 151] width 12 height 12
drag, startPoint x: 349, startPoint y: 174, endPoint x: 343, endPoint y: 205, distance: 31.0
click at [349, 174] on img at bounding box center [349, 178] width 12 height 12
click at [340, 231] on button "Submit" at bounding box center [336, 236] width 35 height 13
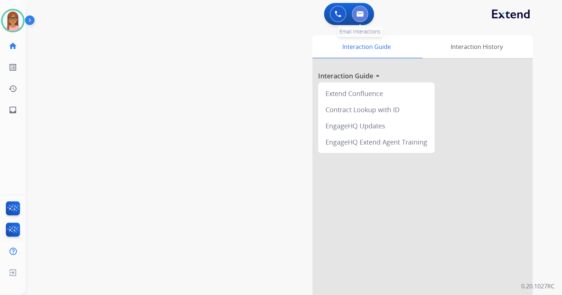
click at [363, 11] on img at bounding box center [359, 14] width 7 height 6
select select "**********"
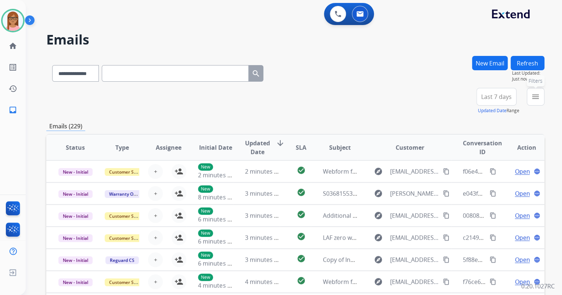
click at [529, 93] on button "menu Filters" at bounding box center [536, 97] width 18 height 18
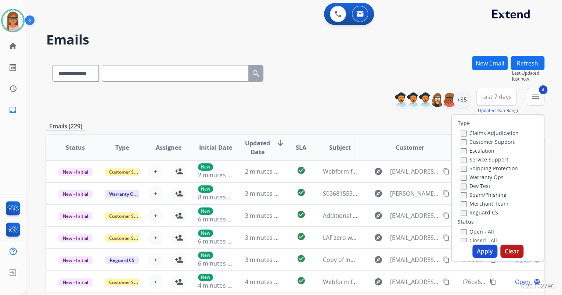
click at [480, 254] on button "Apply" at bounding box center [484, 250] width 25 height 13
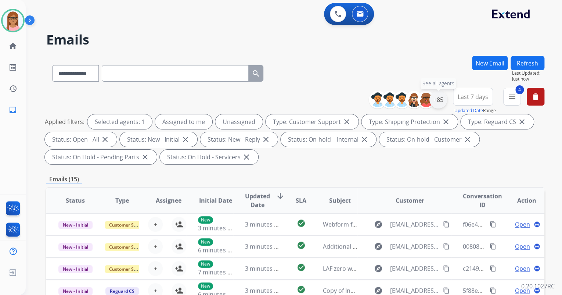
click at [438, 99] on div "+85" at bounding box center [438, 100] width 18 height 18
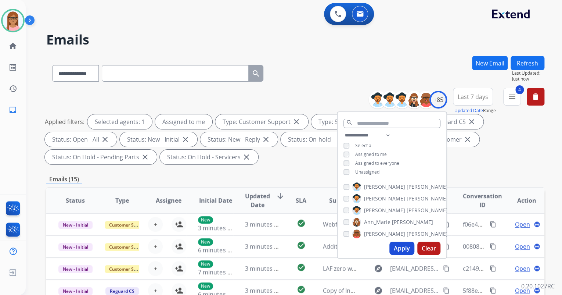
click at [394, 248] on button "Apply" at bounding box center [401, 247] width 25 height 13
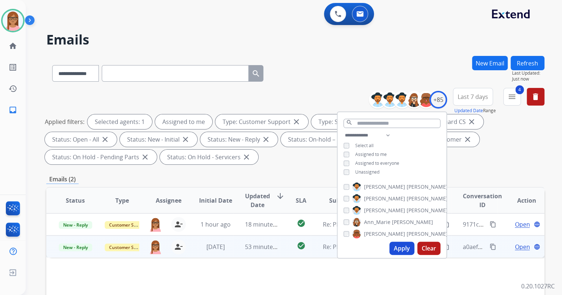
click at [300, 255] on td "check_circle" at bounding box center [295, 246] width 31 height 22
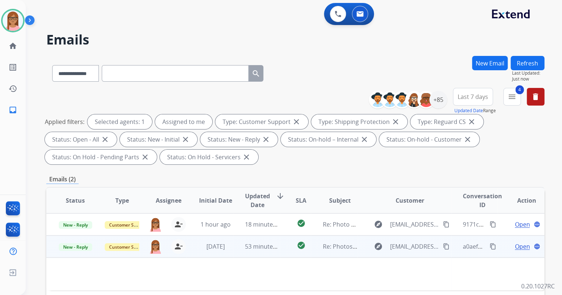
click at [523, 248] on span "Open" at bounding box center [522, 246] width 15 height 9
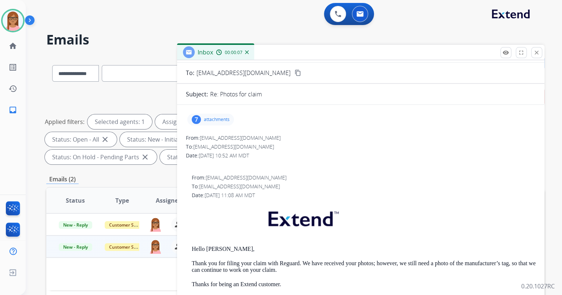
scroll to position [29, 0]
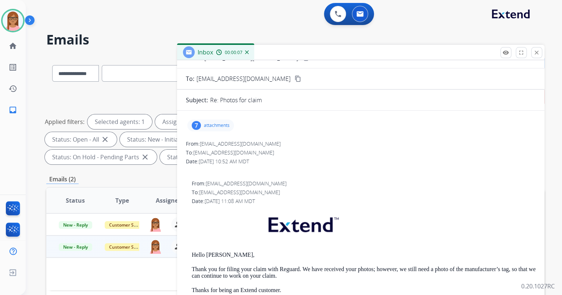
click at [213, 125] on p "attachments" at bounding box center [217, 125] width 26 height 6
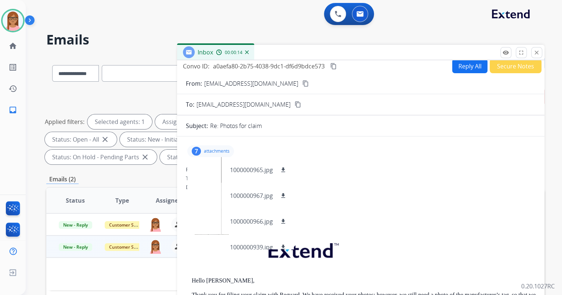
scroll to position [0, 0]
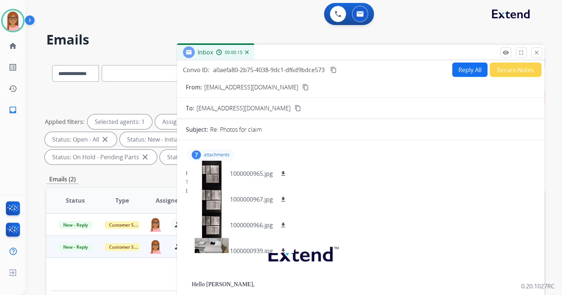
click at [302, 86] on mat-icon "content_copy" at bounding box center [305, 87] width 7 height 7
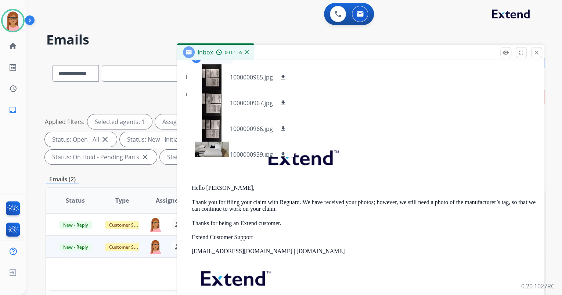
scroll to position [101, 0]
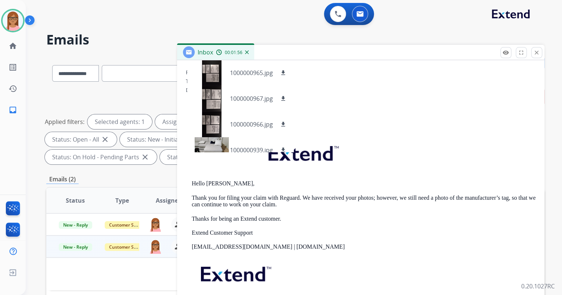
click at [375, 117] on div "To: [EMAIL_ADDRESS][DOMAIN_NAME]" at bounding box center [364, 120] width 344 height 7
click at [541, 54] on button "close Close" at bounding box center [536, 52] width 11 height 11
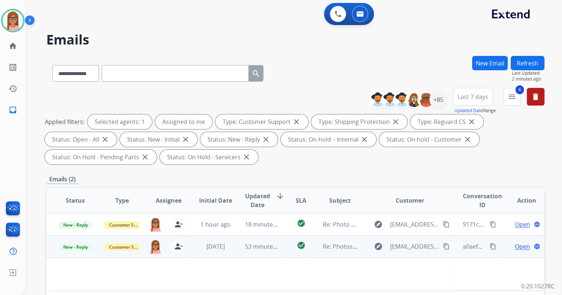
click at [515, 245] on span "Open" at bounding box center [522, 246] width 15 height 9
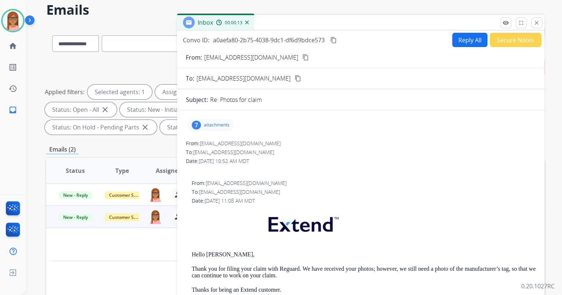
scroll to position [0, 0]
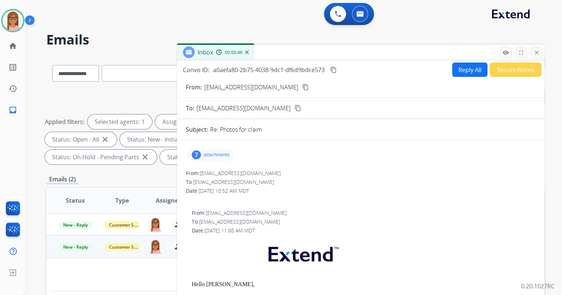
click at [455, 69] on button "Reply All" at bounding box center [469, 69] width 35 height 14
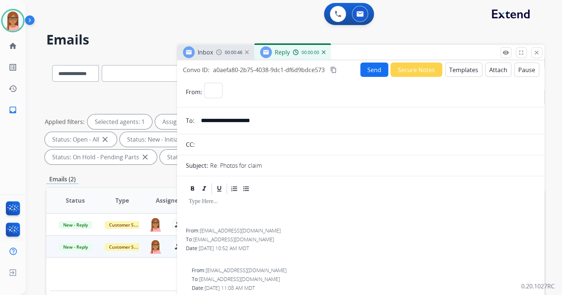
select select "**********"
click at [464, 69] on button "Templates" at bounding box center [463, 69] width 37 height 14
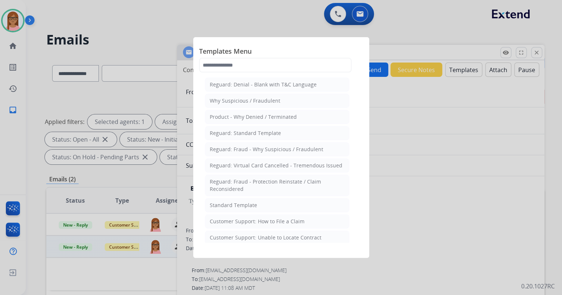
click at [401, 198] on div at bounding box center [281, 147] width 562 height 295
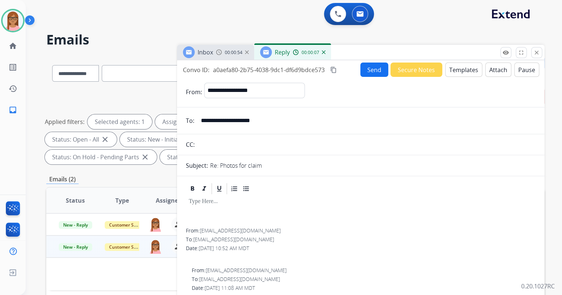
click at [452, 74] on button "Templates" at bounding box center [463, 69] width 37 height 14
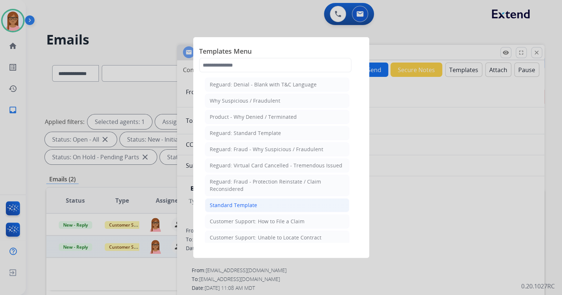
click at [260, 209] on li "Standard Template" at bounding box center [277, 205] width 144 height 14
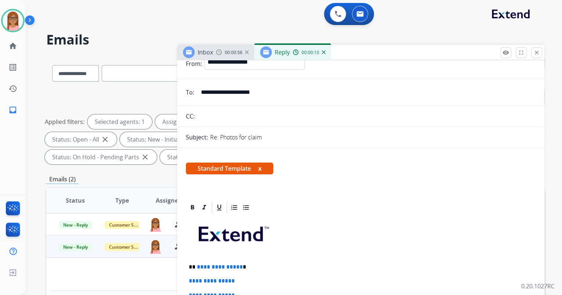
scroll to position [29, 0]
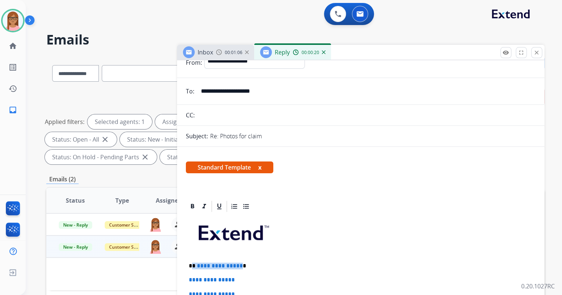
drag, startPoint x: 193, startPoint y: 267, endPoint x: 240, endPoint y: 265, distance: 47.4
click at [238, 267] on p "**********" at bounding box center [358, 265] width 338 height 7
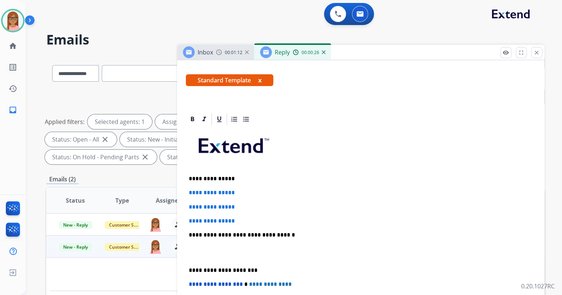
scroll to position [118, 0]
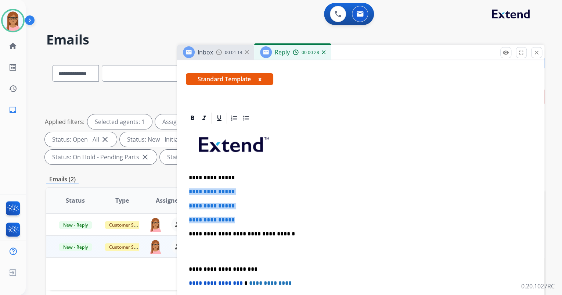
drag, startPoint x: 188, startPoint y: 188, endPoint x: 240, endPoint y: 211, distance: 56.7
click at [240, 211] on div "**********" at bounding box center [361, 251] width 350 height 253
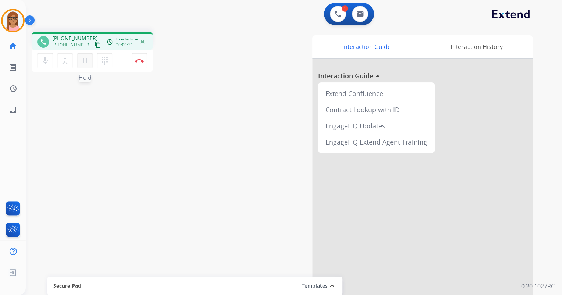
click at [83, 61] on mat-icon "pause" at bounding box center [84, 60] width 9 height 9
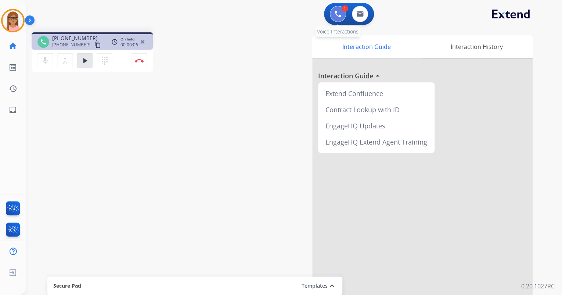
click at [337, 14] on img at bounding box center [338, 14] width 7 height 7
click at [336, 11] on img at bounding box center [338, 14] width 7 height 7
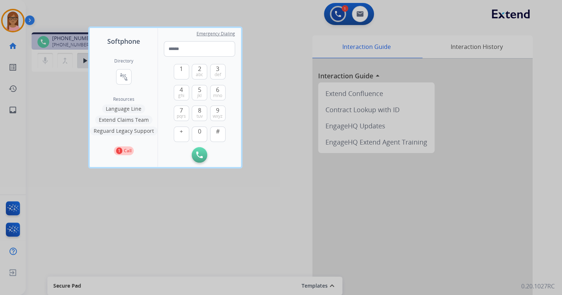
click at [126, 108] on button "Language Line" at bounding box center [123, 108] width 43 height 9
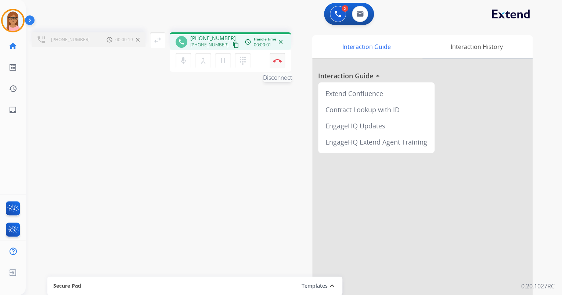
click at [276, 60] on img at bounding box center [277, 61] width 9 height 4
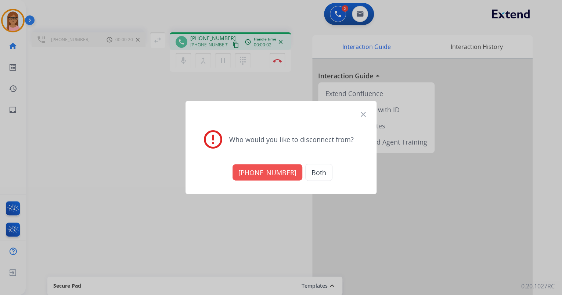
click at [268, 173] on button "[PHONE_NUMBER]" at bounding box center [268, 172] width 70 height 16
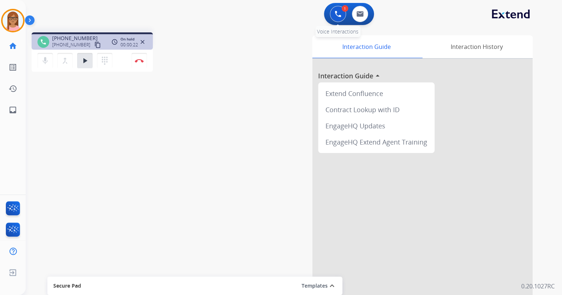
click at [332, 12] on button at bounding box center [338, 14] width 16 height 16
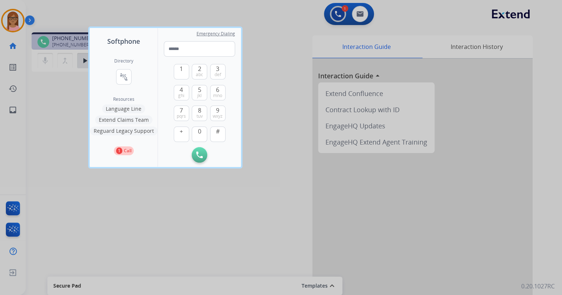
click at [114, 79] on div "Directory connect_without_contact Resource Directory" at bounding box center [123, 77] width 19 height 38
click at [120, 78] on mat-icon "connect_without_contact" at bounding box center [123, 76] width 9 height 9
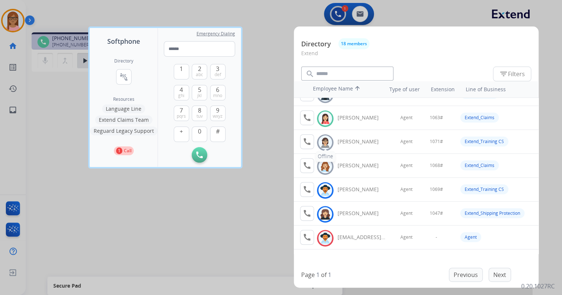
scroll to position [249, 0]
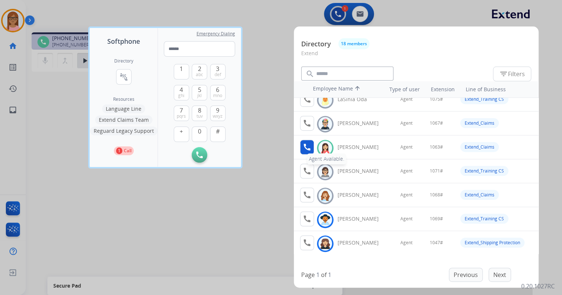
click at [310, 148] on mat-icon "call" at bounding box center [307, 147] width 9 height 9
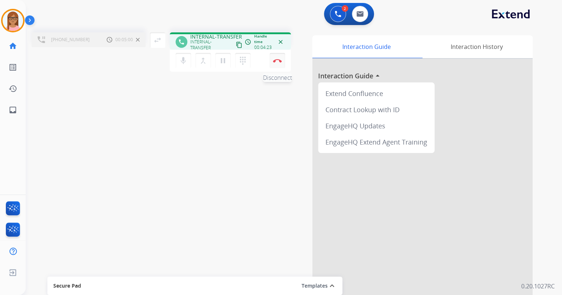
click at [277, 60] on img at bounding box center [277, 61] width 9 height 4
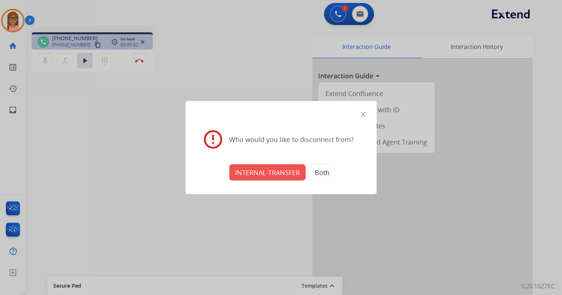
click at [267, 172] on button "INTERNAL-TRANSFER" at bounding box center [267, 172] width 76 height 16
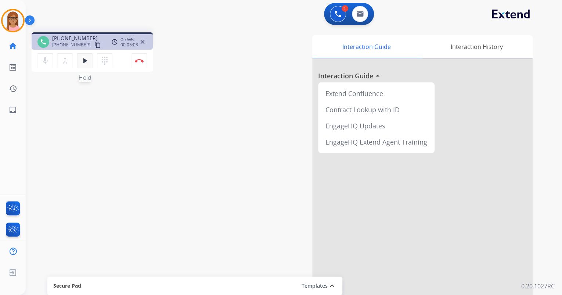
click at [81, 57] on mat-icon "play_arrow" at bounding box center [84, 60] width 9 height 9
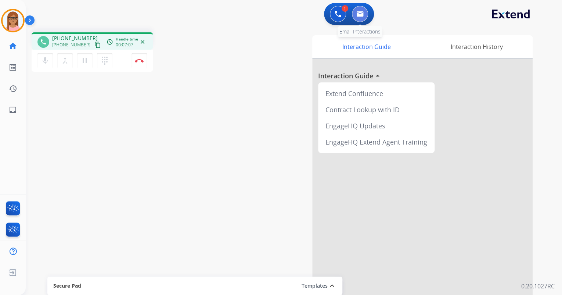
click at [363, 18] on button at bounding box center [360, 14] width 16 height 16
select select "**********"
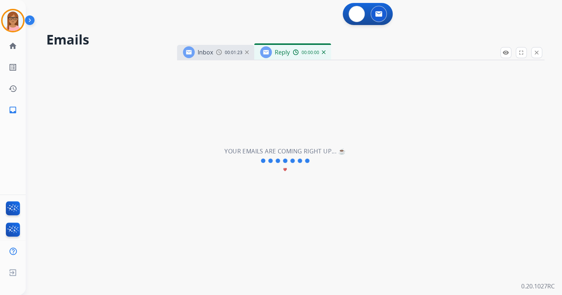
select select "**********"
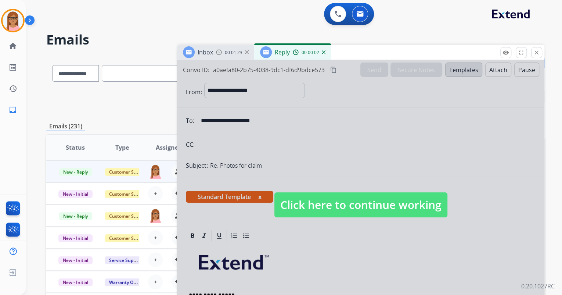
click at [417, 239] on div at bounding box center [360, 197] width 367 height 274
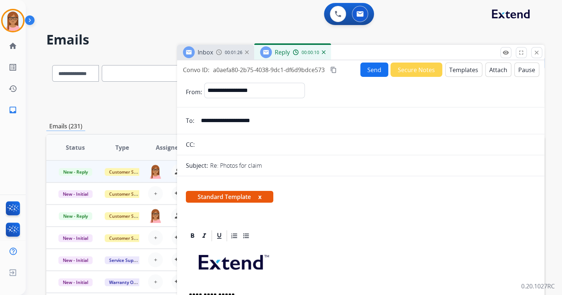
click at [324, 54] on div "00:00:10" at bounding box center [309, 52] width 32 height 7
click at [324, 53] on img at bounding box center [324, 52] width 4 height 4
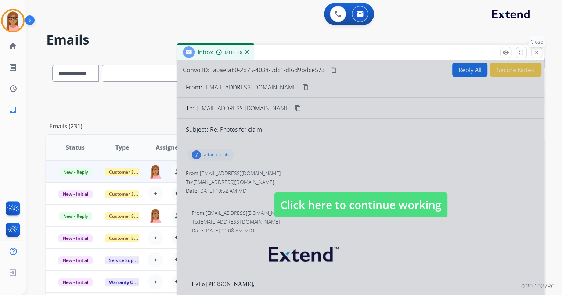
click at [536, 56] on button "close Close" at bounding box center [536, 52] width 11 height 11
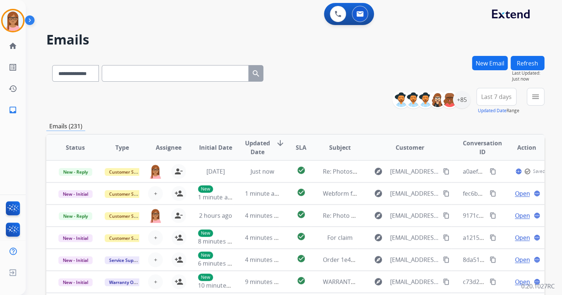
click at [486, 66] on button "New Email" at bounding box center [490, 63] width 36 height 14
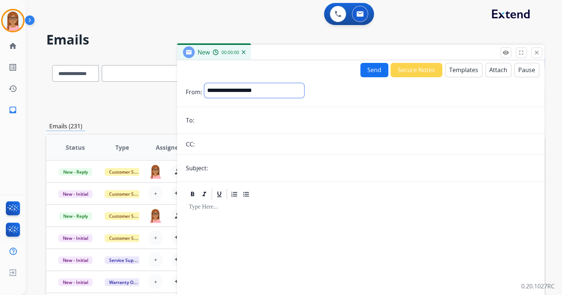
click at [245, 90] on select "**********" at bounding box center [254, 90] width 100 height 15
select select "**********"
click at [204, 83] on select "**********" at bounding box center [254, 90] width 100 height 15
click at [242, 125] on input "email" at bounding box center [366, 121] width 339 height 15
paste input "**********"
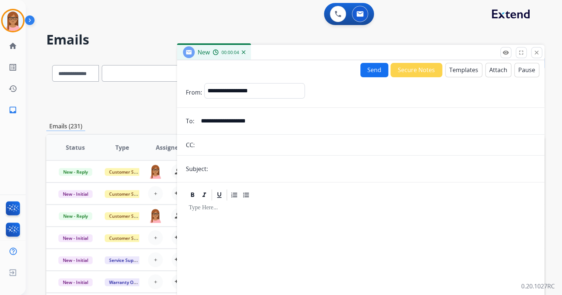
type input "**********"
click at [246, 170] on input "text" at bounding box center [372, 168] width 325 height 15
type input "**********"
click at [209, 211] on div at bounding box center [361, 264] width 350 height 126
click at [466, 68] on button "Templates" at bounding box center [463, 70] width 37 height 14
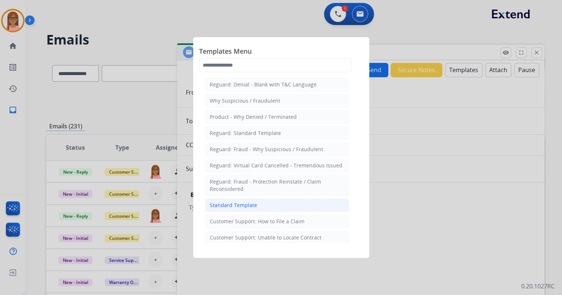
click at [281, 202] on li "Standard Template" at bounding box center [277, 205] width 144 height 14
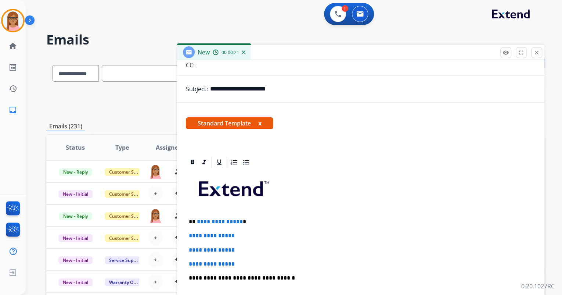
scroll to position [88, 0]
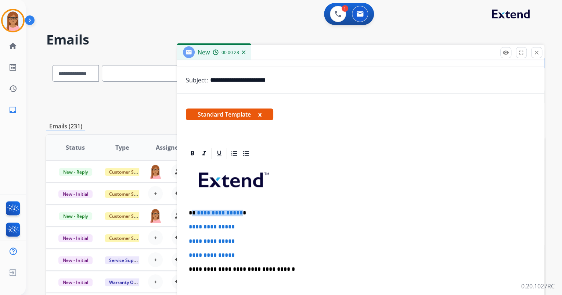
drag, startPoint x: 192, startPoint y: 212, endPoint x: 241, endPoint y: 210, distance: 48.1
click at [238, 212] on p "**********" at bounding box center [358, 212] width 338 height 7
drag, startPoint x: 189, startPoint y: 224, endPoint x: 238, endPoint y: 247, distance: 54.9
click at [238, 247] on div "**********" at bounding box center [361, 286] width 350 height 253
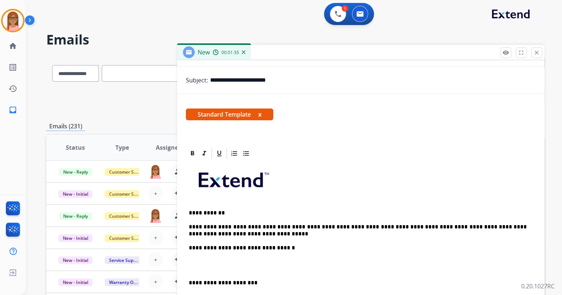
click at [197, 255] on div "**********" at bounding box center [361, 275] width 350 height 231
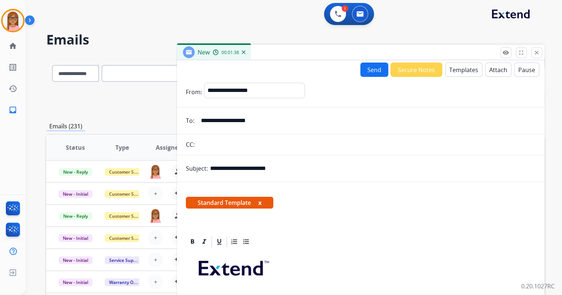
scroll to position [0, 0]
click at [367, 67] on button "Send" at bounding box center [374, 69] width 28 height 14
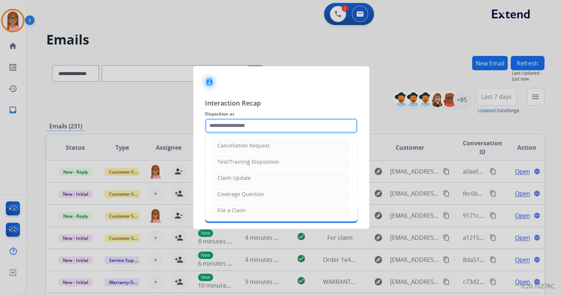
click at [277, 126] on input "text" at bounding box center [281, 125] width 152 height 15
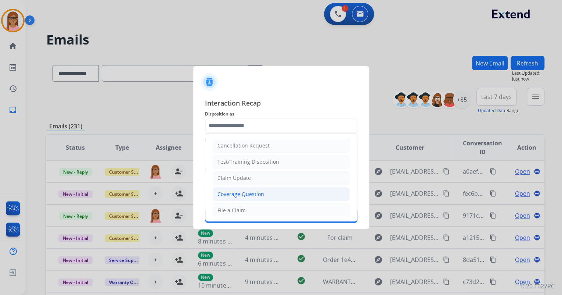
click at [263, 191] on li "Coverage Question" at bounding box center [281, 194] width 137 height 14
type input "**********"
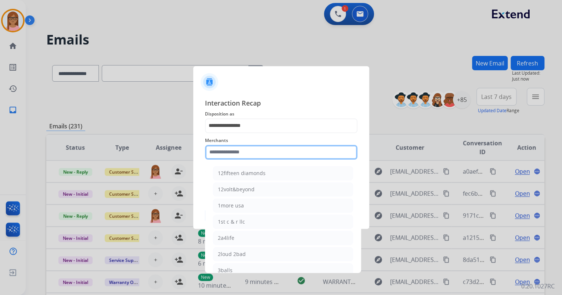
click at [260, 155] on input "text" at bounding box center [281, 152] width 152 height 15
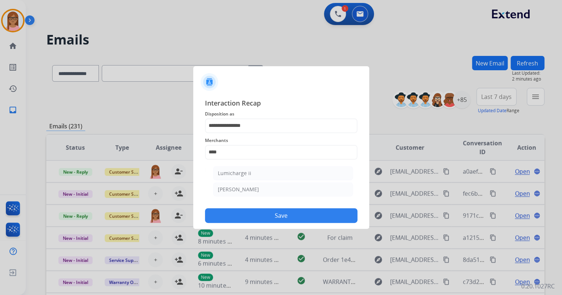
click at [262, 190] on li "[PERSON_NAME]" at bounding box center [283, 189] width 140 height 14
type input "********"
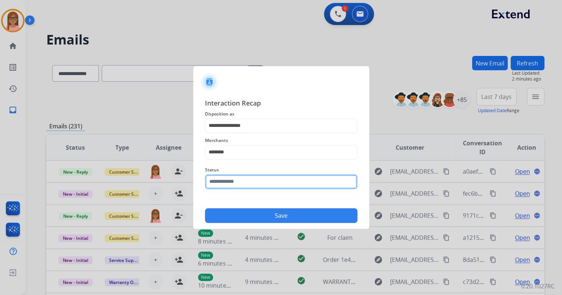
click at [253, 177] on input "text" at bounding box center [281, 181] width 152 height 15
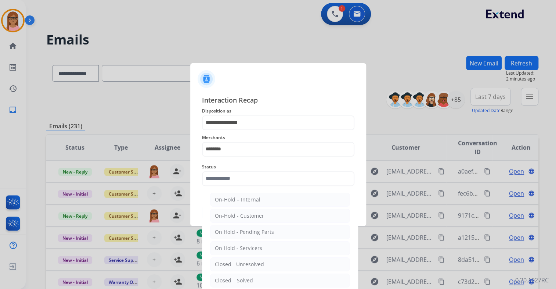
click at [253, 276] on li "Closed – Solved" at bounding box center [280, 280] width 140 height 14
type input "**********"
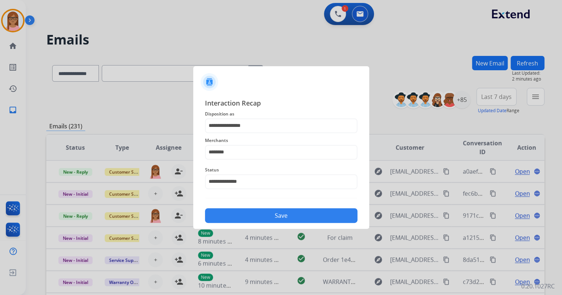
click at [270, 215] on button "Save" at bounding box center [281, 215] width 152 height 15
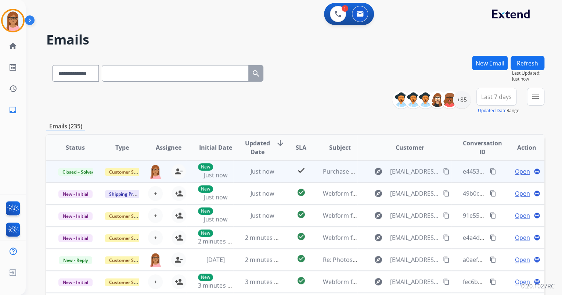
click at [490, 170] on mat-icon "content_copy" at bounding box center [493, 171] width 7 height 7
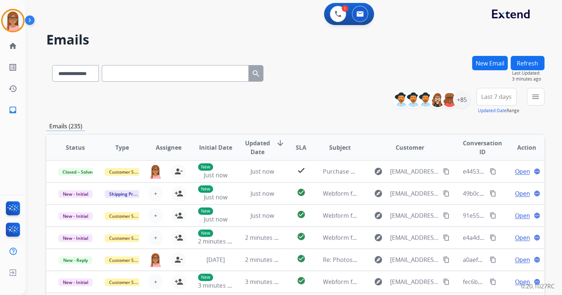
click at [529, 63] on button "Refresh" at bounding box center [528, 63] width 34 height 14
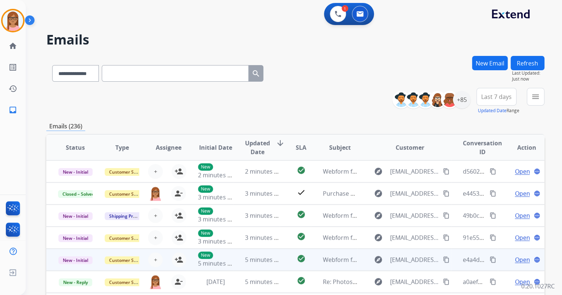
scroll to position [0, 0]
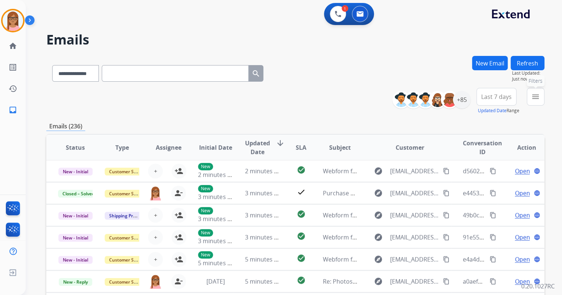
click at [540, 94] on button "menu Filters" at bounding box center [536, 97] width 18 height 18
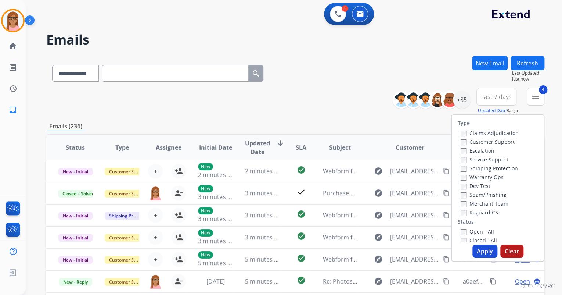
click at [479, 249] on button "Apply" at bounding box center [484, 250] width 25 height 13
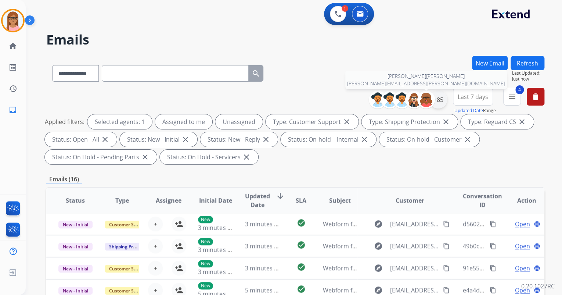
click at [433, 101] on div "+85" at bounding box center [438, 100] width 18 height 18
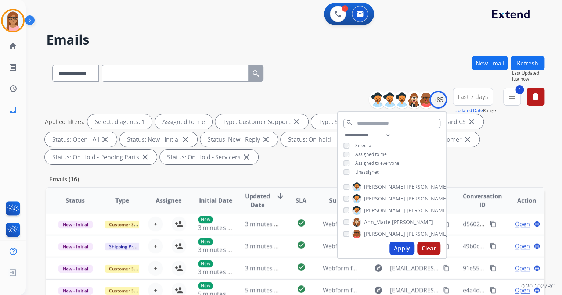
click at [397, 249] on button "Apply" at bounding box center [401, 247] width 25 height 13
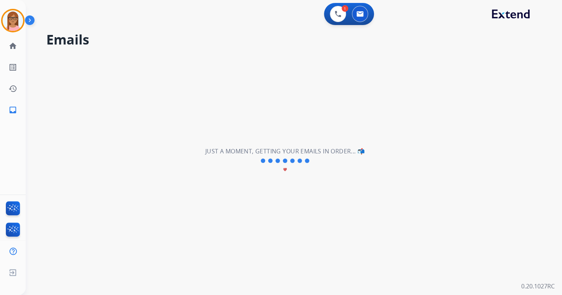
scroll to position [0, 0]
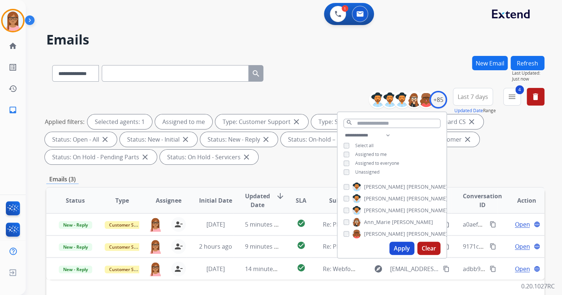
click at [522, 178] on div "Emails (3)" at bounding box center [295, 178] width 498 height 9
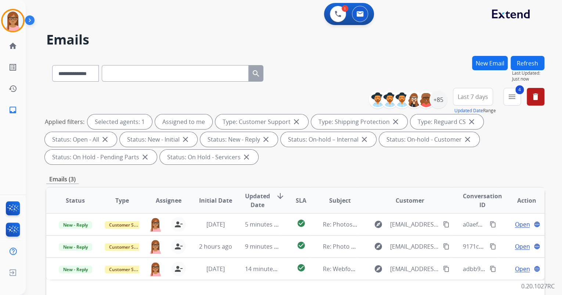
click at [513, 60] on button "Refresh" at bounding box center [528, 63] width 34 height 14
click at [528, 65] on button "Refresh" at bounding box center [528, 63] width 34 height 14
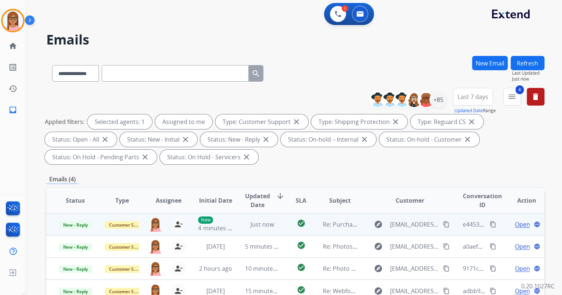
click at [521, 226] on span "Open" at bounding box center [522, 224] width 15 height 9
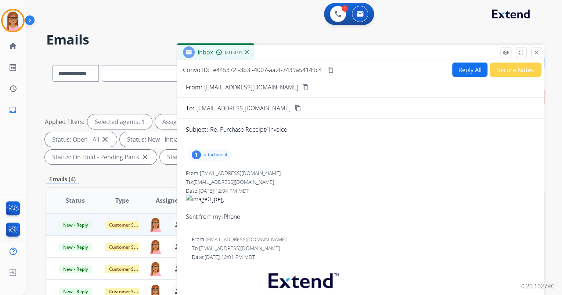
click at [201, 153] on div "1 attachment" at bounding box center [209, 155] width 44 height 12
click at [210, 172] on div at bounding box center [211, 174] width 37 height 26
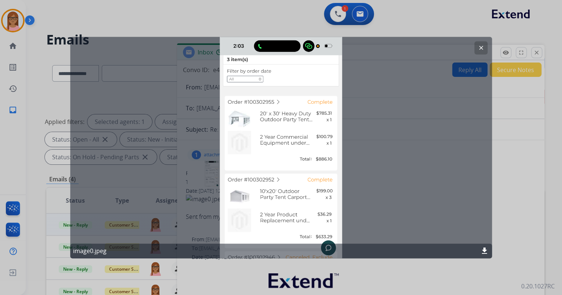
click at [478, 47] on mat-icon "clear" at bounding box center [481, 47] width 7 height 7
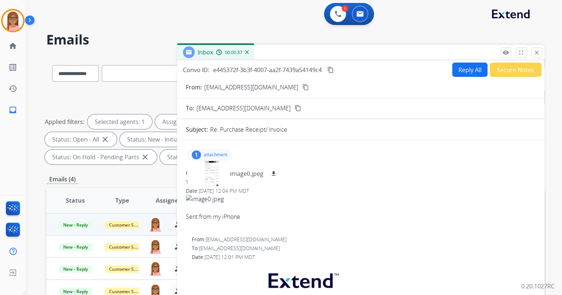
click at [321, 181] on div "To: [EMAIL_ADDRESS][DOMAIN_NAME]" at bounding box center [361, 181] width 350 height 7
click at [335, 180] on div "To: [EMAIL_ADDRESS][DOMAIN_NAME]" at bounding box center [361, 181] width 350 height 7
click at [539, 51] on mat-icon "close" at bounding box center [536, 52] width 7 height 7
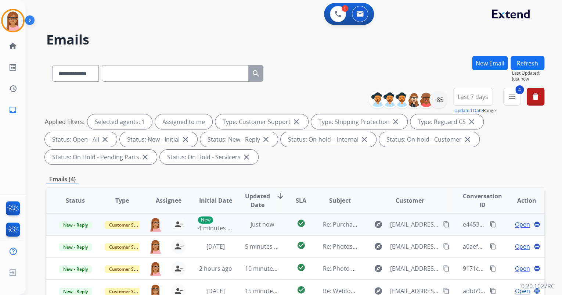
click at [518, 224] on span "Open" at bounding box center [522, 224] width 15 height 9
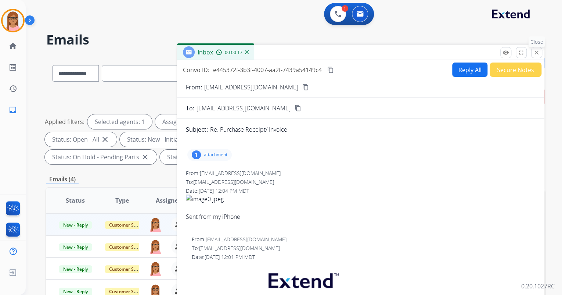
click at [537, 48] on button "close Close" at bounding box center [536, 52] width 11 height 11
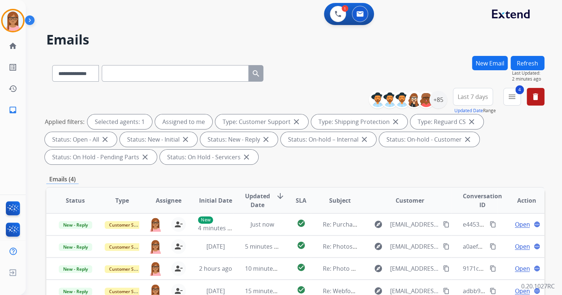
click at [530, 65] on button "Refresh" at bounding box center [528, 63] width 34 height 14
click at [534, 61] on button "Refresh" at bounding box center [528, 63] width 34 height 14
click at [536, 62] on button "Refresh" at bounding box center [528, 63] width 34 height 14
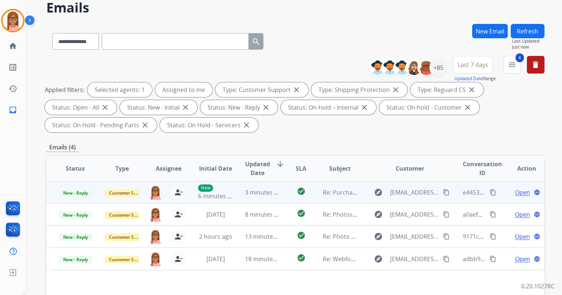
scroll to position [29, 0]
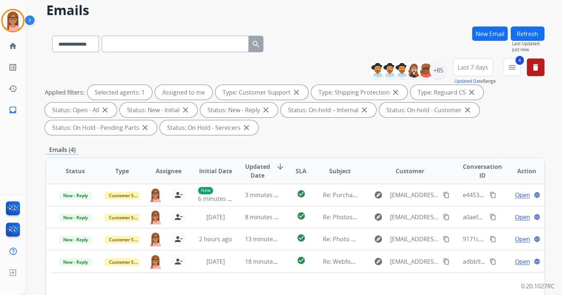
click at [525, 31] on button "Refresh" at bounding box center [528, 33] width 34 height 14
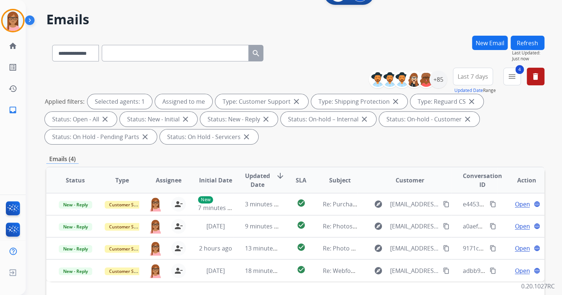
scroll to position [0, 0]
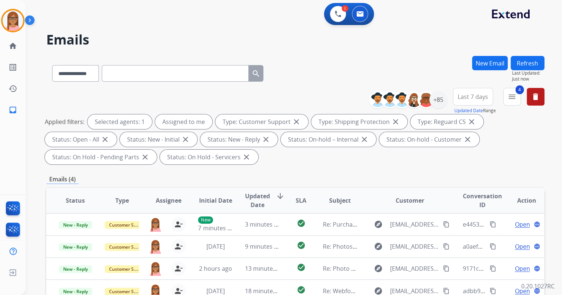
click at [524, 59] on button "Refresh" at bounding box center [528, 63] width 34 height 14
click at [528, 62] on button "Refresh" at bounding box center [528, 63] width 34 height 14
click at [529, 64] on button "Refresh" at bounding box center [528, 63] width 34 height 14
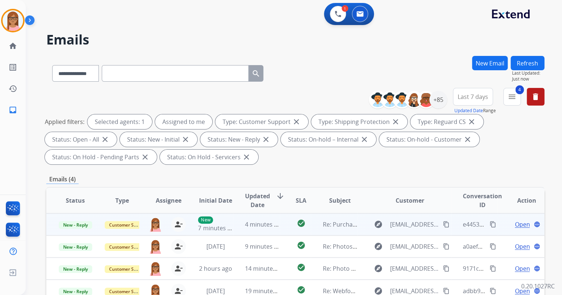
click at [520, 225] on span "Open" at bounding box center [522, 224] width 15 height 9
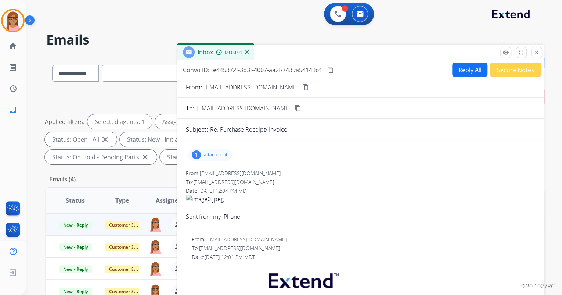
click at [206, 152] on p "attachment" at bounding box center [216, 155] width 24 height 6
click at [215, 170] on div at bounding box center [211, 174] width 37 height 26
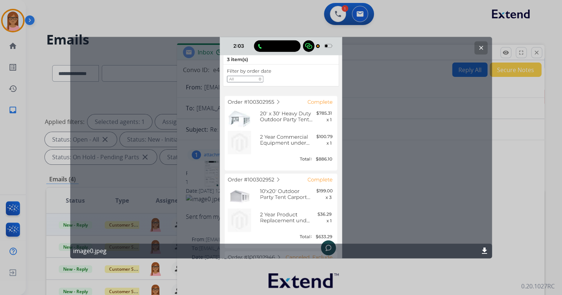
click at [476, 44] on button "clear" at bounding box center [480, 47] width 13 height 13
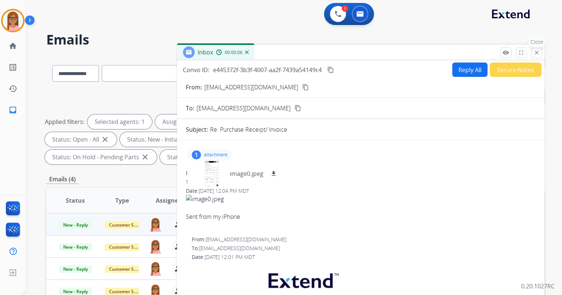
click at [534, 55] on mat-icon "close" at bounding box center [536, 52] width 7 height 7
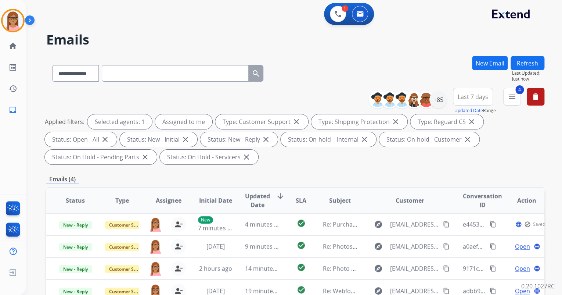
click at [528, 66] on button "Refresh" at bounding box center [528, 63] width 34 height 14
click at [530, 65] on button "Refresh" at bounding box center [528, 63] width 34 height 14
click at [532, 60] on button "Refresh" at bounding box center [528, 63] width 34 height 14
click at [533, 58] on button "Refresh" at bounding box center [528, 63] width 34 height 14
click at [339, 13] on img at bounding box center [338, 14] width 7 height 7
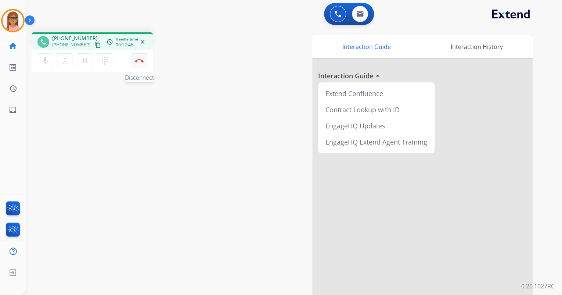
click at [137, 61] on img at bounding box center [139, 61] width 9 height 4
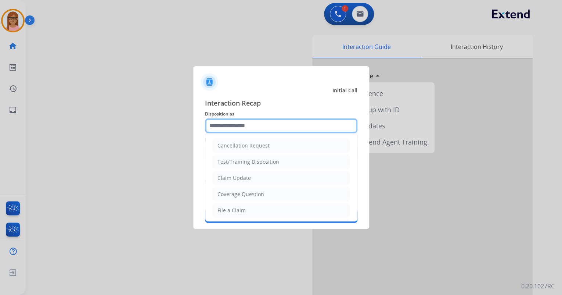
click at [215, 121] on input "text" at bounding box center [281, 125] width 152 height 15
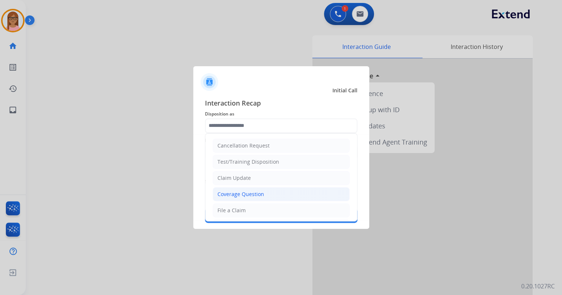
click at [237, 194] on div "Coverage Question" at bounding box center [240, 193] width 47 height 7
type input "**********"
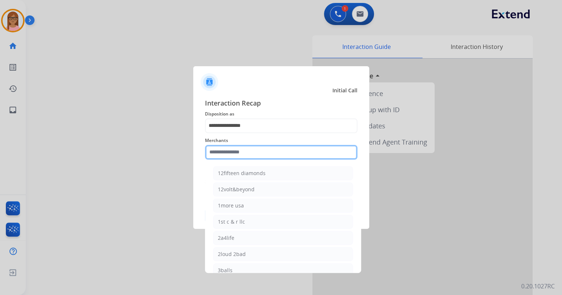
drag, startPoint x: 222, startPoint y: 153, endPoint x: 222, endPoint y: 147, distance: 6.2
click at [222, 152] on input "text" at bounding box center [281, 152] width 152 height 15
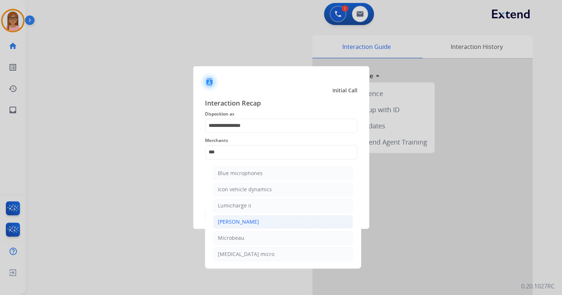
click at [229, 220] on div "[PERSON_NAME]" at bounding box center [238, 221] width 41 height 7
type input "********"
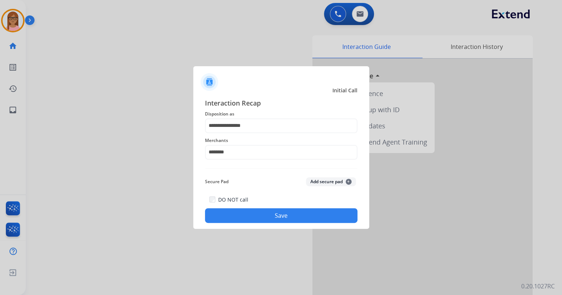
click at [261, 211] on button "Save" at bounding box center [281, 215] width 152 height 15
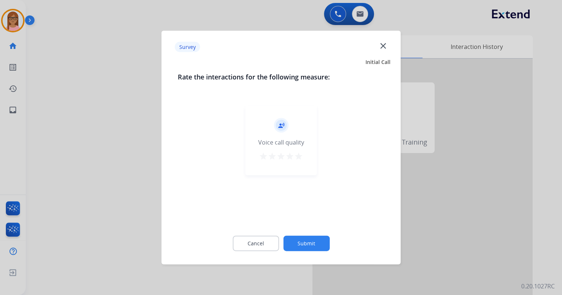
drag, startPoint x: 296, startPoint y: 155, endPoint x: 300, endPoint y: 168, distance: 13.1
click at [296, 155] on mat-icon "star" at bounding box center [298, 156] width 9 height 9
click at [308, 247] on button "Submit" at bounding box center [306, 242] width 46 height 15
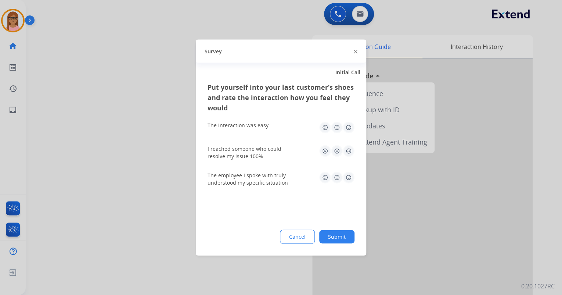
click at [349, 131] on img at bounding box center [349, 128] width 12 height 12
drag, startPoint x: 348, startPoint y: 150, endPoint x: 350, endPoint y: 165, distance: 15.2
click at [348, 150] on img at bounding box center [349, 151] width 12 height 12
click at [350, 176] on img at bounding box center [349, 178] width 12 height 12
drag, startPoint x: 343, startPoint y: 235, endPoint x: 334, endPoint y: 228, distance: 11.5
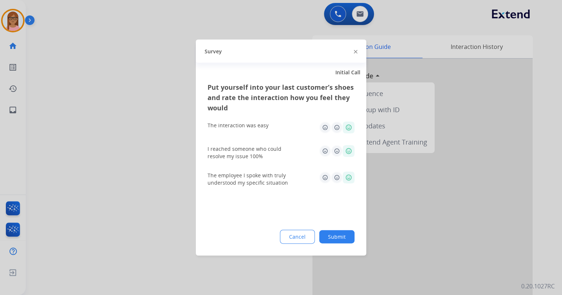
click at [342, 235] on button "Submit" at bounding box center [336, 236] width 35 height 13
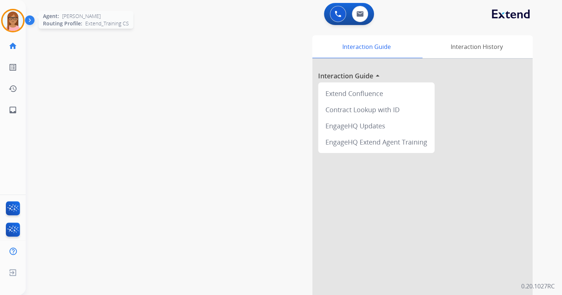
click at [12, 28] on img at bounding box center [13, 20] width 21 height 21
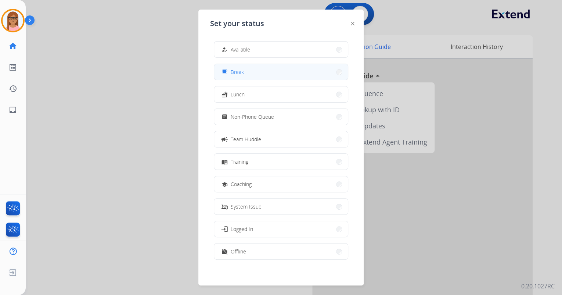
click at [267, 77] on button "free_breakfast Break" at bounding box center [281, 72] width 134 height 16
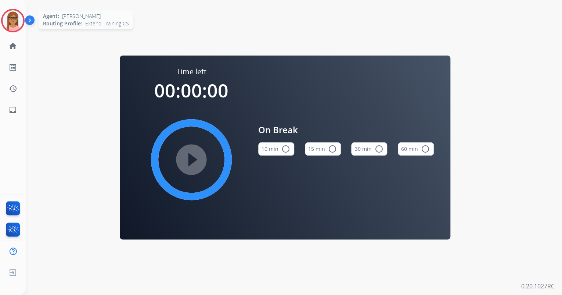
click at [10, 25] on img at bounding box center [13, 20] width 21 height 21
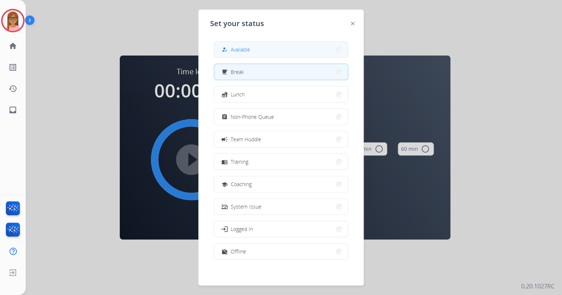
click at [251, 47] on button "how_to_reg Available" at bounding box center [281, 50] width 134 height 16
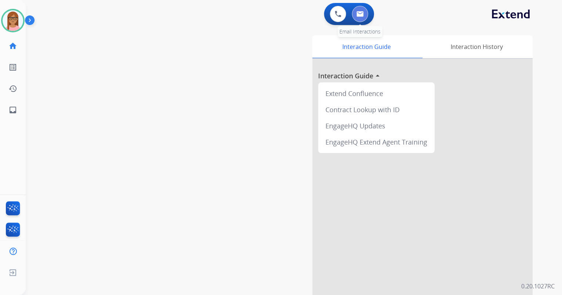
click at [360, 14] on img at bounding box center [359, 14] width 7 height 6
select select "**********"
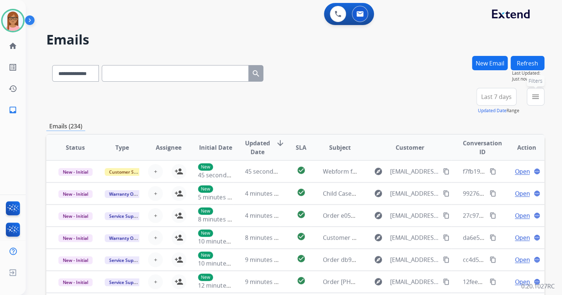
click at [536, 101] on button "menu Filters" at bounding box center [536, 97] width 18 height 18
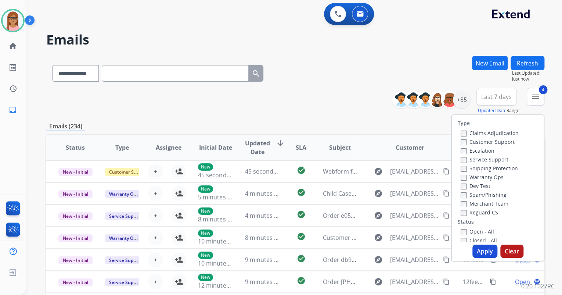
click at [475, 254] on button "Apply" at bounding box center [484, 250] width 25 height 13
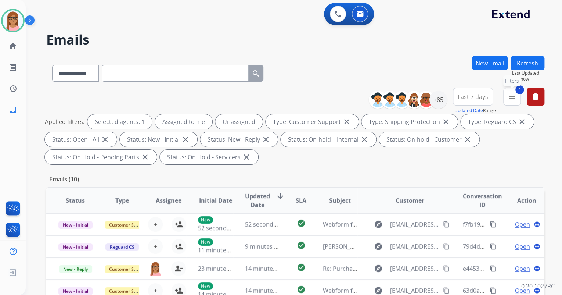
click at [514, 93] on mat-icon "menu" at bounding box center [512, 96] width 9 height 9
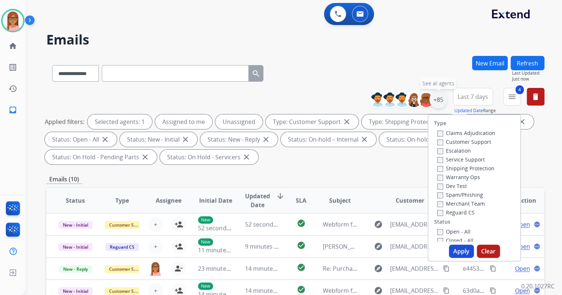
click at [436, 104] on div "+85" at bounding box center [438, 100] width 18 height 18
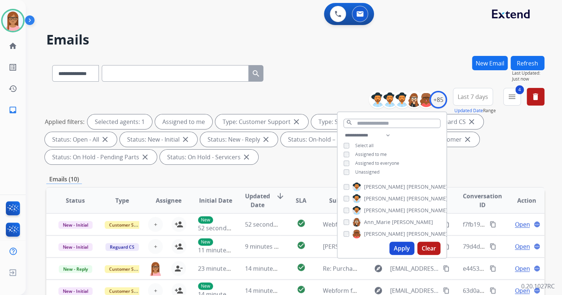
click at [398, 247] on button "Apply" at bounding box center [401, 247] width 25 height 13
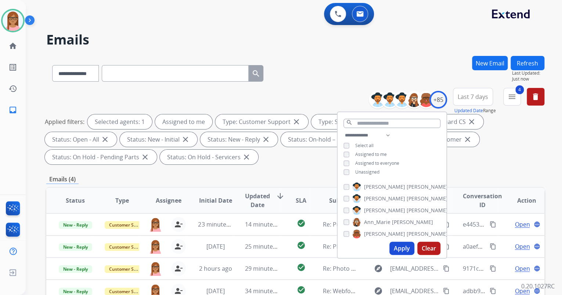
click at [469, 158] on div "Applied filters: Selected agents: 1 Assigned to me Type: Customer Support close…" at bounding box center [294, 139] width 498 height 50
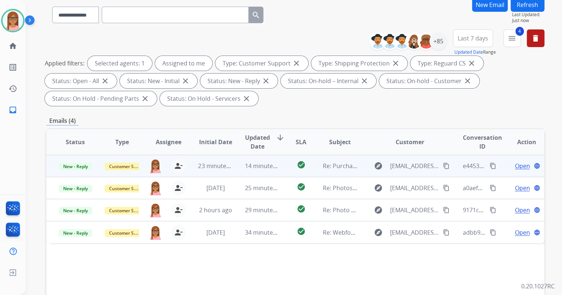
scroll to position [59, 0]
click at [515, 165] on span "Open" at bounding box center [522, 165] width 15 height 9
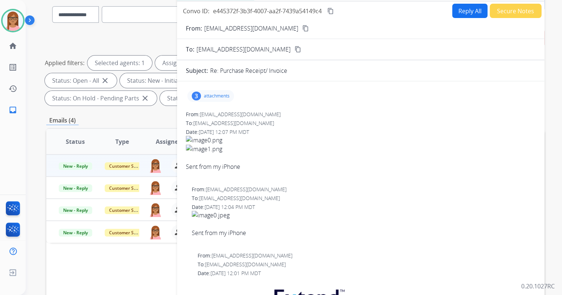
click at [208, 97] on p "attachments" at bounding box center [217, 96] width 26 height 6
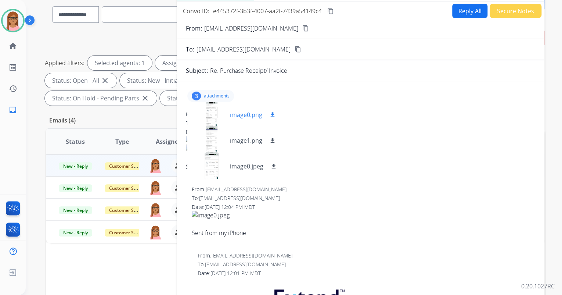
click at [215, 114] on div at bounding box center [211, 115] width 37 height 26
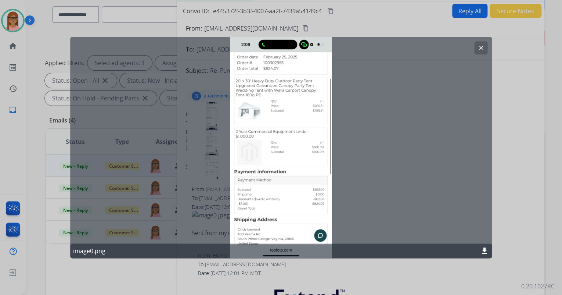
click at [479, 46] on mat-icon "clear" at bounding box center [481, 47] width 7 height 7
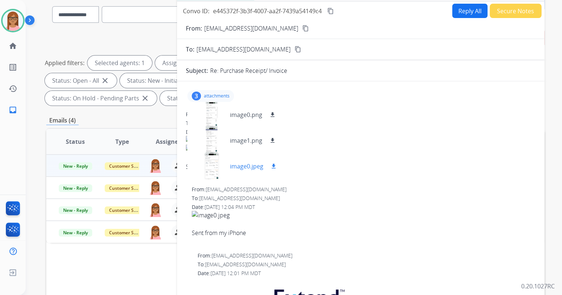
click at [213, 161] on div at bounding box center [211, 166] width 37 height 26
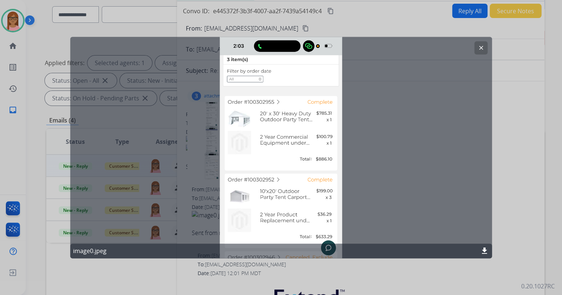
click at [480, 47] on mat-icon "clear" at bounding box center [481, 47] width 7 height 7
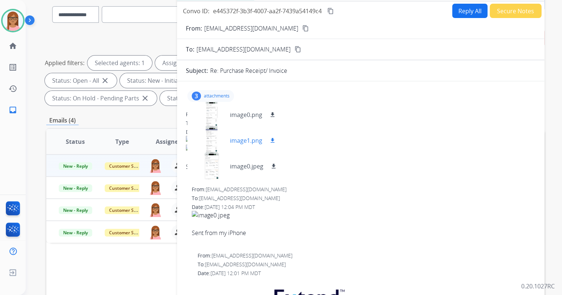
click at [209, 137] on div at bounding box center [211, 140] width 37 height 26
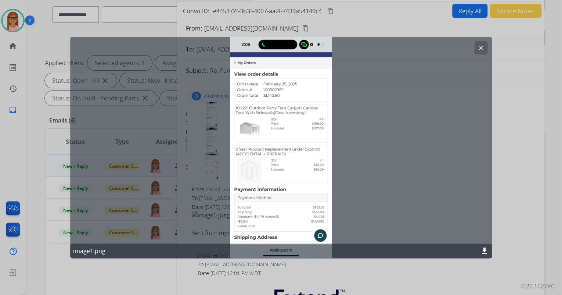
drag, startPoint x: 482, startPoint y: 44, endPoint x: 466, endPoint y: 54, distance: 19.5
click at [482, 44] on button "clear" at bounding box center [480, 47] width 13 height 13
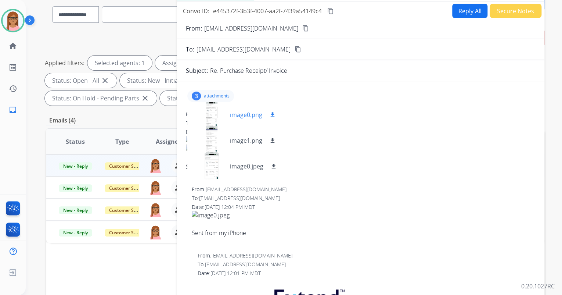
click at [215, 116] on div at bounding box center [211, 115] width 37 height 26
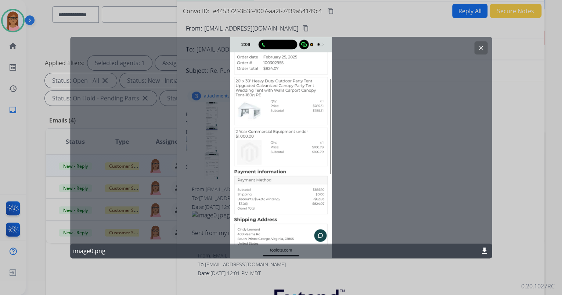
click at [478, 51] on button "clear" at bounding box center [480, 47] width 13 height 13
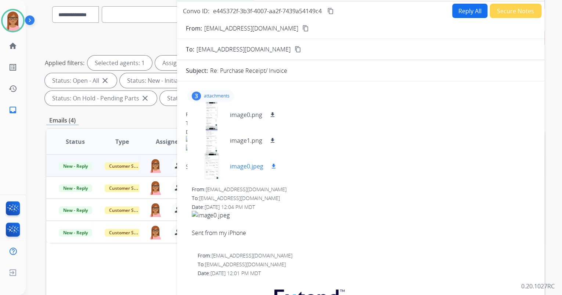
click at [217, 164] on div at bounding box center [211, 166] width 37 height 26
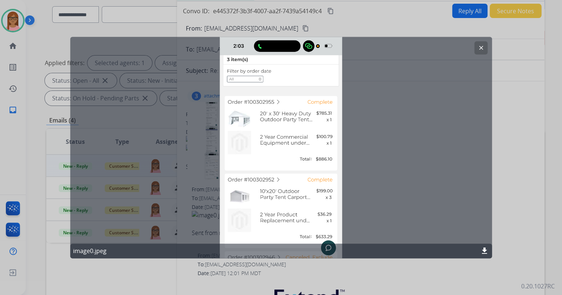
click at [482, 48] on mat-icon "clear" at bounding box center [481, 47] width 7 height 7
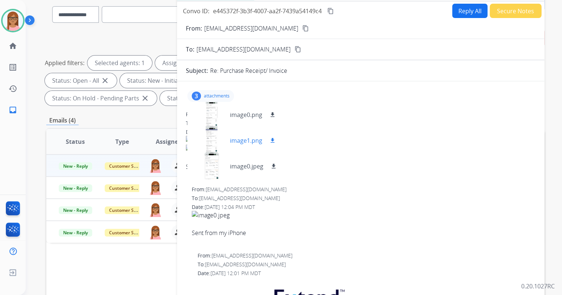
click at [213, 138] on div at bounding box center [211, 140] width 37 height 26
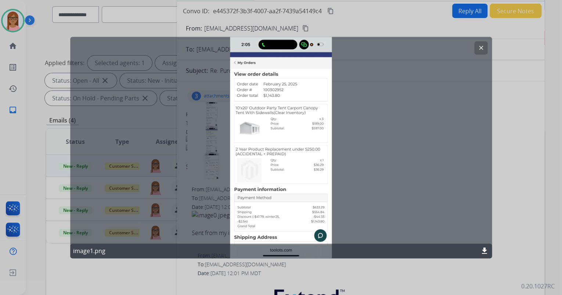
click at [479, 47] on mat-icon "clear" at bounding box center [481, 47] width 7 height 7
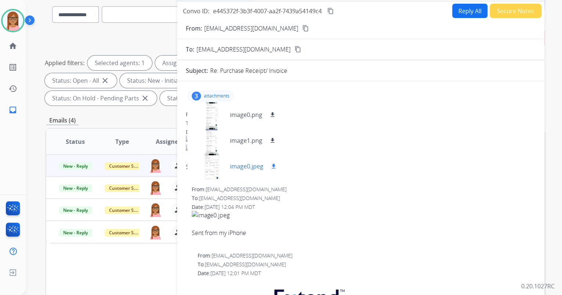
click at [212, 169] on div at bounding box center [211, 166] width 37 height 26
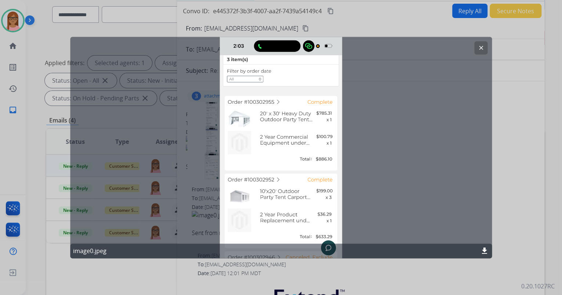
click at [480, 46] on mat-icon "clear" at bounding box center [481, 47] width 7 height 7
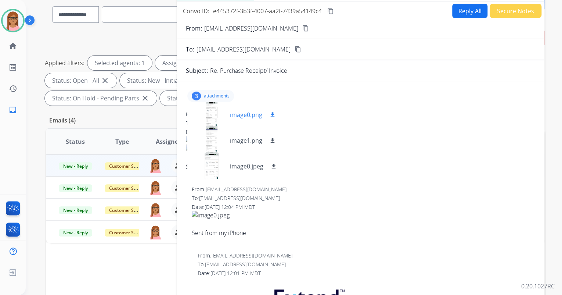
click at [214, 120] on div at bounding box center [211, 115] width 37 height 26
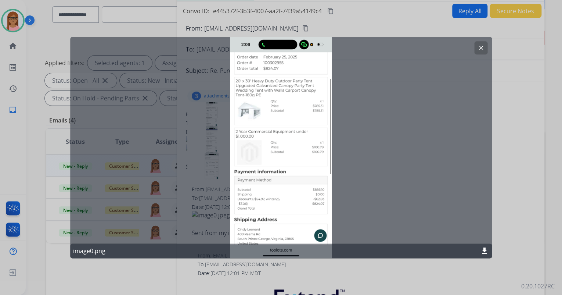
click at [482, 45] on mat-icon "clear" at bounding box center [481, 47] width 7 height 7
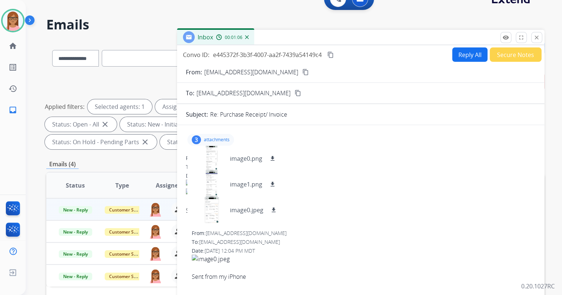
scroll to position [0, 0]
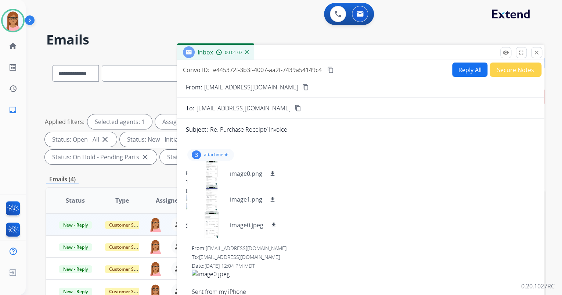
click at [331, 71] on mat-icon "content_copy" at bounding box center [330, 69] width 7 height 7
click at [461, 72] on button "Reply All" at bounding box center [469, 69] width 35 height 14
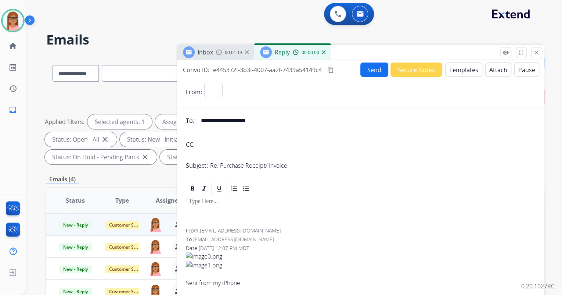
select select "**********"
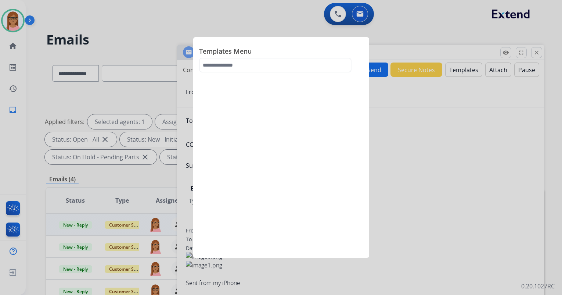
select select "**********"
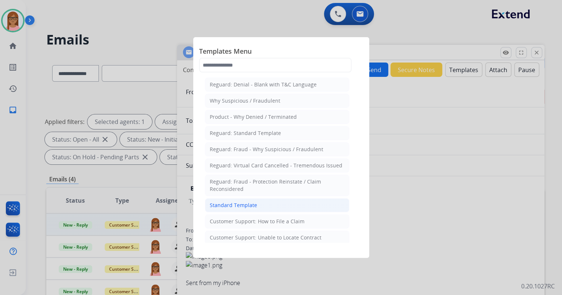
click at [270, 209] on li "Standard Template" at bounding box center [277, 205] width 144 height 14
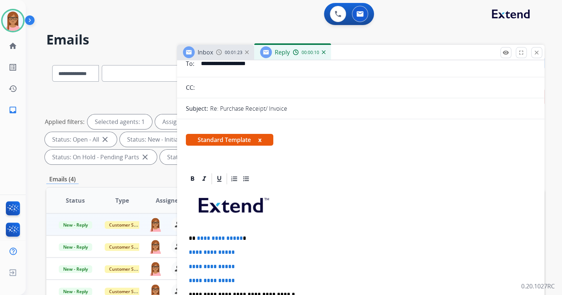
scroll to position [88, 0]
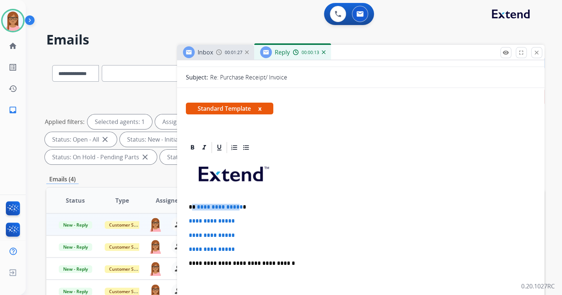
drag, startPoint x: 192, startPoint y: 207, endPoint x: 237, endPoint y: 206, distance: 44.5
click at [237, 206] on p "**********" at bounding box center [358, 207] width 338 height 7
drag, startPoint x: 188, startPoint y: 217, endPoint x: 250, endPoint y: 245, distance: 67.7
click at [250, 245] on div "**********" at bounding box center [361, 280] width 350 height 253
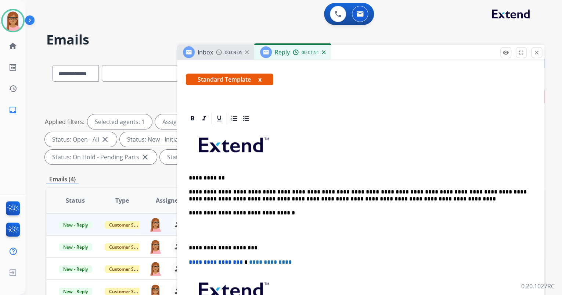
scroll to position [118, 0]
click at [200, 218] on div "**********" at bounding box center [361, 240] width 350 height 231
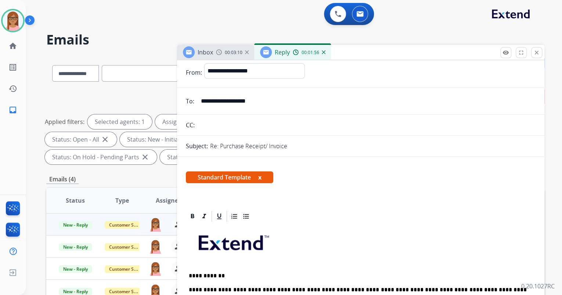
scroll to position [0, 0]
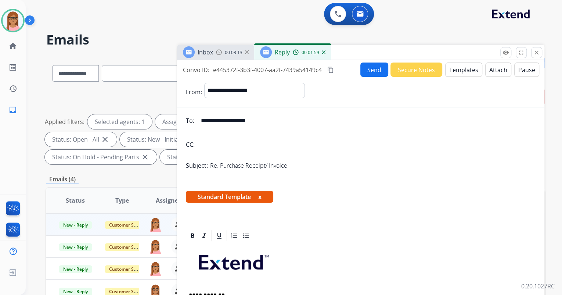
click at [332, 69] on mat-icon "content_copy" at bounding box center [330, 69] width 7 height 7
click at [366, 70] on button "Send" at bounding box center [374, 69] width 28 height 14
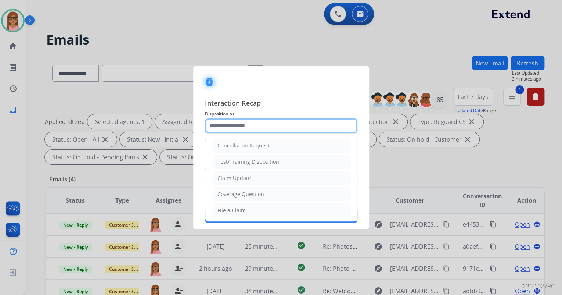
click at [284, 129] on input "text" at bounding box center [281, 125] width 152 height 15
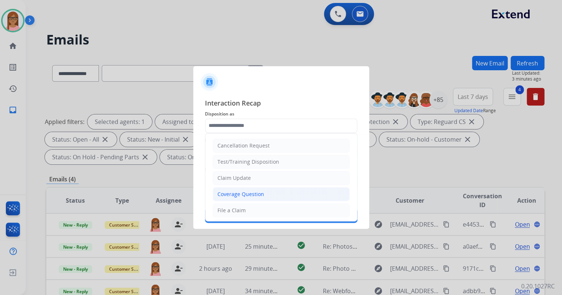
click at [250, 188] on li "Coverage Question" at bounding box center [281, 194] width 137 height 14
type input "**********"
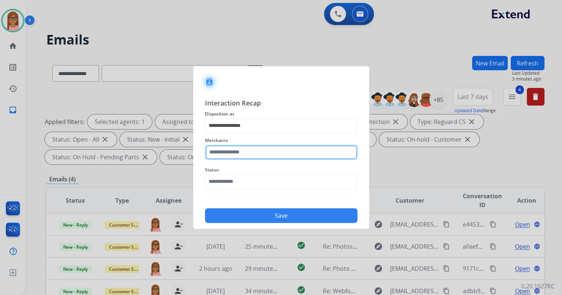
click at [248, 153] on input "text" at bounding box center [281, 152] width 152 height 15
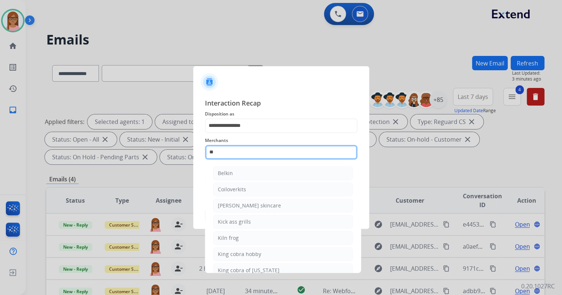
type input "*"
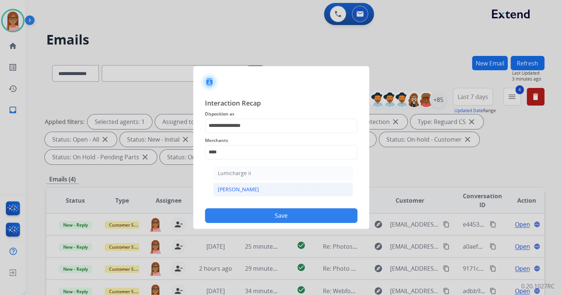
click at [242, 186] on li "[PERSON_NAME]" at bounding box center [283, 189] width 140 height 14
type input "********"
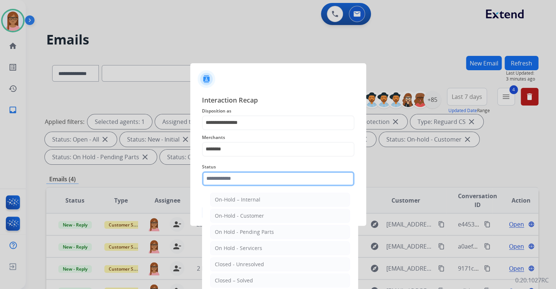
click at [272, 185] on input "text" at bounding box center [278, 178] width 152 height 15
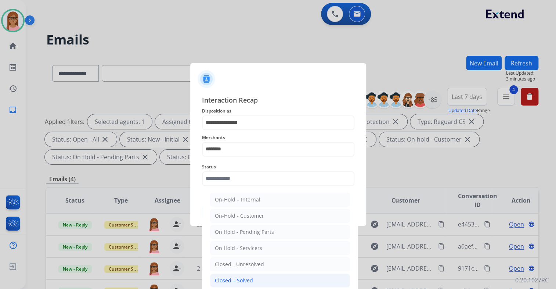
click at [259, 277] on li "Closed – Solved" at bounding box center [280, 280] width 140 height 14
type input "**********"
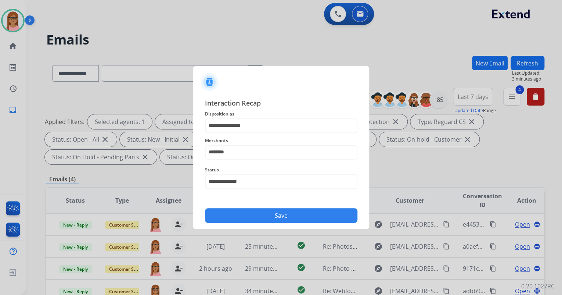
click at [263, 217] on button "Save" at bounding box center [281, 215] width 152 height 15
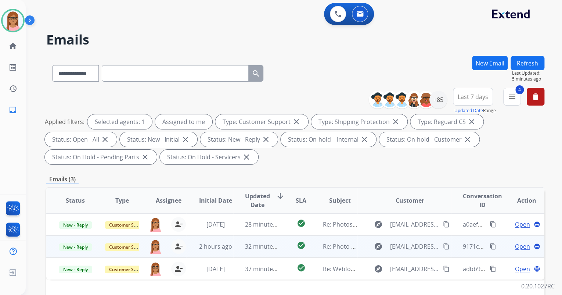
click at [515, 246] on span "Open" at bounding box center [522, 246] width 15 height 9
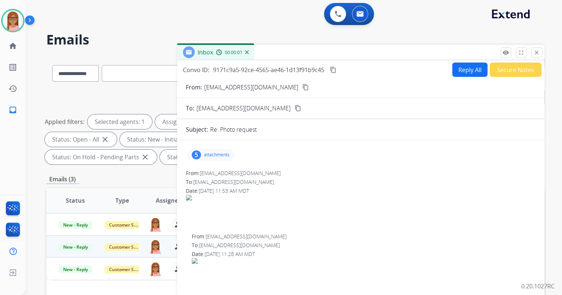
click at [223, 157] on p "attachments" at bounding box center [217, 155] width 26 height 6
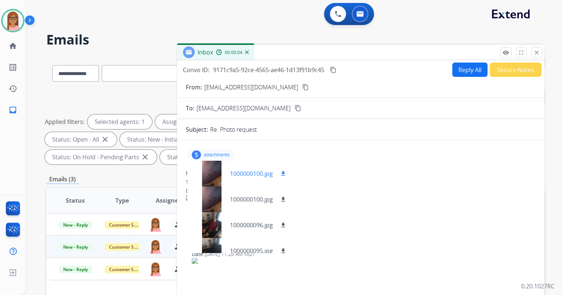
click at [213, 170] on div at bounding box center [211, 174] width 37 height 26
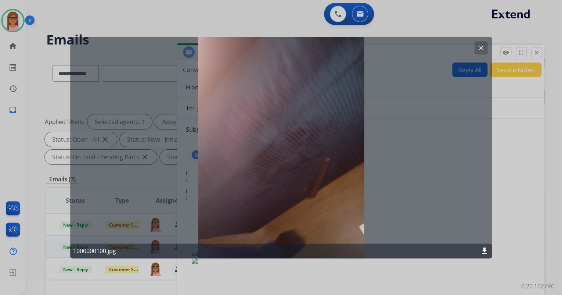
click at [484, 44] on button "clear" at bounding box center [480, 47] width 13 height 13
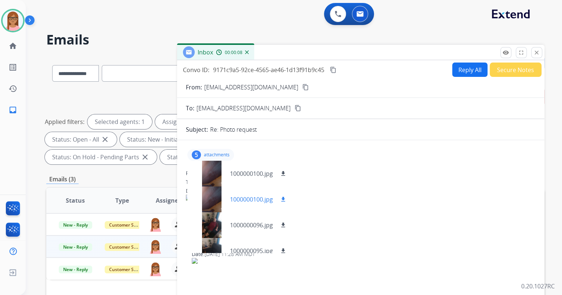
click at [210, 200] on div at bounding box center [211, 199] width 37 height 26
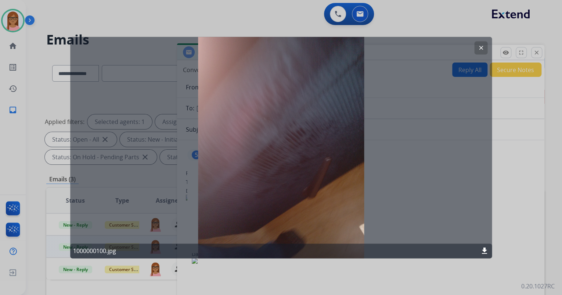
click at [483, 44] on button "clear" at bounding box center [480, 47] width 13 height 13
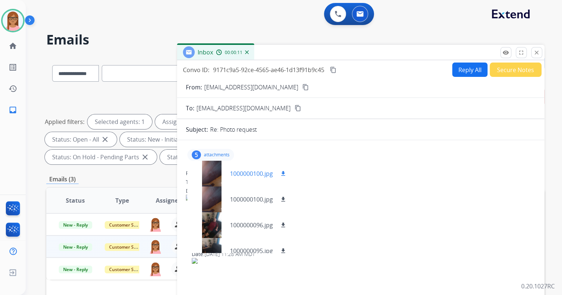
click at [216, 176] on div at bounding box center [211, 174] width 37 height 26
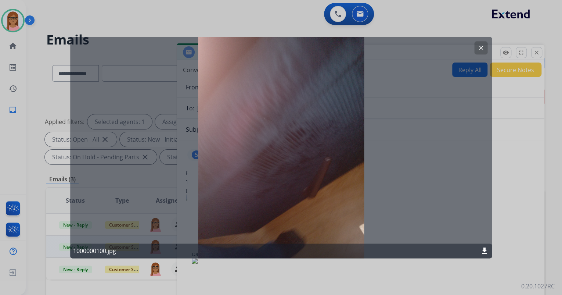
click at [479, 53] on button "clear" at bounding box center [480, 47] width 13 height 13
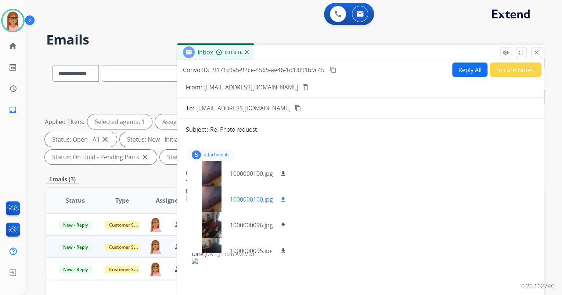
click at [214, 191] on div at bounding box center [211, 199] width 37 height 26
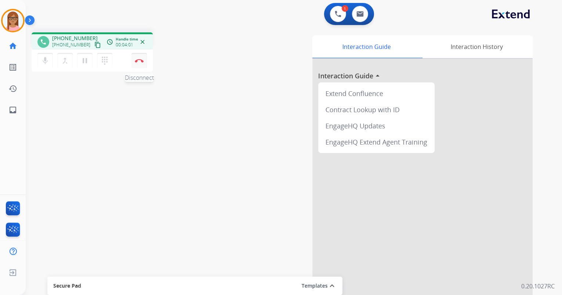
click at [139, 62] on img at bounding box center [139, 61] width 9 height 4
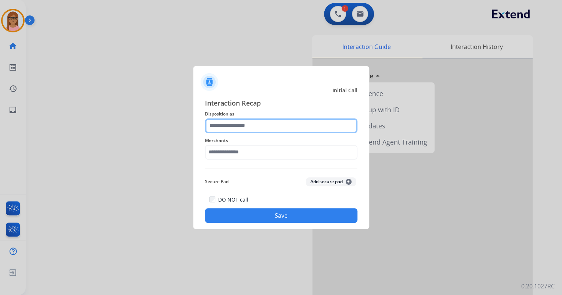
click at [246, 128] on input "text" at bounding box center [281, 125] width 152 height 15
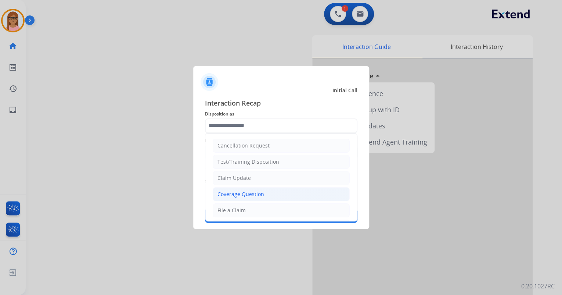
click at [245, 196] on div "Coverage Question" at bounding box center [240, 193] width 47 height 7
type input "**********"
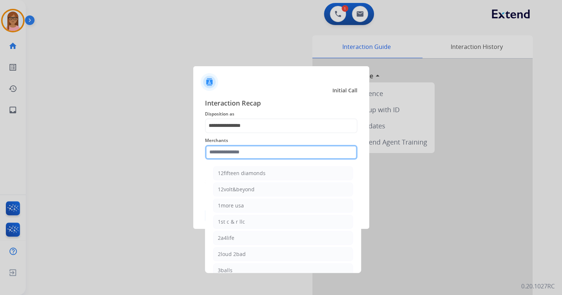
click at [244, 152] on input "text" at bounding box center [281, 152] width 152 height 15
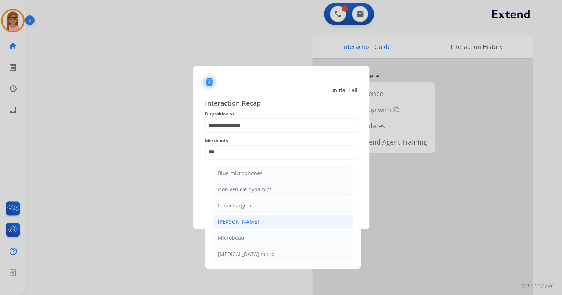
click at [226, 216] on li "[PERSON_NAME]" at bounding box center [283, 222] width 140 height 14
type input "********"
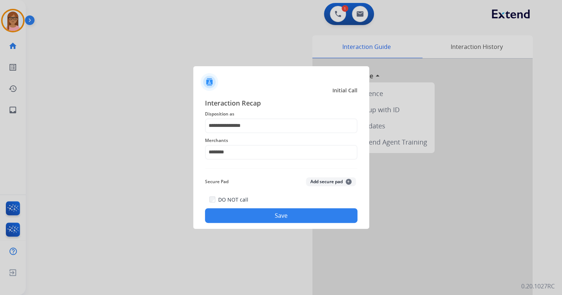
click at [233, 211] on button "Save" at bounding box center [281, 215] width 152 height 15
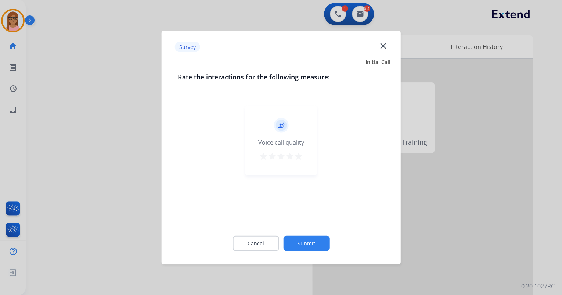
click at [297, 155] on mat-icon "star" at bounding box center [298, 156] width 9 height 9
click at [301, 247] on button "Submit" at bounding box center [306, 242] width 46 height 15
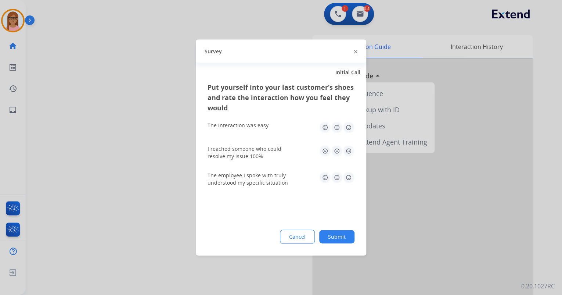
click at [345, 124] on img at bounding box center [349, 128] width 12 height 12
click at [348, 147] on img at bounding box center [349, 151] width 12 height 12
click at [348, 180] on img at bounding box center [349, 178] width 12 height 12
click at [338, 234] on button "Submit" at bounding box center [336, 236] width 35 height 13
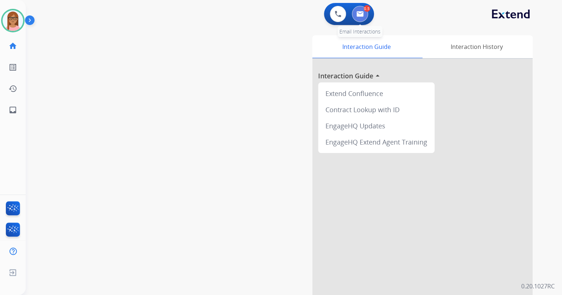
click at [361, 16] on img at bounding box center [359, 14] width 7 height 6
select select "**********"
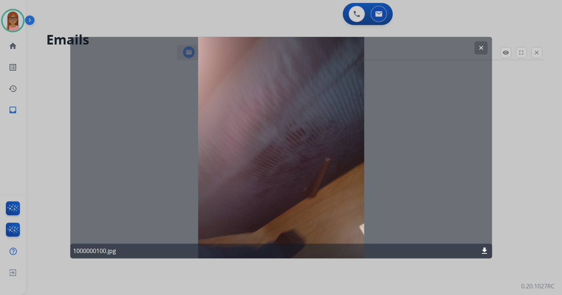
select select "**********"
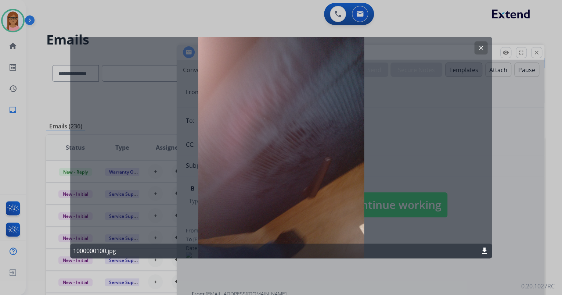
click at [480, 51] on mat-icon "clear" at bounding box center [481, 47] width 7 height 7
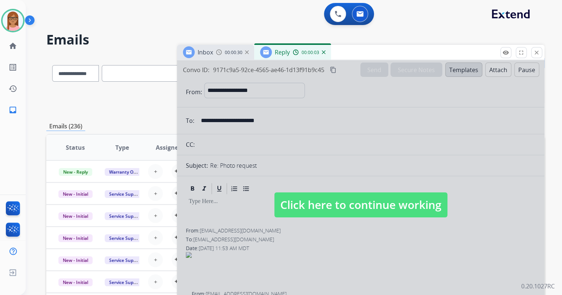
click at [425, 165] on div at bounding box center [360, 197] width 367 height 274
select select
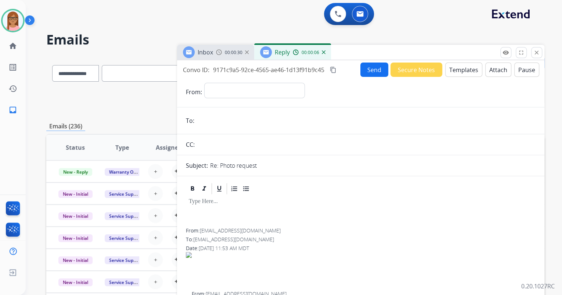
click at [323, 53] on img at bounding box center [324, 52] width 4 height 4
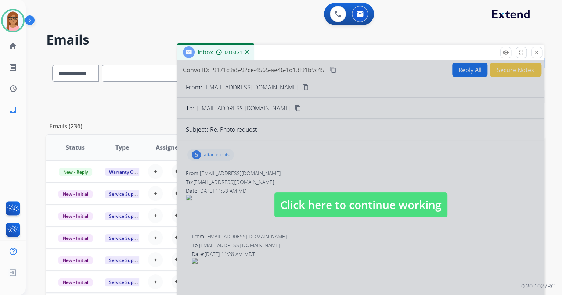
click at [288, 168] on div at bounding box center [360, 197] width 367 height 274
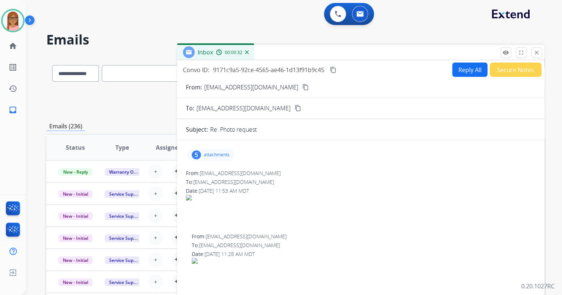
click at [210, 154] on p "attachments" at bounding box center [217, 155] width 26 height 6
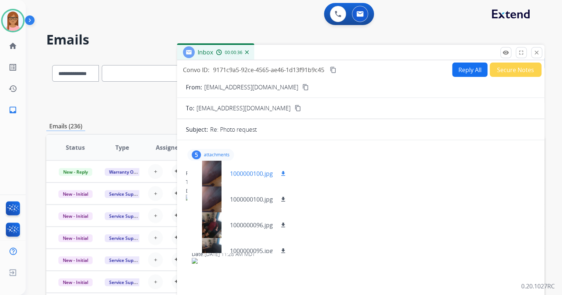
click at [284, 175] on mat-icon "download" at bounding box center [283, 173] width 7 height 7
click at [410, 159] on div "5 attachments 1000000100.jpg download 1000000100.jpg download 1000000096.jpg do…" at bounding box center [361, 155] width 350 height 18
click at [452, 69] on button "Reply All" at bounding box center [469, 69] width 35 height 14
select select "**********"
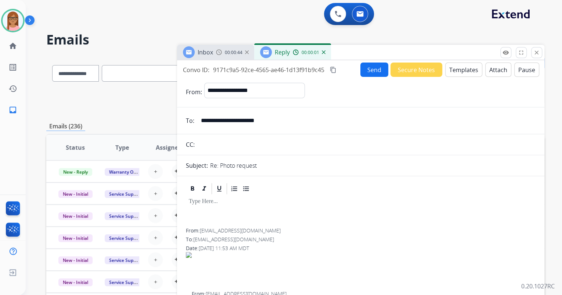
click at [454, 69] on button "Templates" at bounding box center [463, 69] width 37 height 14
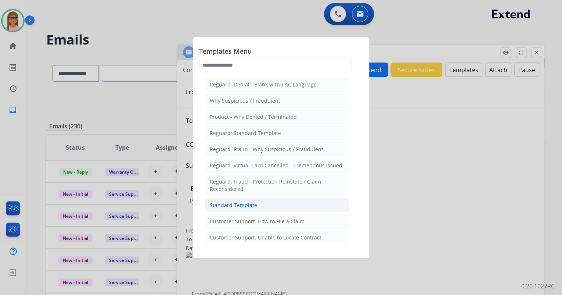
click at [276, 209] on li "Standard Template" at bounding box center [277, 205] width 144 height 14
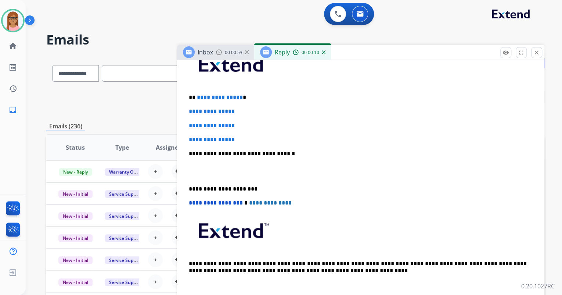
scroll to position [176, 0]
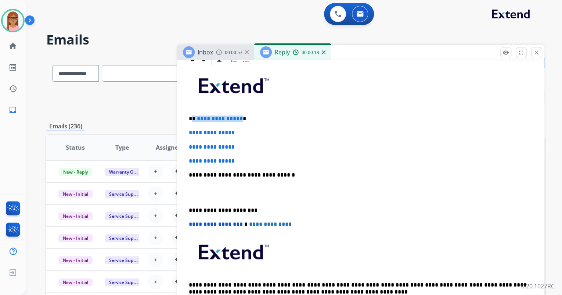
drag, startPoint x: 192, startPoint y: 117, endPoint x: 238, endPoint y: 119, distance: 45.2
click at [238, 119] on p "**********" at bounding box center [358, 118] width 338 height 7
drag, startPoint x: 186, startPoint y: 131, endPoint x: 256, endPoint y: 159, distance: 75.1
click at [256, 159] on div "**********" at bounding box center [361, 192] width 350 height 253
copy div "**********"
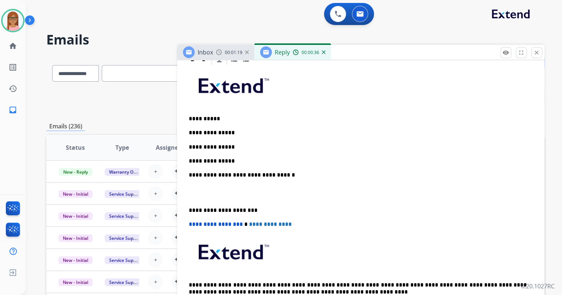
click at [216, 135] on div "**********" at bounding box center [361, 192] width 350 height 253
drag, startPoint x: 187, startPoint y: 131, endPoint x: 240, endPoint y: 153, distance: 57.3
click at [240, 153] on div "**********" at bounding box center [361, 192] width 350 height 253
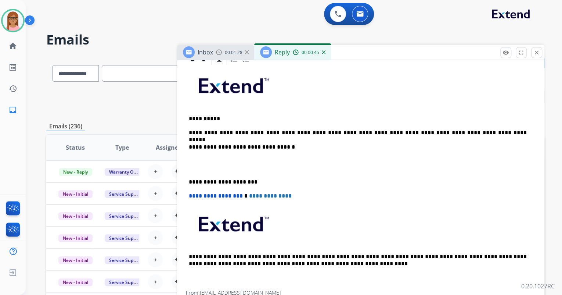
click at [220, 153] on div "**********" at bounding box center [361, 178] width 350 height 224
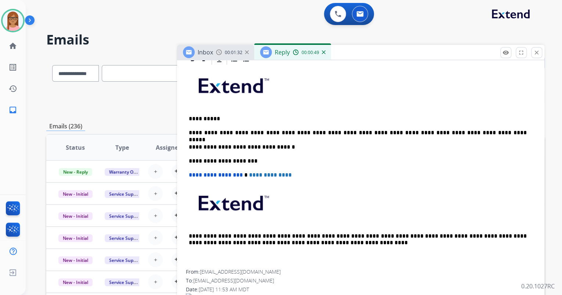
click at [277, 131] on p "**********" at bounding box center [358, 132] width 338 height 7
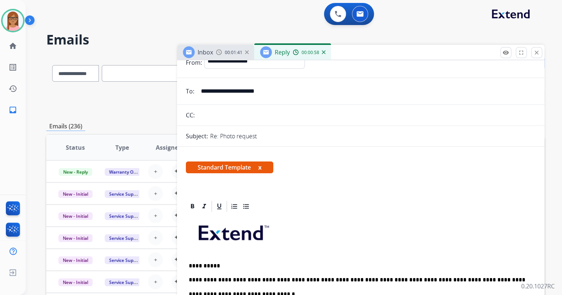
scroll to position [0, 0]
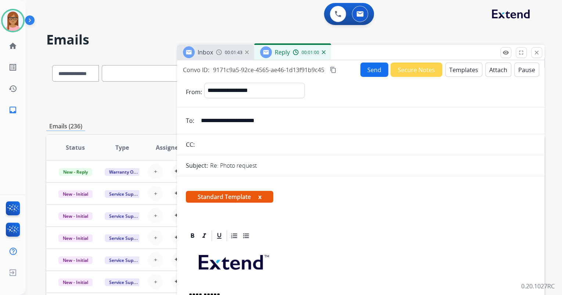
click at [331, 66] on mat-icon "content_copy" at bounding box center [333, 69] width 7 height 7
click at [368, 69] on button "Send" at bounding box center [374, 69] width 28 height 14
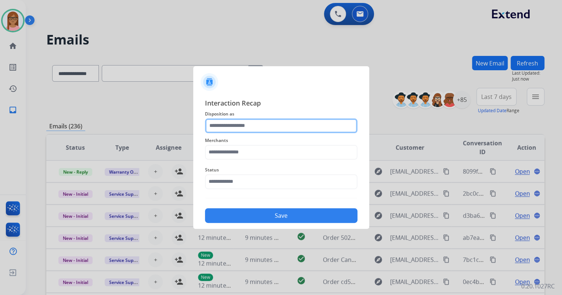
click at [273, 124] on input "text" at bounding box center [281, 125] width 152 height 15
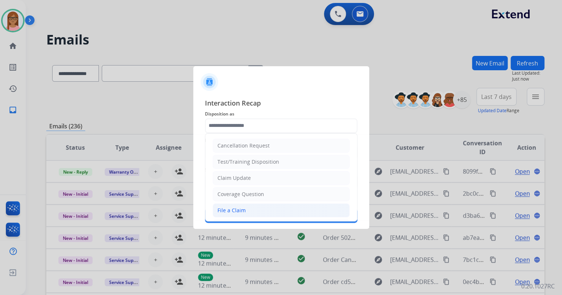
click at [255, 214] on li "File a Claim" at bounding box center [281, 210] width 137 height 14
type input "**********"
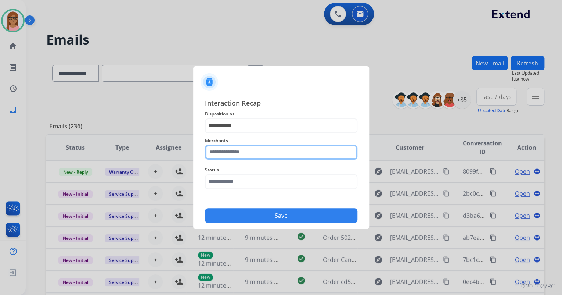
click at [260, 153] on input "text" at bounding box center [281, 152] width 152 height 15
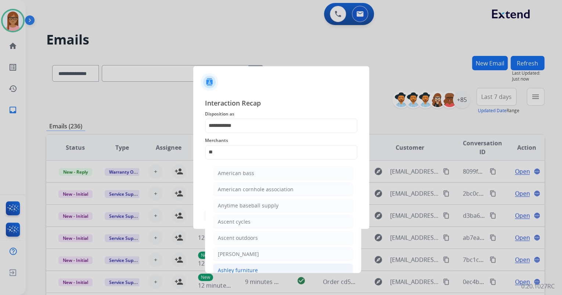
click at [259, 266] on li "Ashley furniture" at bounding box center [283, 270] width 140 height 14
type input "**********"
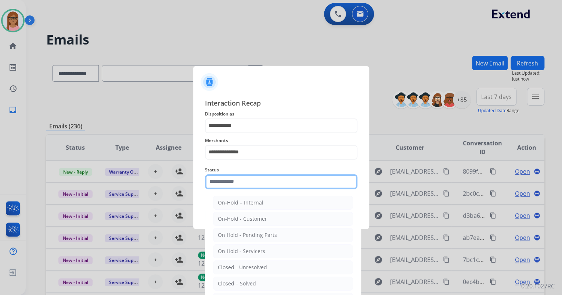
click at [259, 182] on input "text" at bounding box center [281, 181] width 152 height 15
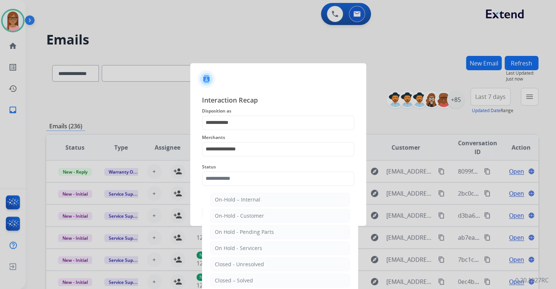
click at [255, 279] on li "Closed – Solved" at bounding box center [280, 280] width 140 height 14
type input "**********"
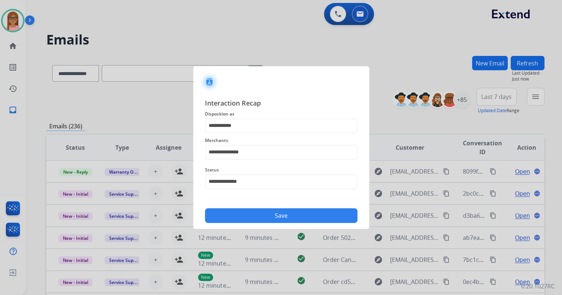
click at [272, 217] on button "Save" at bounding box center [281, 215] width 152 height 15
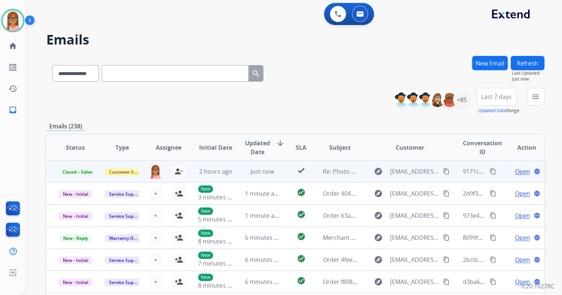
click at [443, 171] on mat-icon "content_copy" at bounding box center [446, 171] width 7 height 7
click at [490, 169] on mat-icon "content_copy" at bounding box center [493, 171] width 7 height 7
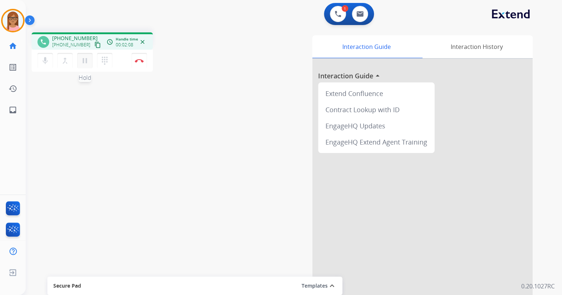
click at [83, 60] on mat-icon "pause" at bounding box center [84, 60] width 9 height 9
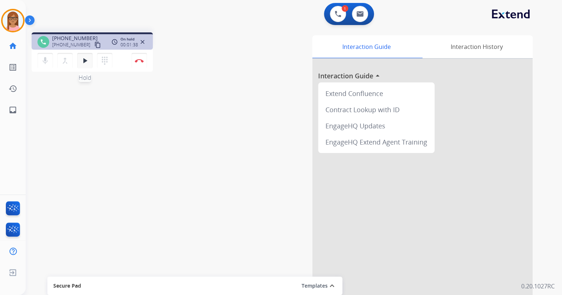
click at [83, 61] on mat-icon "play_arrow" at bounding box center [84, 60] width 9 height 9
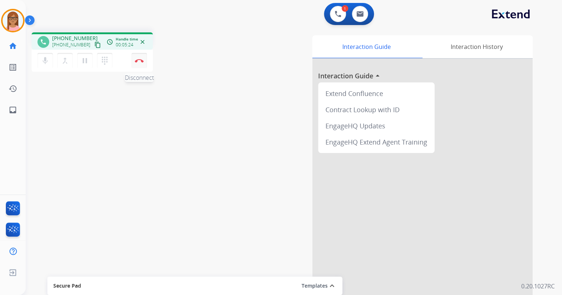
click at [138, 60] on img at bounding box center [139, 61] width 9 height 4
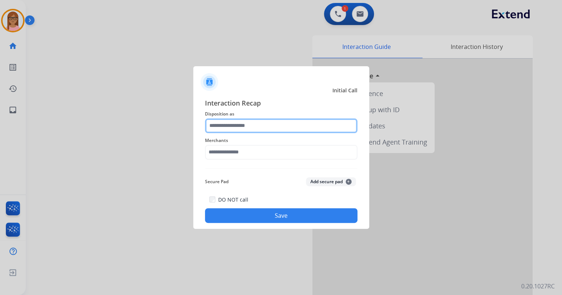
click at [244, 126] on input "text" at bounding box center [281, 125] width 152 height 15
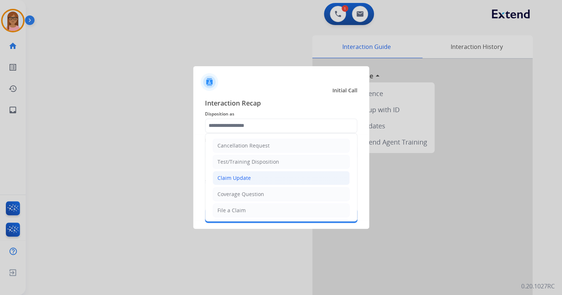
click at [245, 173] on li "Claim Update" at bounding box center [281, 178] width 137 height 14
type input "**********"
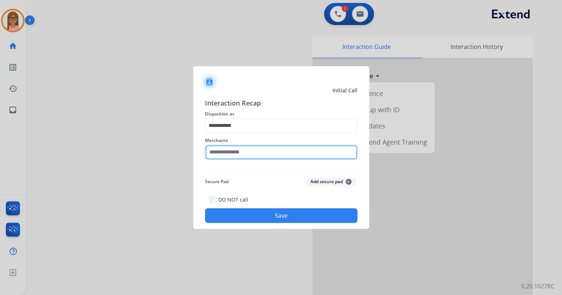
click at [246, 155] on input "text" at bounding box center [281, 152] width 152 height 15
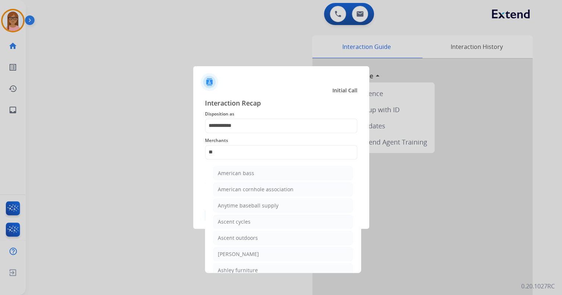
click at [245, 257] on li "[PERSON_NAME]" at bounding box center [283, 254] width 140 height 14
type input "**********"
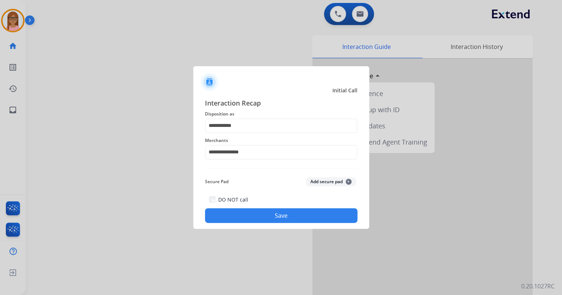
click at [253, 216] on button "Save" at bounding box center [281, 215] width 152 height 15
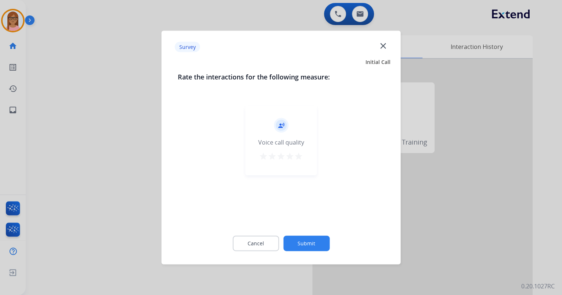
click at [301, 158] on mat-icon "star" at bounding box center [298, 156] width 9 height 9
click at [306, 240] on button "Submit" at bounding box center [306, 242] width 46 height 15
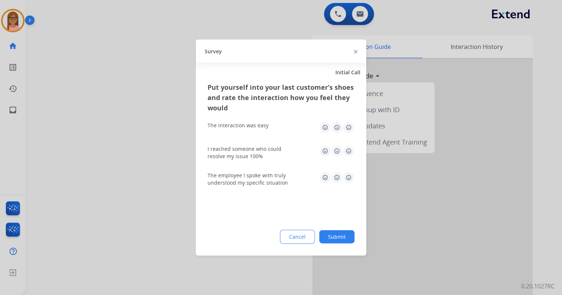
click at [351, 126] on img at bounding box center [349, 128] width 12 height 12
click at [345, 145] on img at bounding box center [349, 151] width 12 height 12
click at [349, 164] on div "I reached someone who could resolve my issue 100%" at bounding box center [281, 152] width 147 height 26
click at [349, 170] on div "The employee I spoke with truly understood my specific situation" at bounding box center [281, 179] width 147 height 26
click at [349, 177] on img at bounding box center [349, 178] width 12 height 12
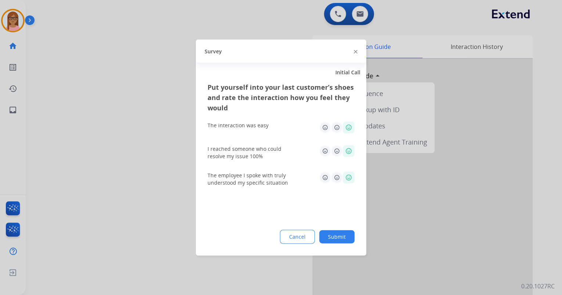
click at [338, 236] on button "Submit" at bounding box center [336, 236] width 35 height 13
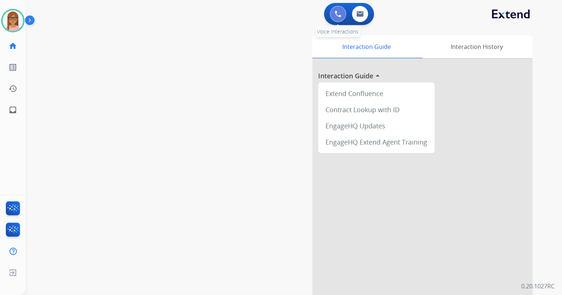
click at [338, 15] on img at bounding box center [338, 14] width 7 height 7
click at [331, 13] on button at bounding box center [338, 14] width 16 height 16
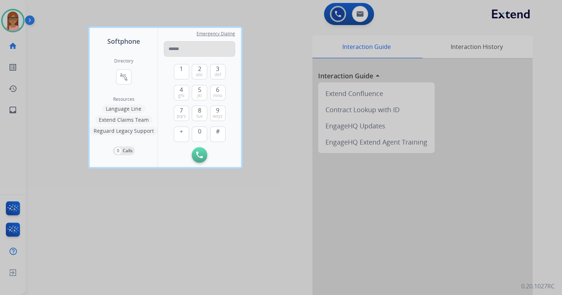
click at [187, 47] on input "tel" at bounding box center [199, 48] width 71 height 15
type input "**********"
click at [198, 156] on img at bounding box center [199, 154] width 7 height 7
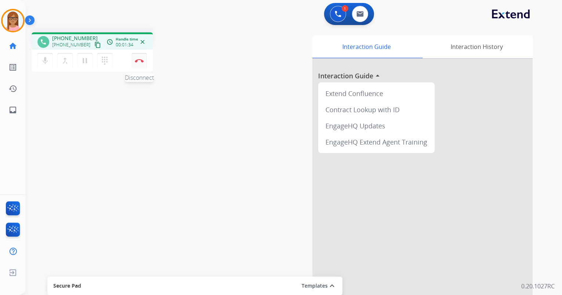
click at [141, 58] on button "Disconnect" at bounding box center [139, 60] width 15 height 15
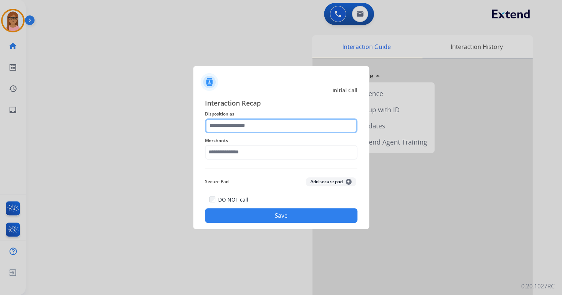
click at [249, 126] on input "text" at bounding box center [281, 125] width 152 height 15
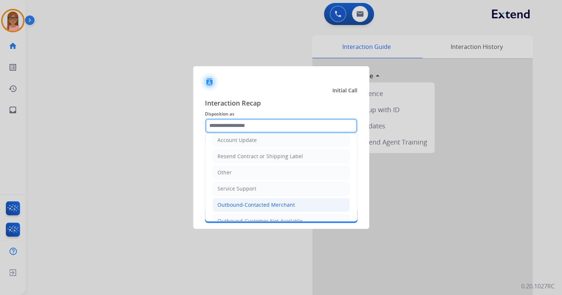
scroll to position [144, 0]
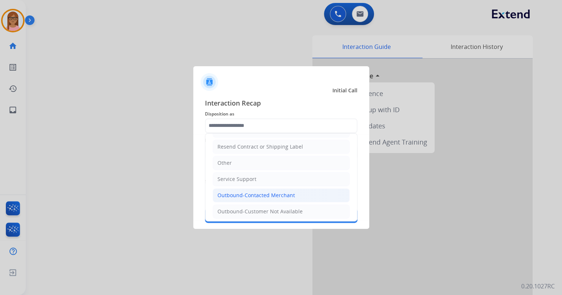
click at [266, 192] on div "Outbound-Contacted Merchant" at bounding box center [256, 194] width 78 height 7
type input "**********"
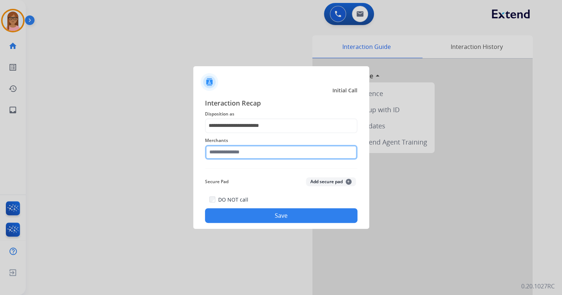
click at [245, 146] on input "text" at bounding box center [281, 152] width 152 height 15
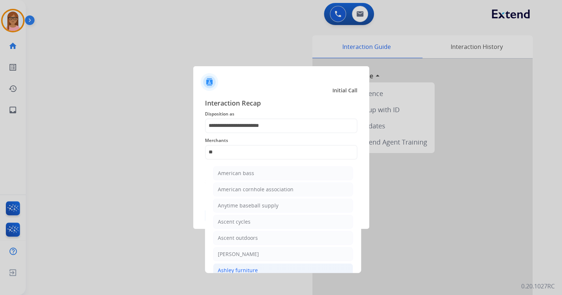
click at [259, 263] on li "Ashley furniture" at bounding box center [283, 270] width 140 height 14
type input "**********"
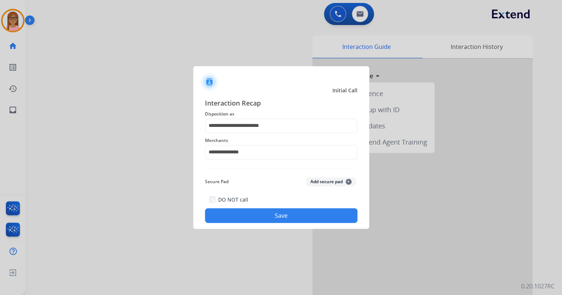
click at [254, 215] on button "Save" at bounding box center [281, 215] width 152 height 15
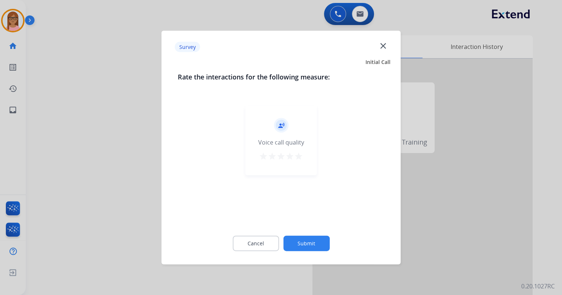
click at [297, 153] on mat-icon "star" at bounding box center [298, 156] width 9 height 9
click at [300, 243] on button "Submit" at bounding box center [306, 242] width 46 height 15
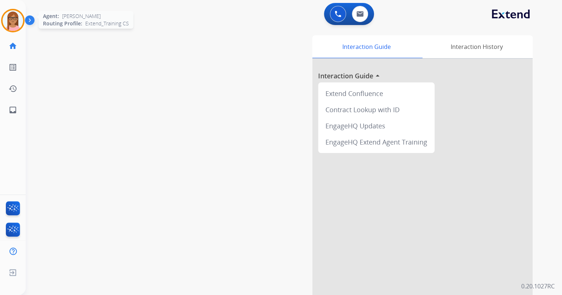
click at [14, 26] on img at bounding box center [13, 20] width 21 height 21
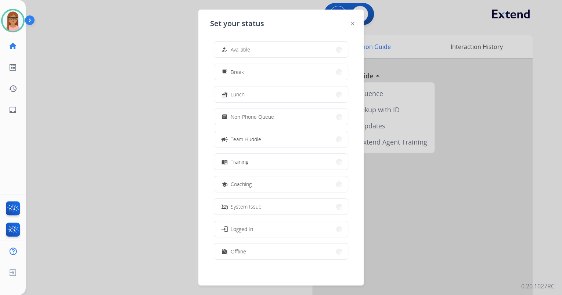
click at [249, 55] on button "how_to_reg Available" at bounding box center [281, 50] width 134 height 16
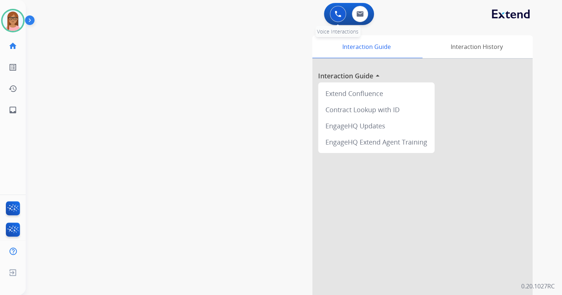
click at [336, 14] on img at bounding box center [338, 14] width 7 height 7
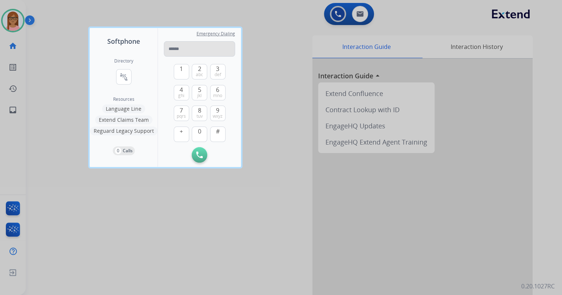
click at [206, 51] on input "tel" at bounding box center [199, 48] width 71 height 15
type input "**********"
click at [195, 158] on button "Initiate Call" at bounding box center [199, 154] width 15 height 15
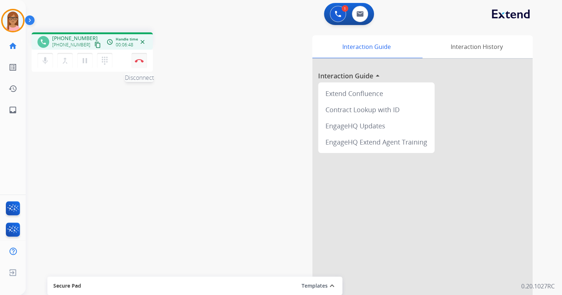
click at [137, 61] on img at bounding box center [139, 61] width 9 height 4
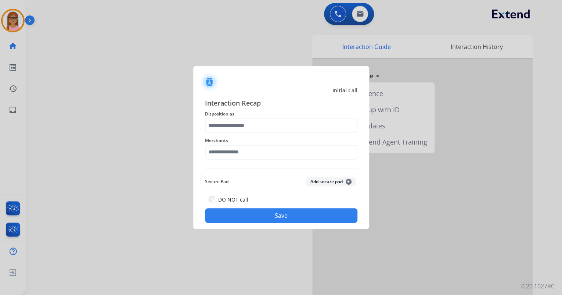
click at [262, 118] on span "Disposition as" at bounding box center [281, 113] width 152 height 9
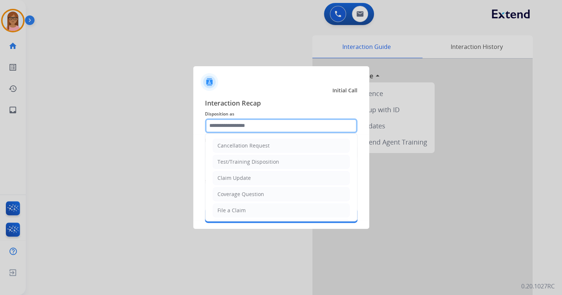
click at [260, 123] on input "text" at bounding box center [281, 125] width 152 height 15
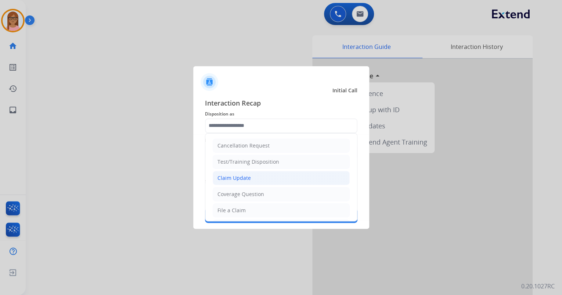
click at [252, 174] on li "Claim Update" at bounding box center [281, 178] width 137 height 14
type input "**********"
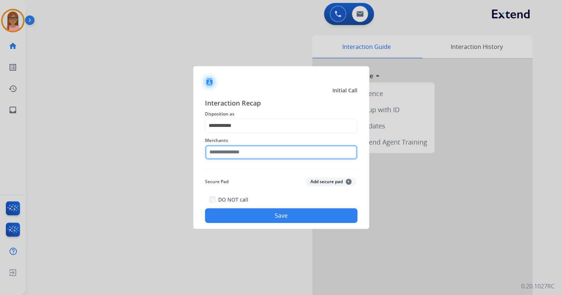
click at [254, 152] on input "text" at bounding box center [281, 152] width 152 height 15
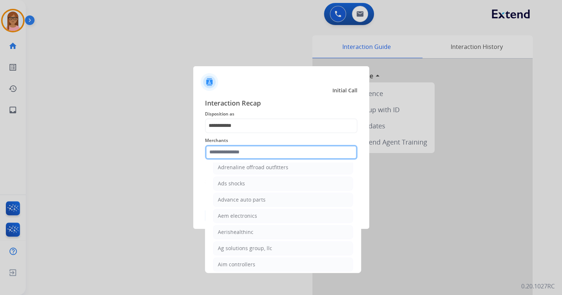
click at [266, 151] on input "text" at bounding box center [281, 152] width 152 height 15
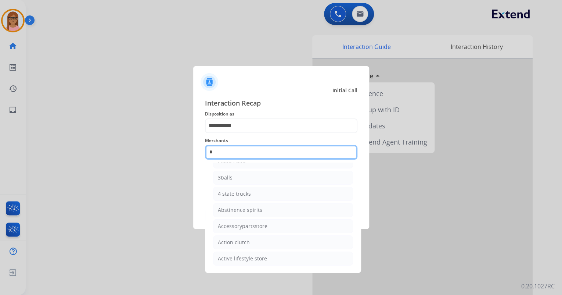
scroll to position [59, 0]
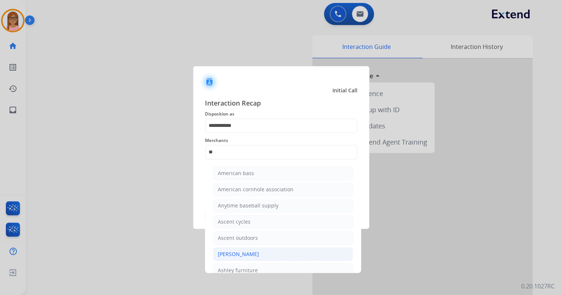
click at [247, 255] on div "[PERSON_NAME]" at bounding box center [238, 253] width 41 height 7
type input "**********"
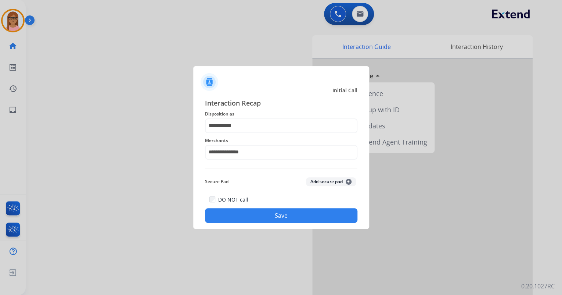
click at [260, 216] on button "Save" at bounding box center [281, 215] width 152 height 15
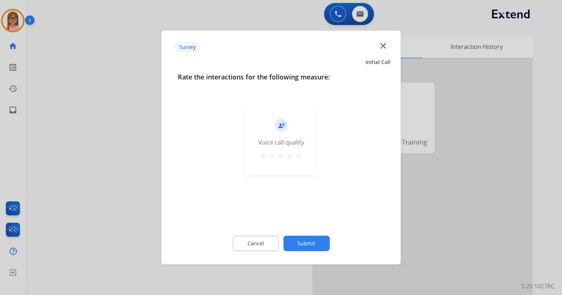
click at [304, 155] on div "record_voice_over Voice call quality star star star star star" at bounding box center [281, 140] width 72 height 70
click at [300, 154] on mat-icon "star" at bounding box center [298, 156] width 9 height 9
click at [305, 241] on button "Submit" at bounding box center [306, 242] width 46 height 15
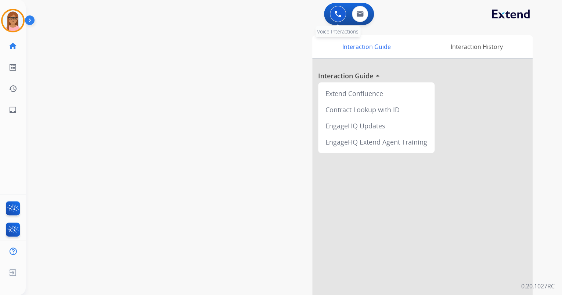
click at [341, 15] on img at bounding box center [338, 14] width 7 height 7
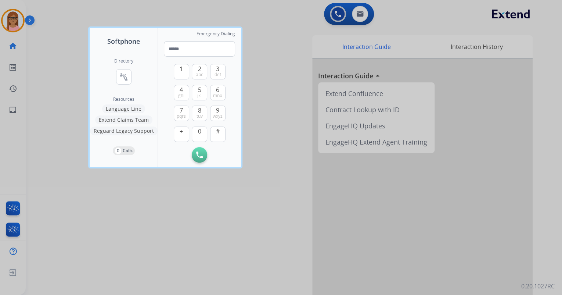
click at [197, 200] on div at bounding box center [281, 147] width 562 height 295
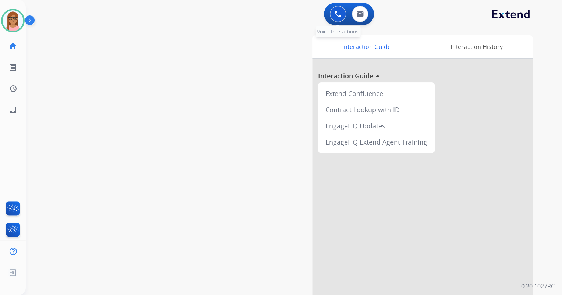
click at [335, 8] on button at bounding box center [338, 14] width 16 height 16
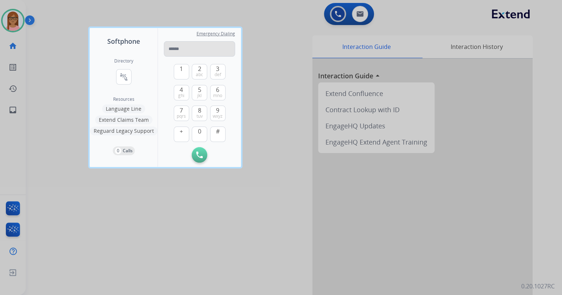
click at [208, 50] on input "tel" at bounding box center [199, 48] width 71 height 15
type input "**********"
click at [203, 152] on button "Initiate Call" at bounding box center [199, 154] width 15 height 15
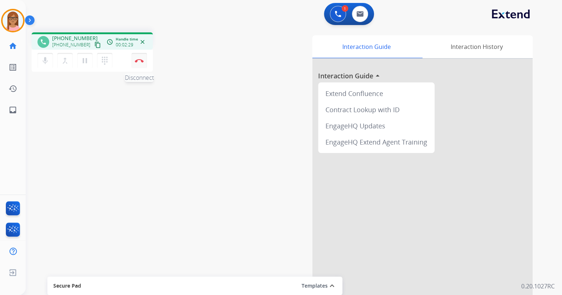
click at [138, 56] on button "Disconnect" at bounding box center [139, 60] width 15 height 15
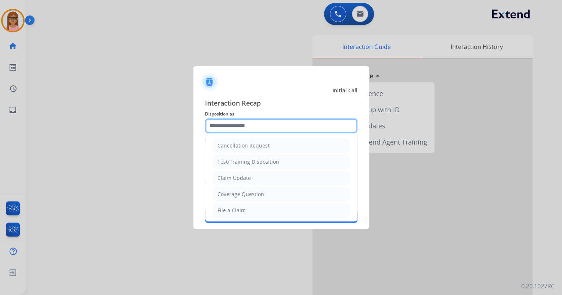
click at [317, 129] on input "text" at bounding box center [281, 125] width 152 height 15
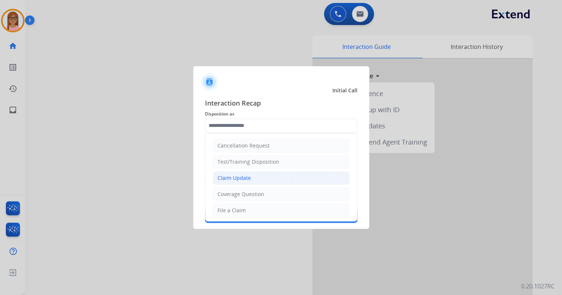
click at [259, 178] on li "Claim Update" at bounding box center [281, 178] width 137 height 14
type input "**********"
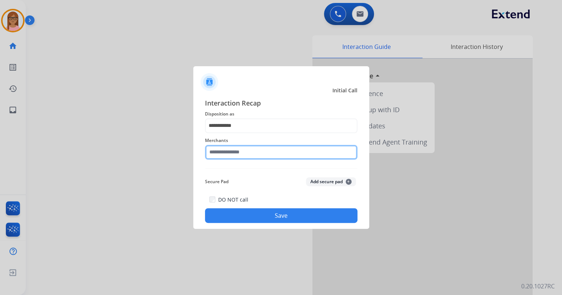
click at [259, 154] on input "text" at bounding box center [281, 152] width 152 height 15
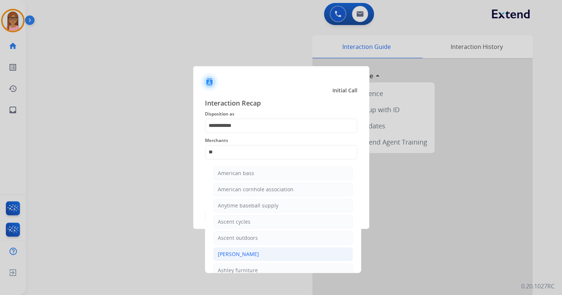
click at [261, 256] on li "[PERSON_NAME]" at bounding box center [283, 254] width 140 height 14
type input "**********"
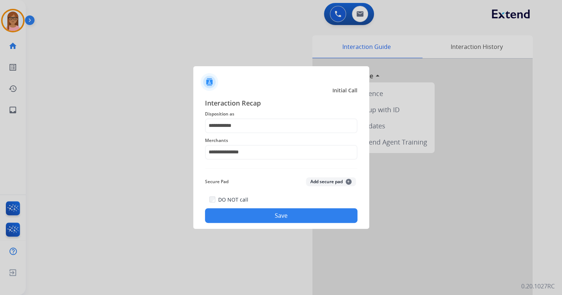
click at [263, 213] on button "Save" at bounding box center [281, 215] width 152 height 15
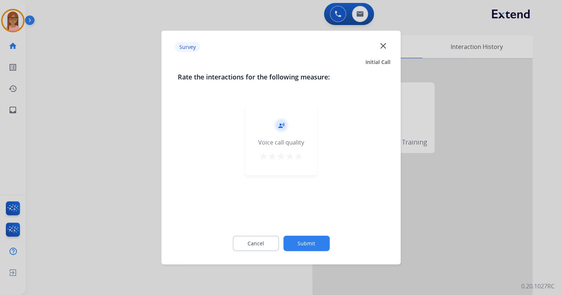
click at [299, 156] on mat-icon "star" at bounding box center [298, 156] width 9 height 9
drag, startPoint x: 314, startPoint y: 240, endPoint x: 323, endPoint y: 195, distance: 45.0
click at [314, 240] on button "Submit" at bounding box center [306, 242] width 46 height 15
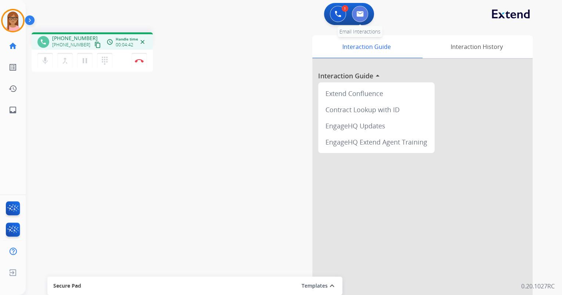
click at [364, 19] on button at bounding box center [360, 14] width 16 height 16
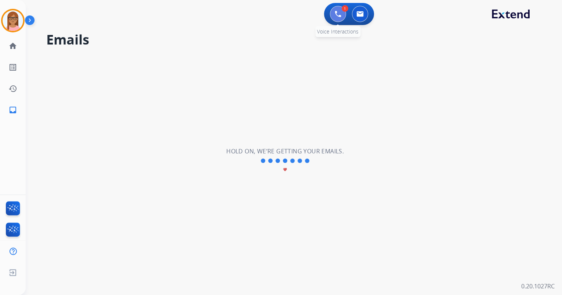
click at [335, 14] on img at bounding box center [338, 14] width 7 height 7
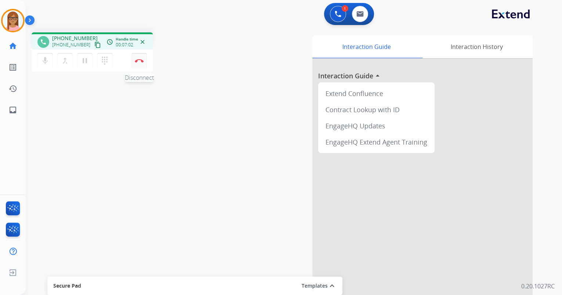
click at [138, 59] on img at bounding box center [139, 61] width 9 height 4
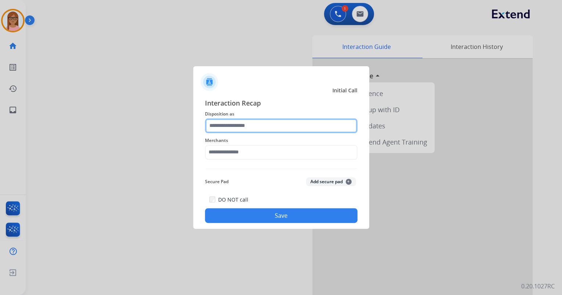
click at [230, 125] on input "text" at bounding box center [281, 125] width 152 height 15
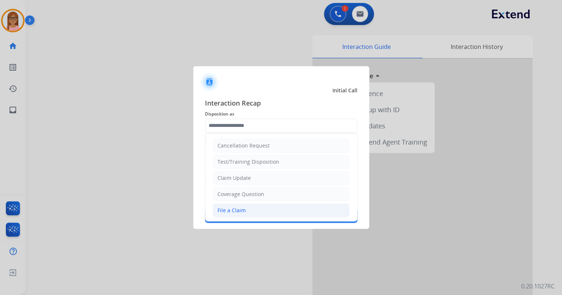
click at [240, 210] on div "File a Claim" at bounding box center [231, 209] width 28 height 7
type input "**********"
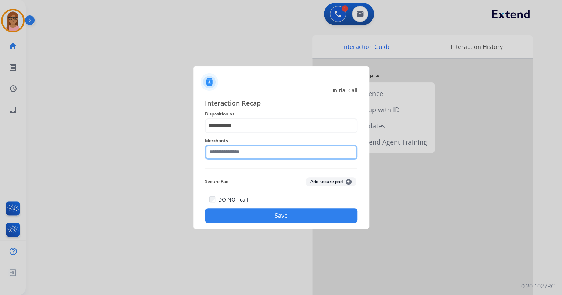
click at [241, 155] on input "text" at bounding box center [281, 152] width 152 height 15
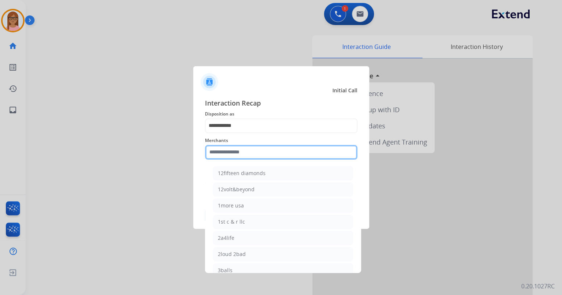
click at [237, 156] on input "text" at bounding box center [281, 152] width 152 height 15
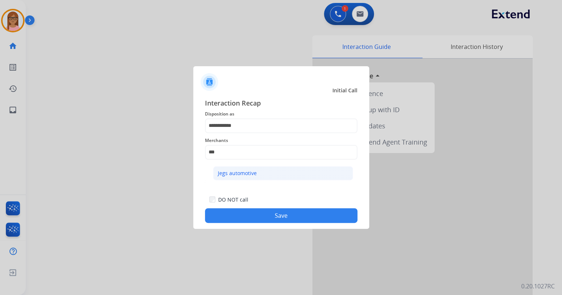
click at [256, 176] on li "Jegs automotive" at bounding box center [283, 173] width 140 height 14
type input "**********"
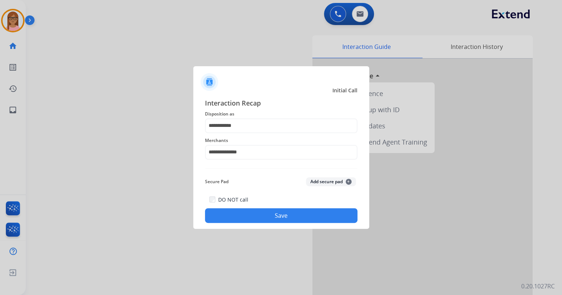
click at [245, 220] on button "Save" at bounding box center [281, 215] width 152 height 15
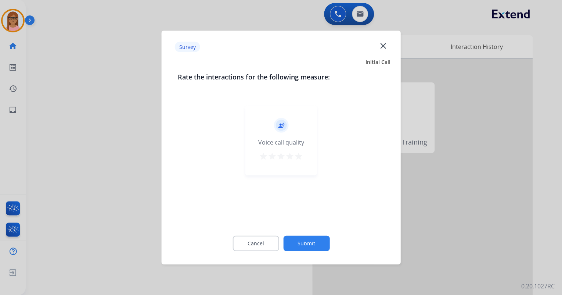
click at [300, 155] on mat-icon "star" at bounding box center [298, 156] width 9 height 9
click at [307, 247] on button "Submit" at bounding box center [306, 242] width 46 height 15
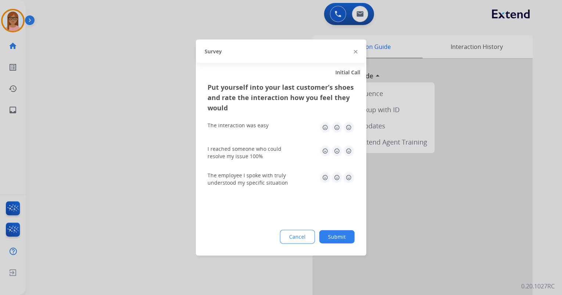
click at [352, 127] on img at bounding box center [349, 128] width 12 height 12
click at [349, 149] on img at bounding box center [349, 151] width 12 height 12
click at [350, 172] on img at bounding box center [349, 178] width 12 height 12
click at [341, 238] on button "Submit" at bounding box center [336, 236] width 35 height 13
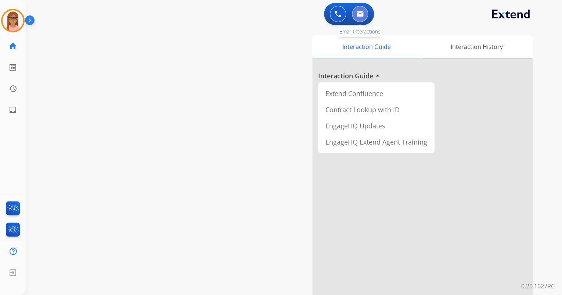
click at [362, 17] on button at bounding box center [360, 14] width 16 height 16
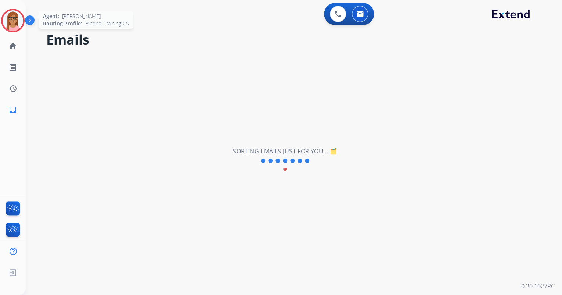
click at [10, 17] on img at bounding box center [13, 20] width 21 height 21
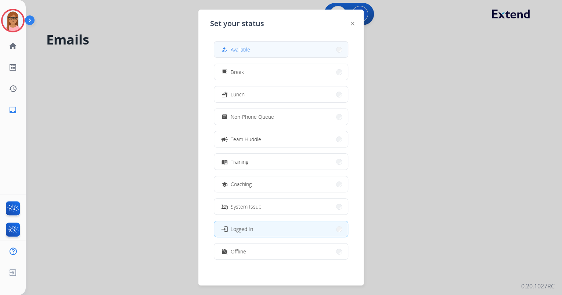
click at [247, 48] on span "Available" at bounding box center [240, 50] width 19 height 8
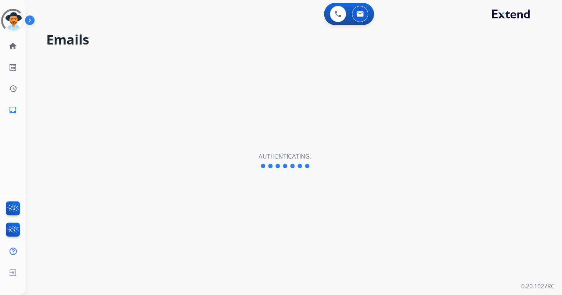
select select "**********"
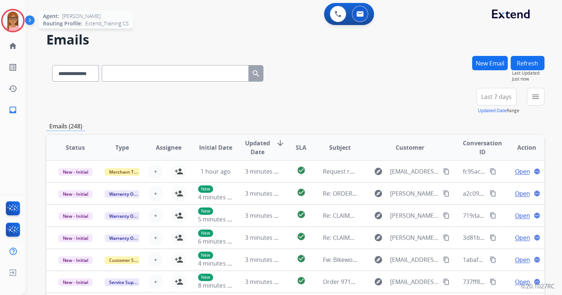
click at [9, 21] on img at bounding box center [13, 20] width 21 height 21
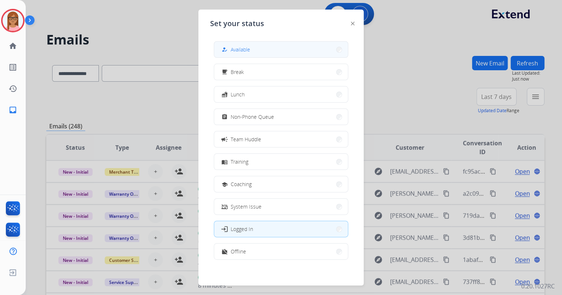
click at [256, 44] on button "how_to_reg Available" at bounding box center [281, 50] width 134 height 16
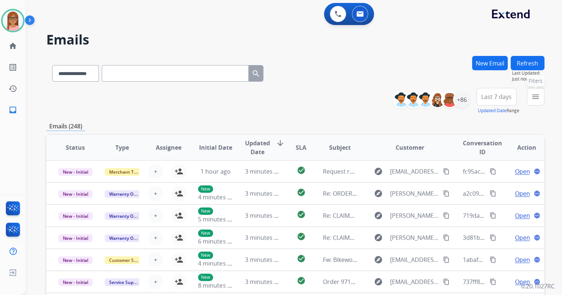
drag, startPoint x: 535, startPoint y: 95, endPoint x: 530, endPoint y: 102, distance: 9.1
click at [535, 95] on mat-icon "menu" at bounding box center [535, 96] width 9 height 9
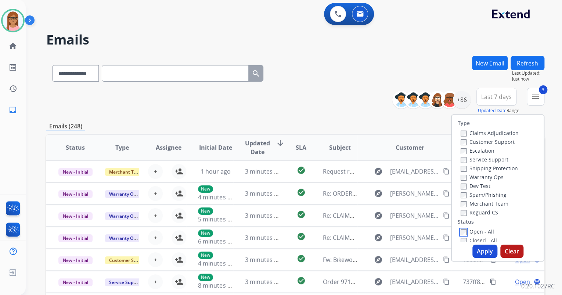
click at [461, 235] on div "Open - All" at bounding box center [499, 231] width 77 height 9
click at [471, 245] on div "Apply Clear" at bounding box center [498, 250] width 92 height 13
click at [479, 247] on button "Apply" at bounding box center [484, 250] width 25 height 13
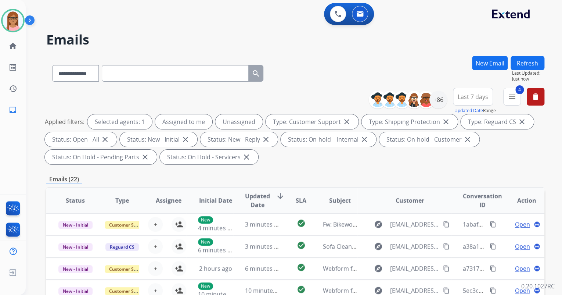
click at [491, 62] on button "New Email" at bounding box center [490, 63] width 36 height 14
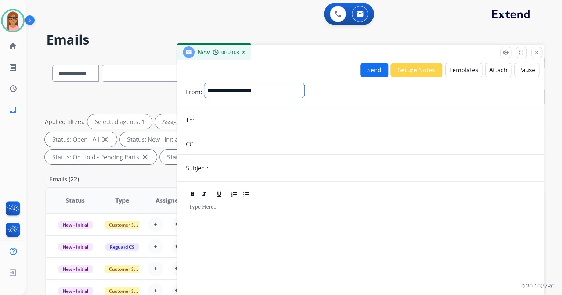
click at [241, 97] on select "**********" at bounding box center [254, 90] width 100 height 15
select select "**********"
click at [204, 83] on select "**********" at bounding box center [254, 90] width 100 height 15
click at [238, 128] on form "**********" at bounding box center [360, 225] width 367 height 297
click at [237, 121] on input "email" at bounding box center [366, 121] width 339 height 15
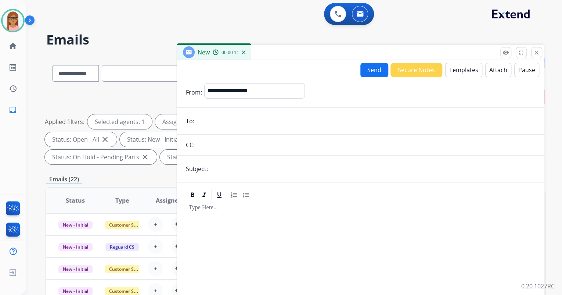
paste input "**********"
type input "**********"
click at [234, 167] on input "text" at bounding box center [372, 168] width 325 height 15
type input "**********"
click at [447, 69] on button "Templates" at bounding box center [463, 70] width 37 height 14
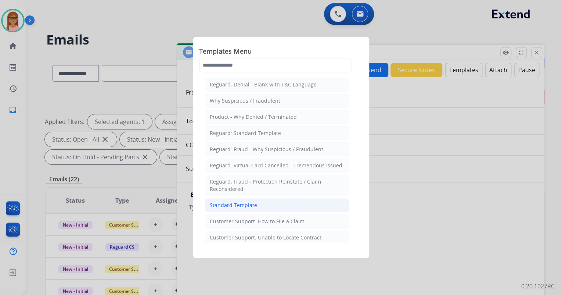
click at [247, 208] on li "Standard Template" at bounding box center [277, 205] width 144 height 14
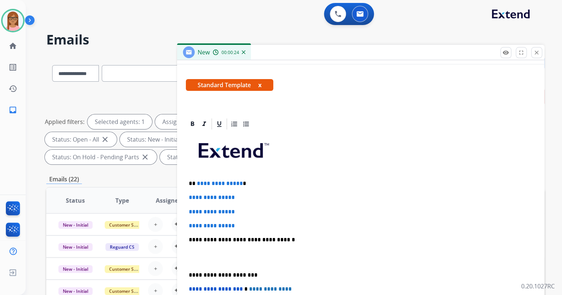
scroll to position [126, 0]
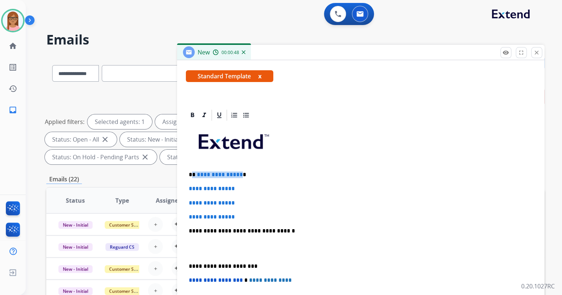
drag, startPoint x: 193, startPoint y: 174, endPoint x: 238, endPoint y: 172, distance: 44.9
click at [238, 173] on p "**********" at bounding box center [358, 174] width 338 height 7
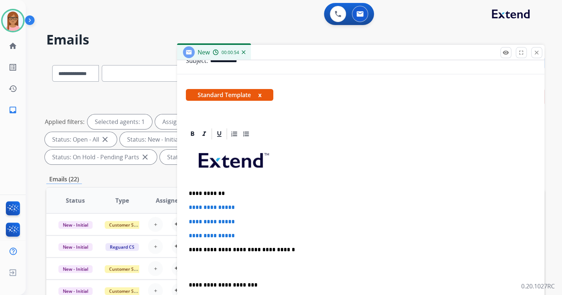
scroll to position [97, 0]
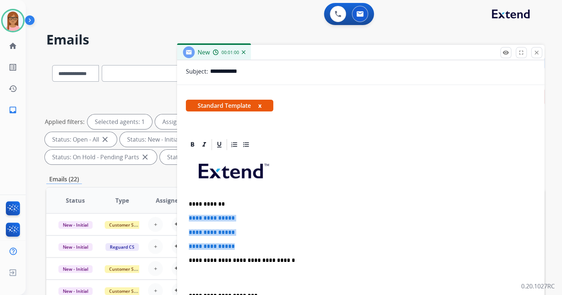
drag, startPoint x: 187, startPoint y: 215, endPoint x: 250, endPoint y: 242, distance: 69.1
click at [250, 243] on div "**********" at bounding box center [361, 277] width 350 height 253
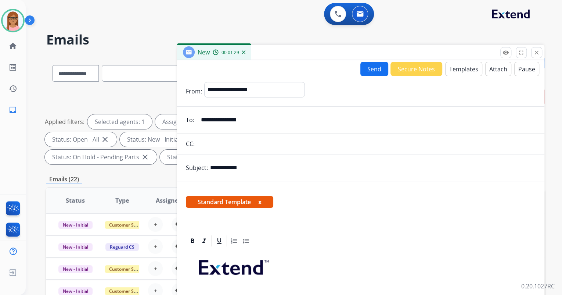
scroll to position [0, 0]
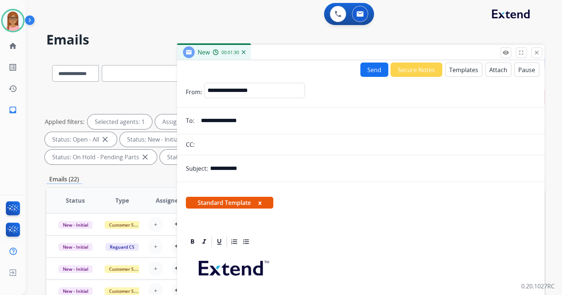
click at [453, 72] on button "Templates" at bounding box center [463, 69] width 37 height 14
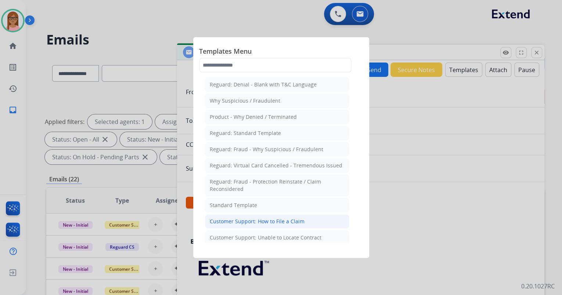
click at [295, 217] on div "Customer Support: How to File a Claim" at bounding box center [257, 220] width 95 height 7
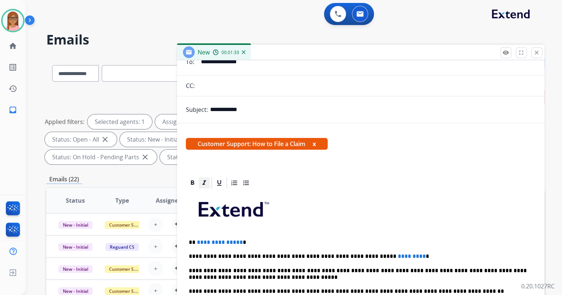
scroll to position [59, 0]
drag, startPoint x: 192, startPoint y: 240, endPoint x: 238, endPoint y: 242, distance: 46.7
click at [238, 242] on p "**********" at bounding box center [358, 242] width 338 height 7
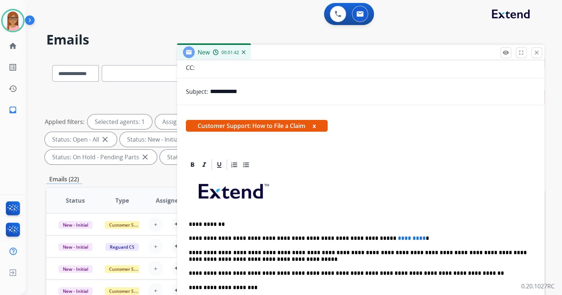
scroll to position [98, 0]
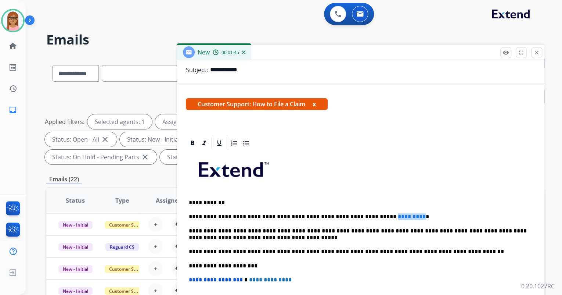
drag, startPoint x: 357, startPoint y: 213, endPoint x: 389, endPoint y: 217, distance: 31.8
click at [389, 217] on p "**********" at bounding box center [358, 216] width 338 height 7
click at [493, 216] on p "**********" at bounding box center [358, 216] width 338 height 7
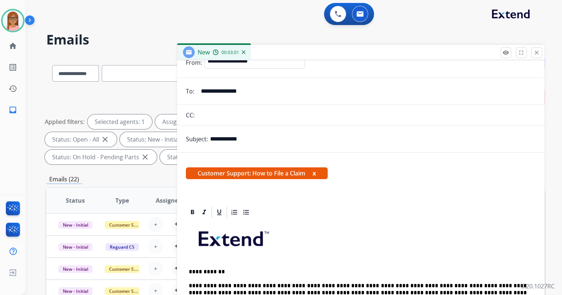
scroll to position [0, 0]
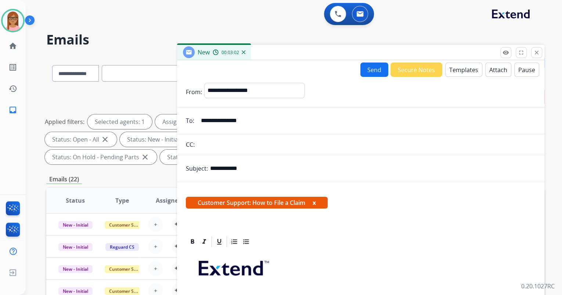
click at [361, 70] on button "Send" at bounding box center [374, 69] width 28 height 14
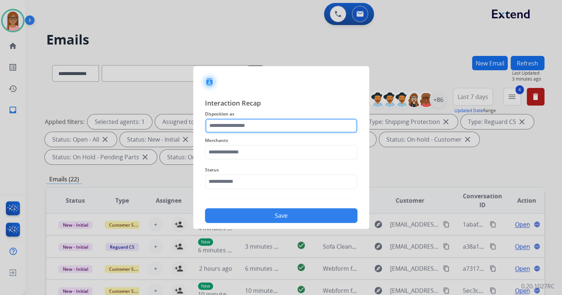
click at [225, 123] on input "text" at bounding box center [281, 125] width 152 height 15
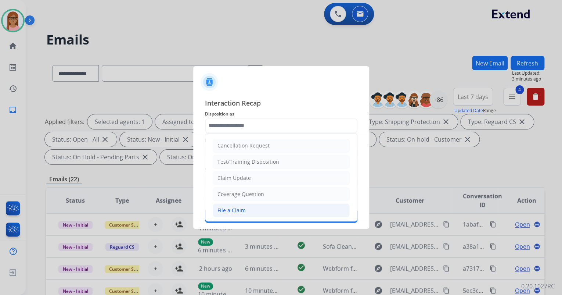
click at [244, 206] on div "File a Claim" at bounding box center [231, 209] width 28 height 7
type input "**********"
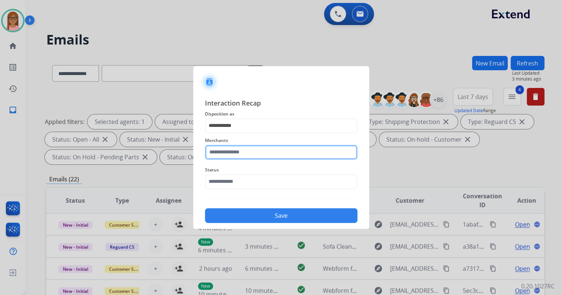
click at [250, 150] on input "text" at bounding box center [281, 152] width 152 height 15
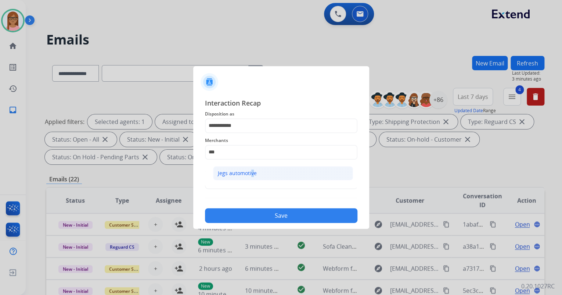
drag, startPoint x: 251, startPoint y: 165, endPoint x: 249, endPoint y: 170, distance: 5.1
click at [249, 170] on ul "Jegs automotive" at bounding box center [283, 174] width 144 height 25
click at [249, 170] on div "Jegs automotive" at bounding box center [237, 172] width 39 height 7
type input "**********"
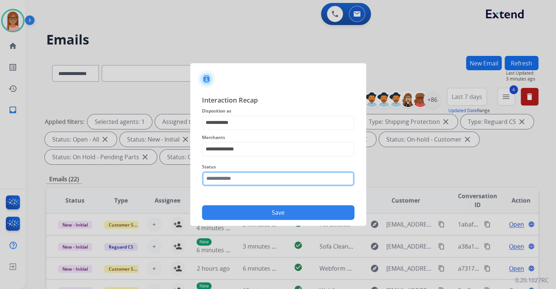
click at [252, 180] on input "text" at bounding box center [278, 178] width 152 height 15
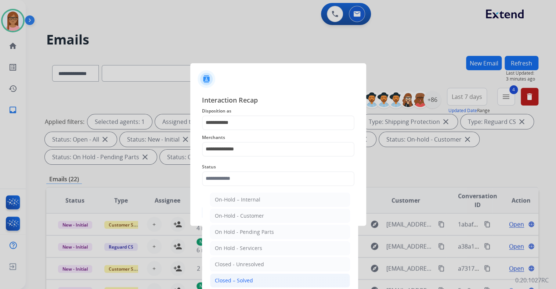
click at [242, 282] on div "Closed – Solved" at bounding box center [234, 280] width 38 height 7
type input "**********"
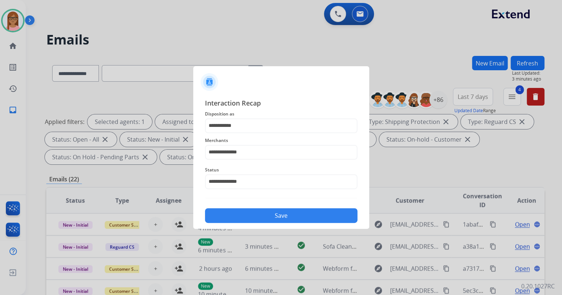
click at [262, 215] on button "Save" at bounding box center [281, 215] width 152 height 15
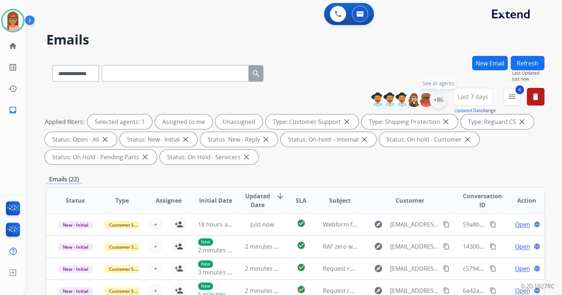
click at [443, 101] on div "+86" at bounding box center [438, 100] width 18 height 18
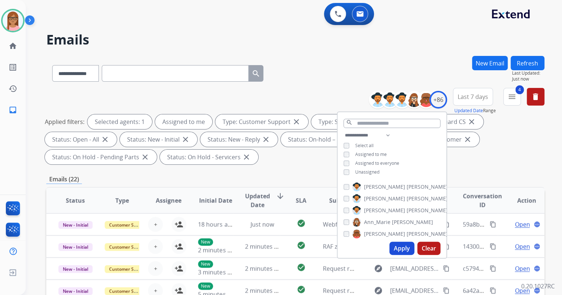
click at [399, 243] on button "Apply" at bounding box center [401, 247] width 25 height 13
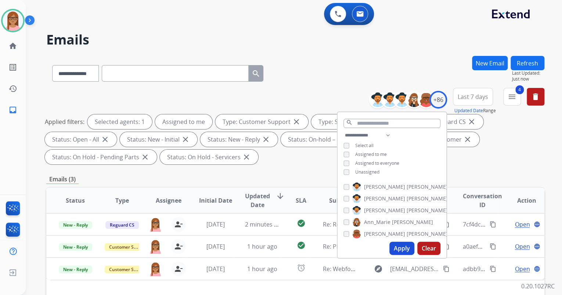
click at [479, 163] on div "Applied filters: Selected agents: 1 Assigned to me Type: Customer Support close…" at bounding box center [294, 139] width 498 height 50
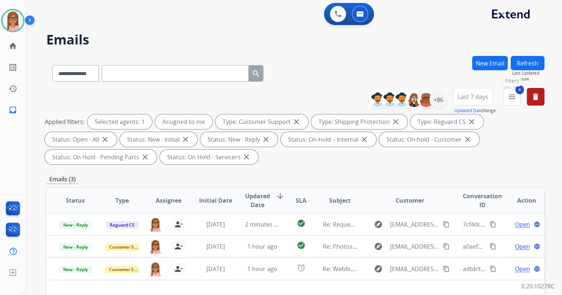
click at [516, 98] on mat-icon "menu" at bounding box center [512, 96] width 9 height 9
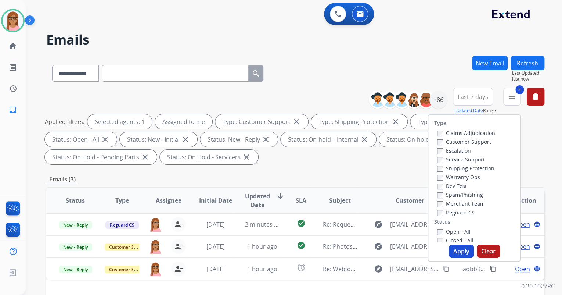
click at [456, 251] on button "Apply" at bounding box center [461, 250] width 25 height 13
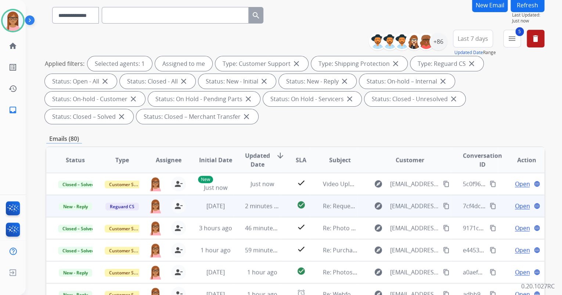
scroll to position [59, 0]
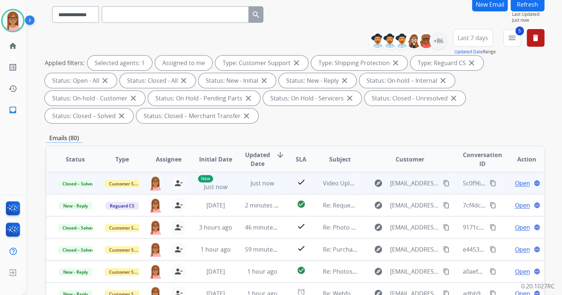
click at [490, 181] on mat-icon "content_copy" at bounding box center [493, 183] width 7 height 7
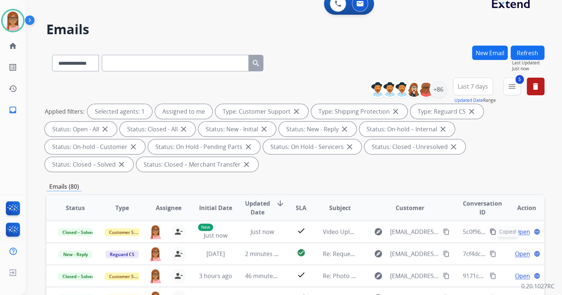
scroll to position [0, 0]
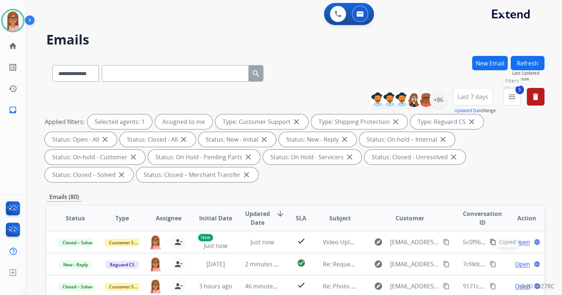
click at [515, 97] on mat-icon "menu" at bounding box center [512, 96] width 9 height 9
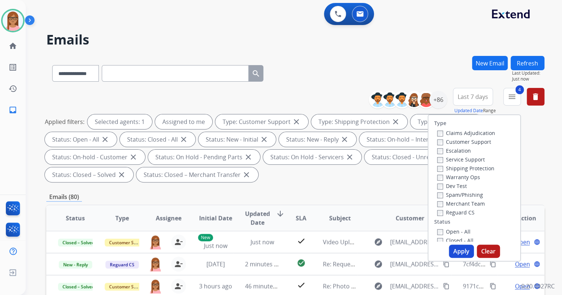
click at [456, 247] on button "Apply" at bounding box center [461, 250] width 25 height 13
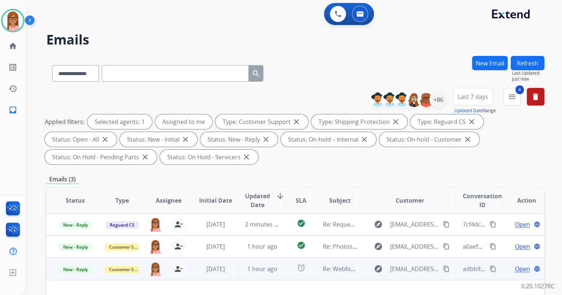
click at [515, 270] on span "Open" at bounding box center [522, 268] width 15 height 9
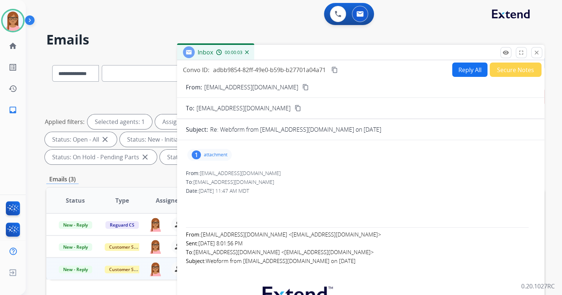
click at [204, 152] on p "attachment" at bounding box center [216, 155] width 24 height 6
click at [210, 173] on div at bounding box center [211, 174] width 37 height 26
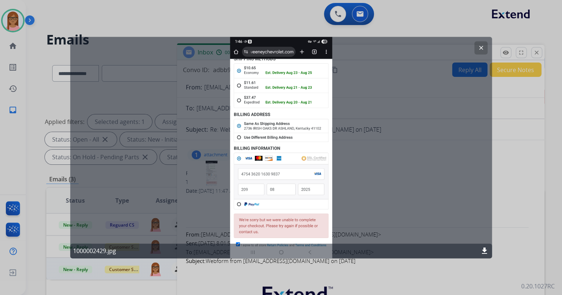
click at [479, 49] on mat-icon "clear" at bounding box center [481, 47] width 7 height 7
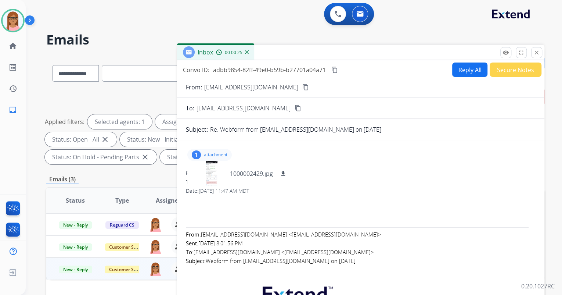
click at [302, 86] on mat-icon "content_copy" at bounding box center [305, 87] width 7 height 7
click at [336, 67] on mat-icon "content_copy" at bounding box center [334, 69] width 7 height 7
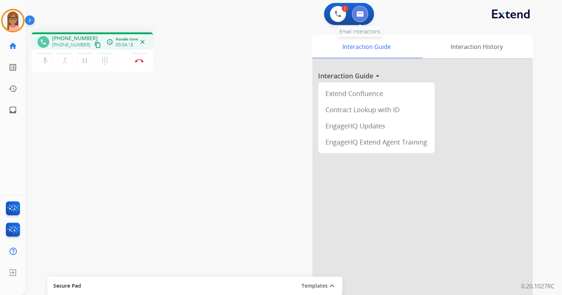
click at [357, 13] on img at bounding box center [359, 14] width 7 height 6
select select "**********"
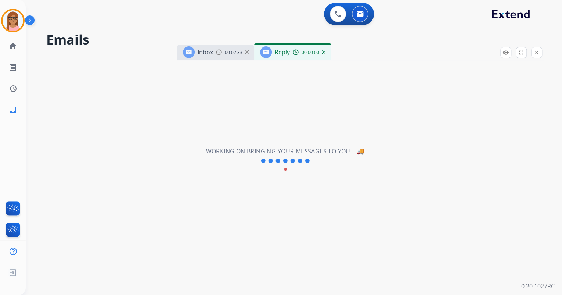
select select "**********"
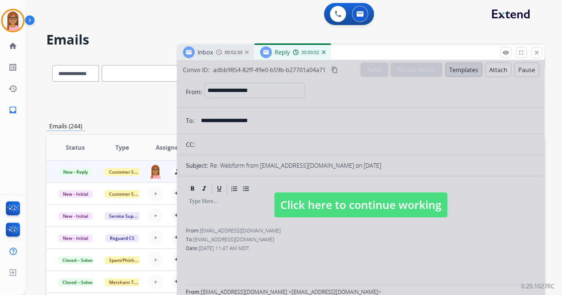
drag, startPoint x: 376, startPoint y: 213, endPoint x: 376, endPoint y: 204, distance: 9.9
click at [376, 210] on span "Click here to continue working" at bounding box center [360, 204] width 173 height 25
select select
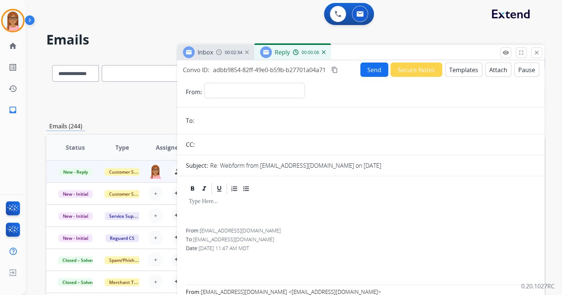
click at [324, 53] on img at bounding box center [324, 52] width 4 height 4
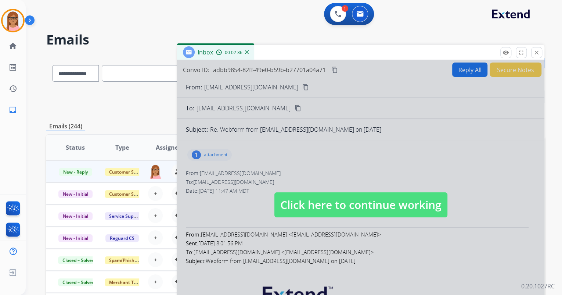
click at [378, 176] on div at bounding box center [360, 197] width 367 height 274
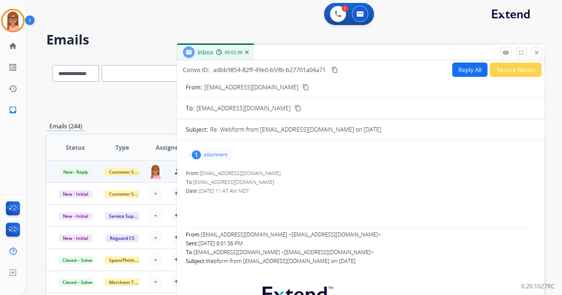
click at [248, 53] on img at bounding box center [247, 52] width 4 height 4
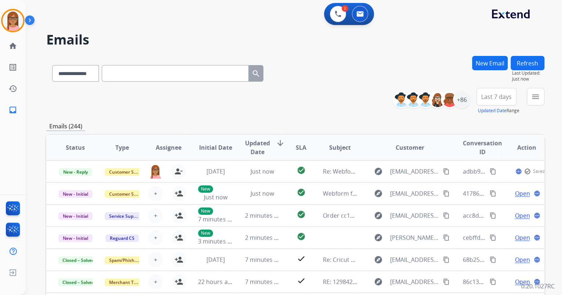
click at [476, 61] on button "New Email" at bounding box center [490, 63] width 36 height 14
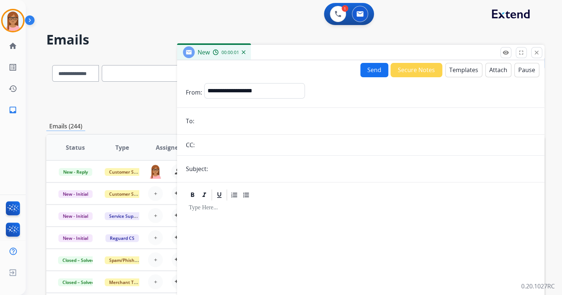
click at [267, 82] on form "**********" at bounding box center [360, 204] width 367 height 255
click at [269, 88] on select "**********" at bounding box center [254, 90] width 100 height 15
select select "**********"
click at [204, 83] on select "**********" at bounding box center [254, 90] width 100 height 15
click at [240, 126] on input "email" at bounding box center [366, 121] width 339 height 15
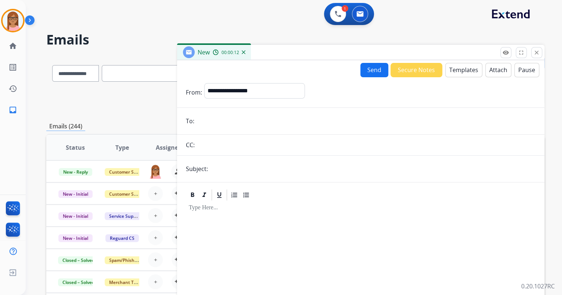
paste input "**********"
type input "**********"
click at [235, 171] on input "text" at bounding box center [372, 168] width 325 height 15
type input "**********"
click at [453, 69] on button "Templates" at bounding box center [463, 70] width 37 height 14
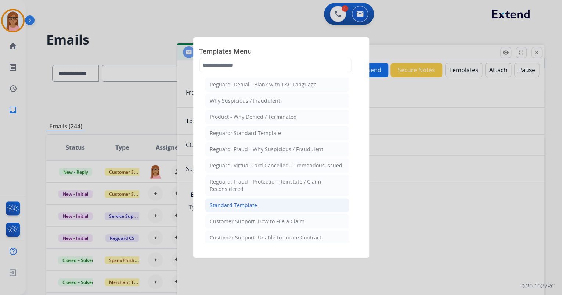
click at [261, 206] on li "Standard Template" at bounding box center [277, 205] width 144 height 14
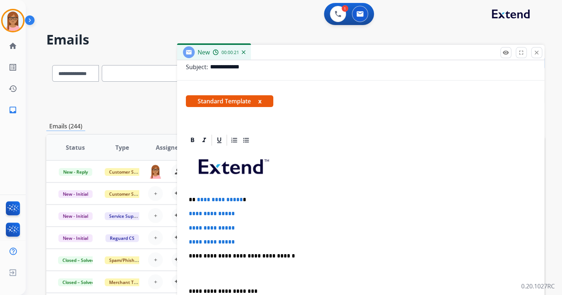
scroll to position [147, 0]
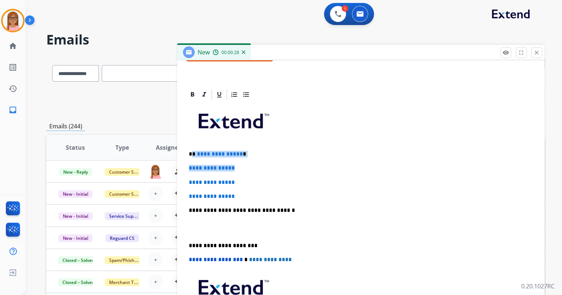
drag, startPoint x: 192, startPoint y: 153, endPoint x: 236, endPoint y: 154, distance: 43.4
click at [237, 156] on p "**********" at bounding box center [358, 154] width 338 height 7
click at [234, 153] on span "**********" at bounding box center [220, 154] width 46 height 6
drag, startPoint x: 192, startPoint y: 151, endPoint x: 237, endPoint y: 152, distance: 44.8
click at [237, 152] on p "**********" at bounding box center [358, 154] width 338 height 7
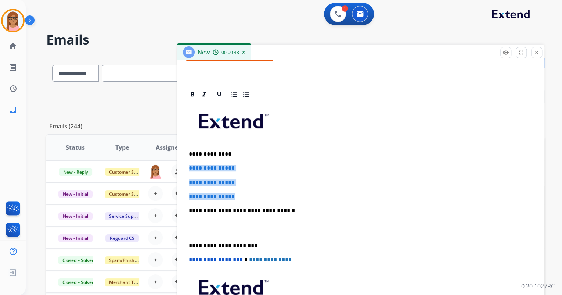
drag, startPoint x: 188, startPoint y: 166, endPoint x: 250, endPoint y: 194, distance: 67.6
click at [250, 194] on div "**********" at bounding box center [361, 227] width 350 height 253
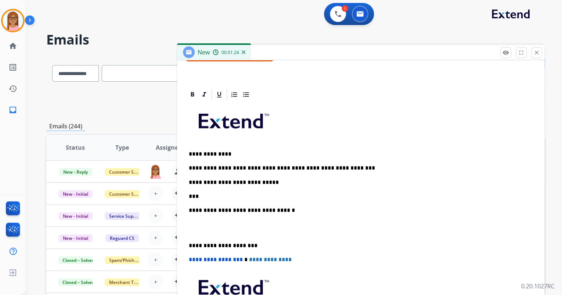
click at [194, 182] on p "**********" at bounding box center [358, 182] width 338 height 7
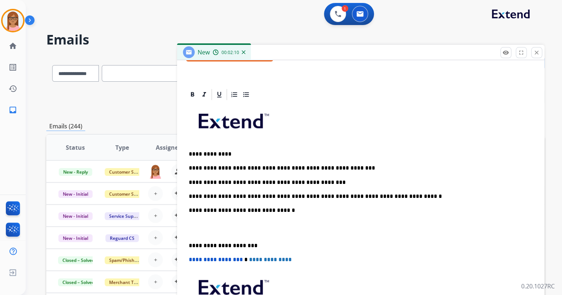
click at [194, 214] on div "**********" at bounding box center [361, 227] width 350 height 253
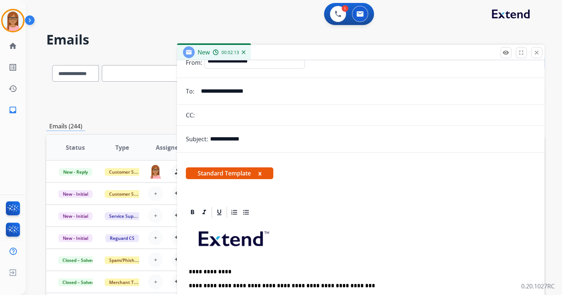
scroll to position [0, 0]
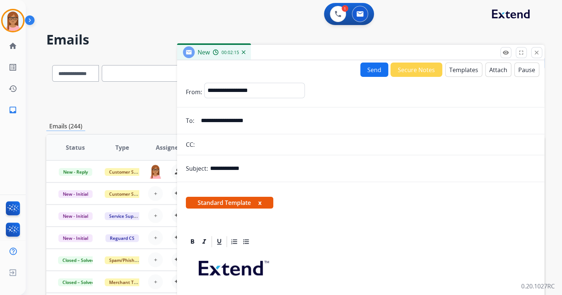
click at [365, 72] on button "Send" at bounding box center [374, 69] width 28 height 14
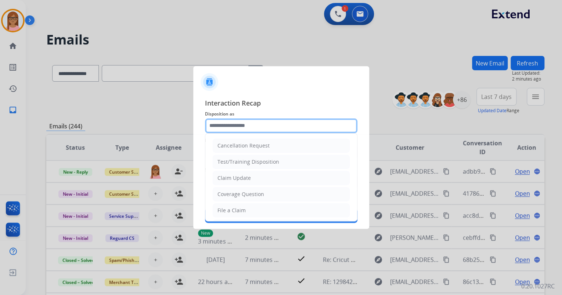
click at [263, 123] on input "text" at bounding box center [281, 125] width 152 height 15
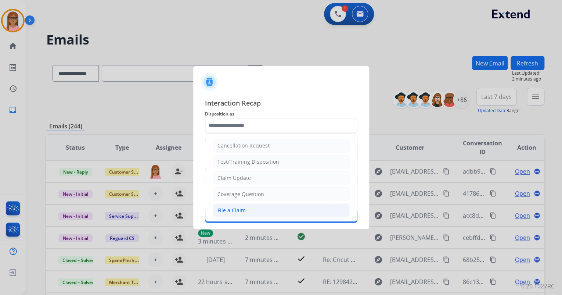
click at [240, 209] on div "File a Claim" at bounding box center [231, 209] width 28 height 7
type input "**********"
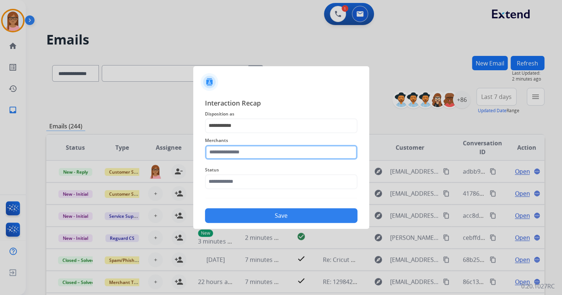
click at [244, 150] on input "text" at bounding box center [281, 152] width 152 height 15
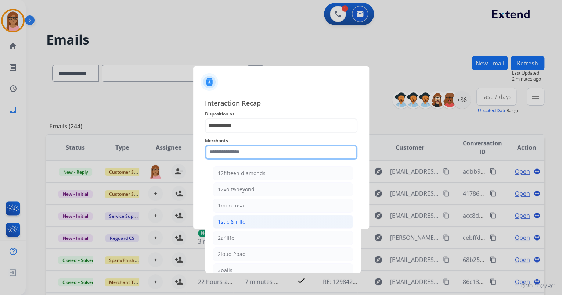
scroll to position [29, 0]
click at [246, 150] on input "text" at bounding box center [281, 152] width 152 height 15
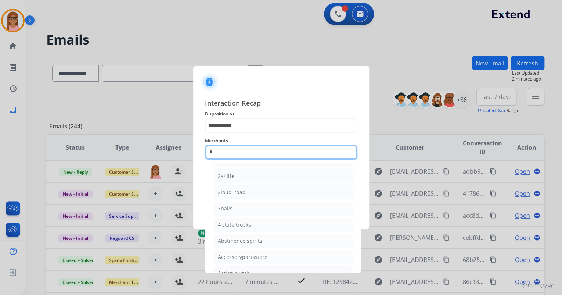
scroll to position [13, 0]
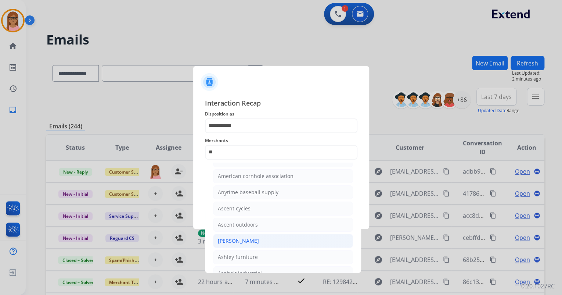
click at [244, 237] on div "[PERSON_NAME]" at bounding box center [238, 240] width 41 height 7
type input "**********"
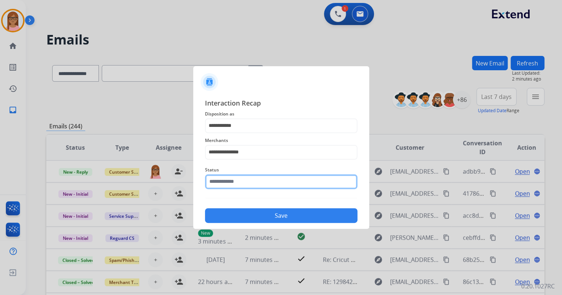
click at [243, 185] on input "text" at bounding box center [281, 181] width 152 height 15
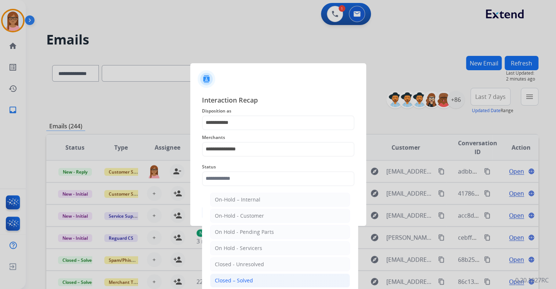
click at [245, 277] on div "Closed – Solved" at bounding box center [234, 280] width 38 height 7
type input "**********"
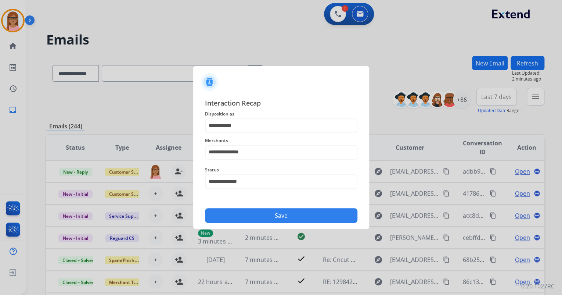
click at [253, 215] on button "Save" at bounding box center [281, 215] width 152 height 15
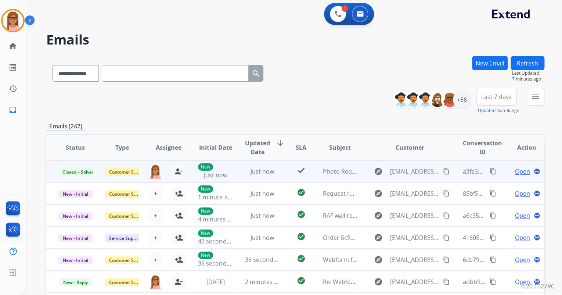
click at [490, 172] on mat-icon "content_copy" at bounding box center [493, 171] width 7 height 7
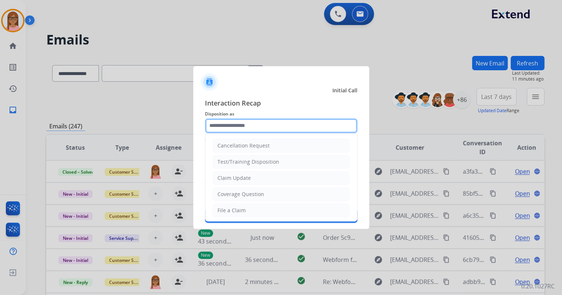
click at [251, 126] on input "text" at bounding box center [281, 125] width 152 height 15
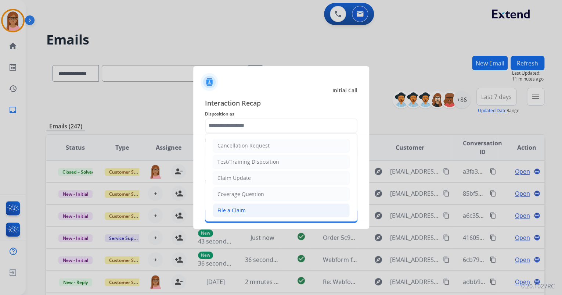
click at [275, 205] on li "File a Claim" at bounding box center [281, 210] width 137 height 14
type input "**********"
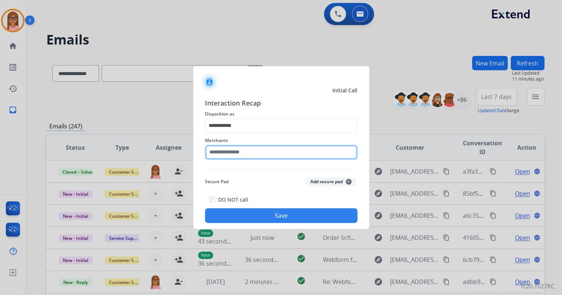
click at [260, 150] on input "text" at bounding box center [281, 152] width 152 height 15
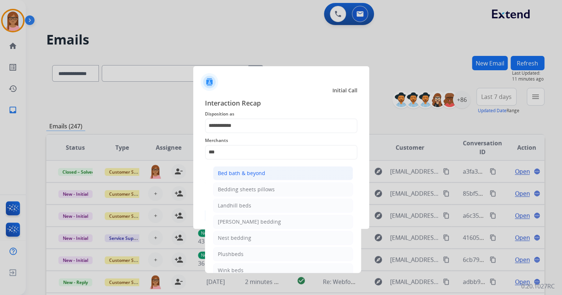
click at [231, 166] on li "Bed bath & beyond" at bounding box center [283, 173] width 140 height 14
type input "**********"
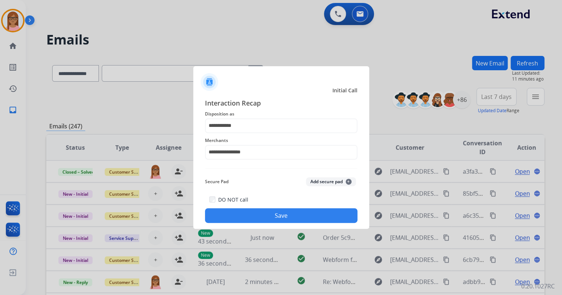
click at [264, 210] on button "Save" at bounding box center [281, 215] width 152 height 15
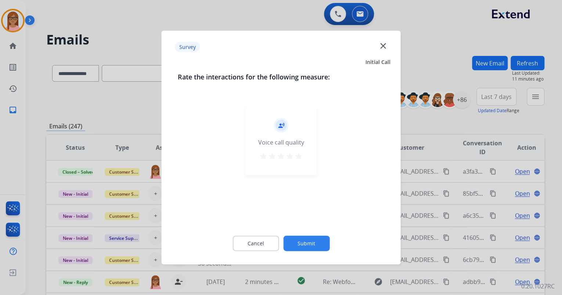
click at [296, 157] on mat-icon "star" at bounding box center [298, 156] width 9 height 9
click at [308, 243] on button "Submit" at bounding box center [306, 242] width 46 height 15
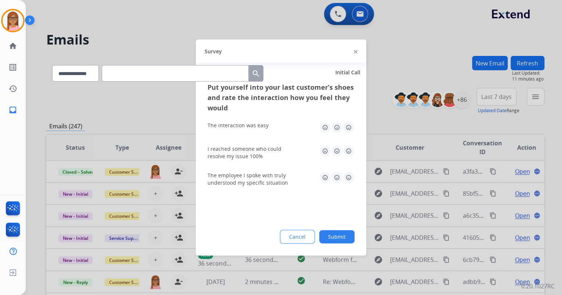
click at [347, 131] on img at bounding box center [349, 128] width 12 height 12
click at [347, 149] on img at bounding box center [349, 151] width 12 height 12
click at [349, 174] on img at bounding box center [349, 178] width 12 height 12
click at [344, 236] on button "Submit" at bounding box center [336, 236] width 35 height 13
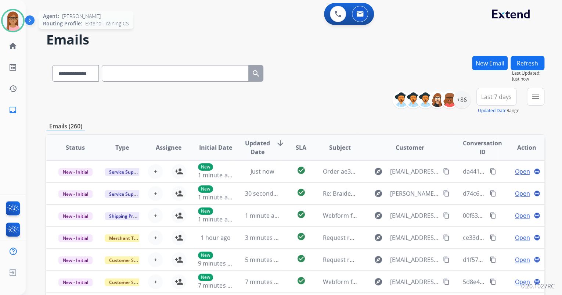
click at [10, 10] on img at bounding box center [13, 20] width 21 height 21
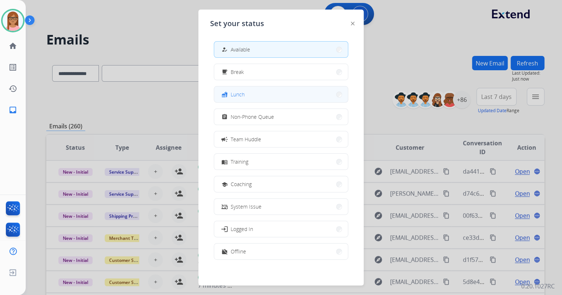
click at [251, 98] on button "fastfood Lunch" at bounding box center [281, 94] width 134 height 16
